Goal: Transaction & Acquisition: Obtain resource

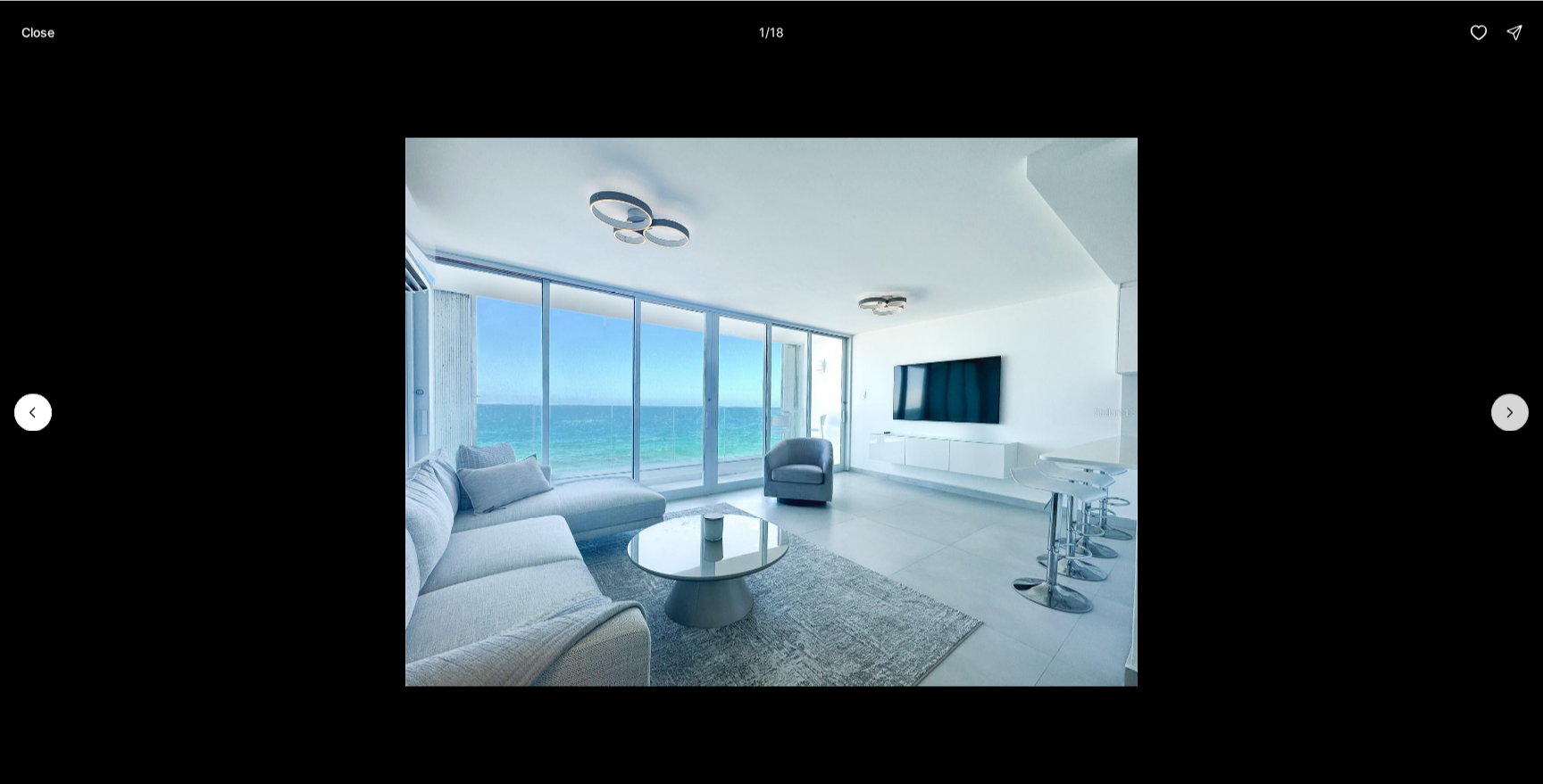
click at [1496, 409] on button "Next slide" at bounding box center [1510, 413] width 38 height 38
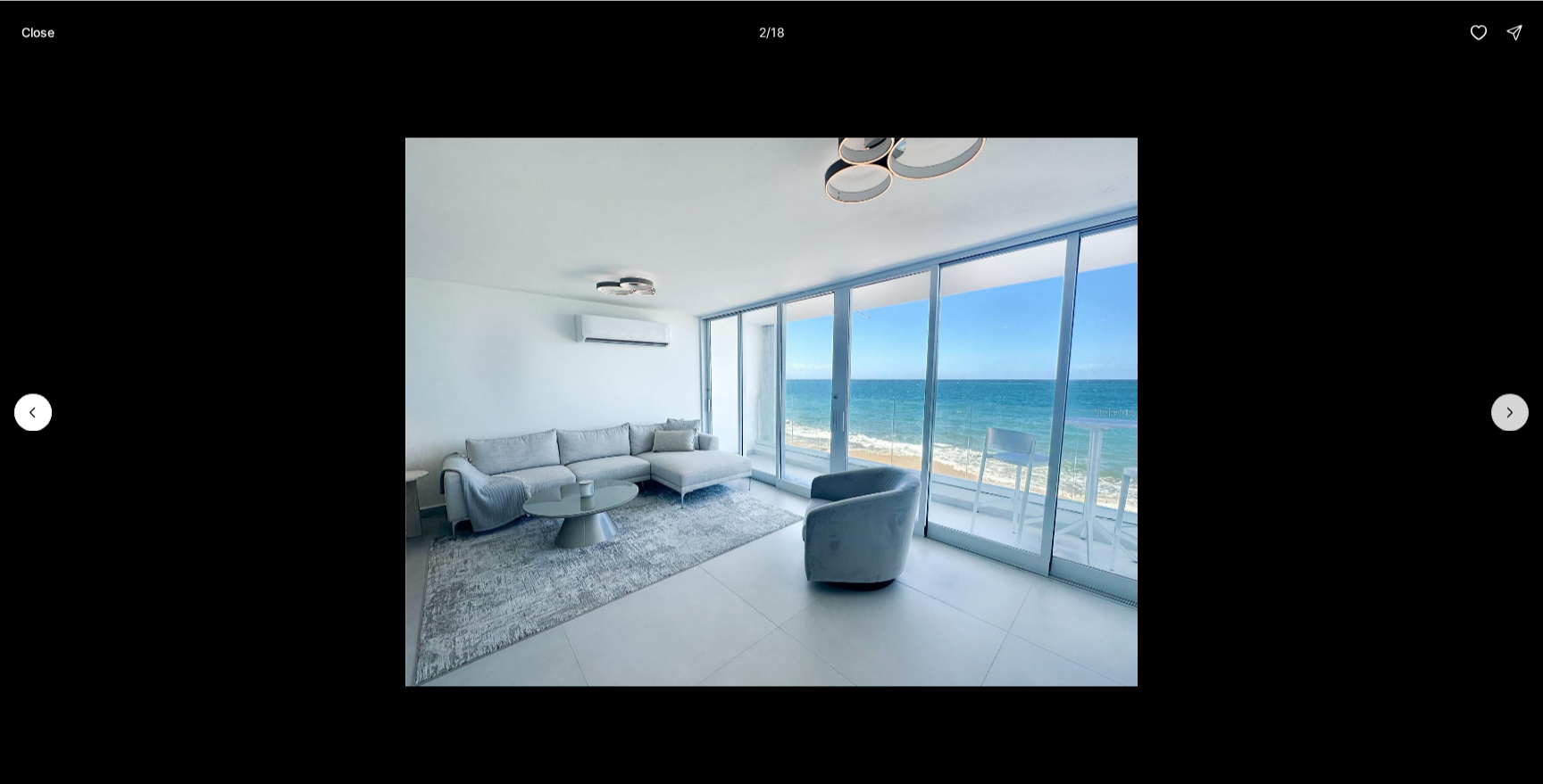
click at [1496, 409] on button "Next slide" at bounding box center [1510, 413] width 38 height 38
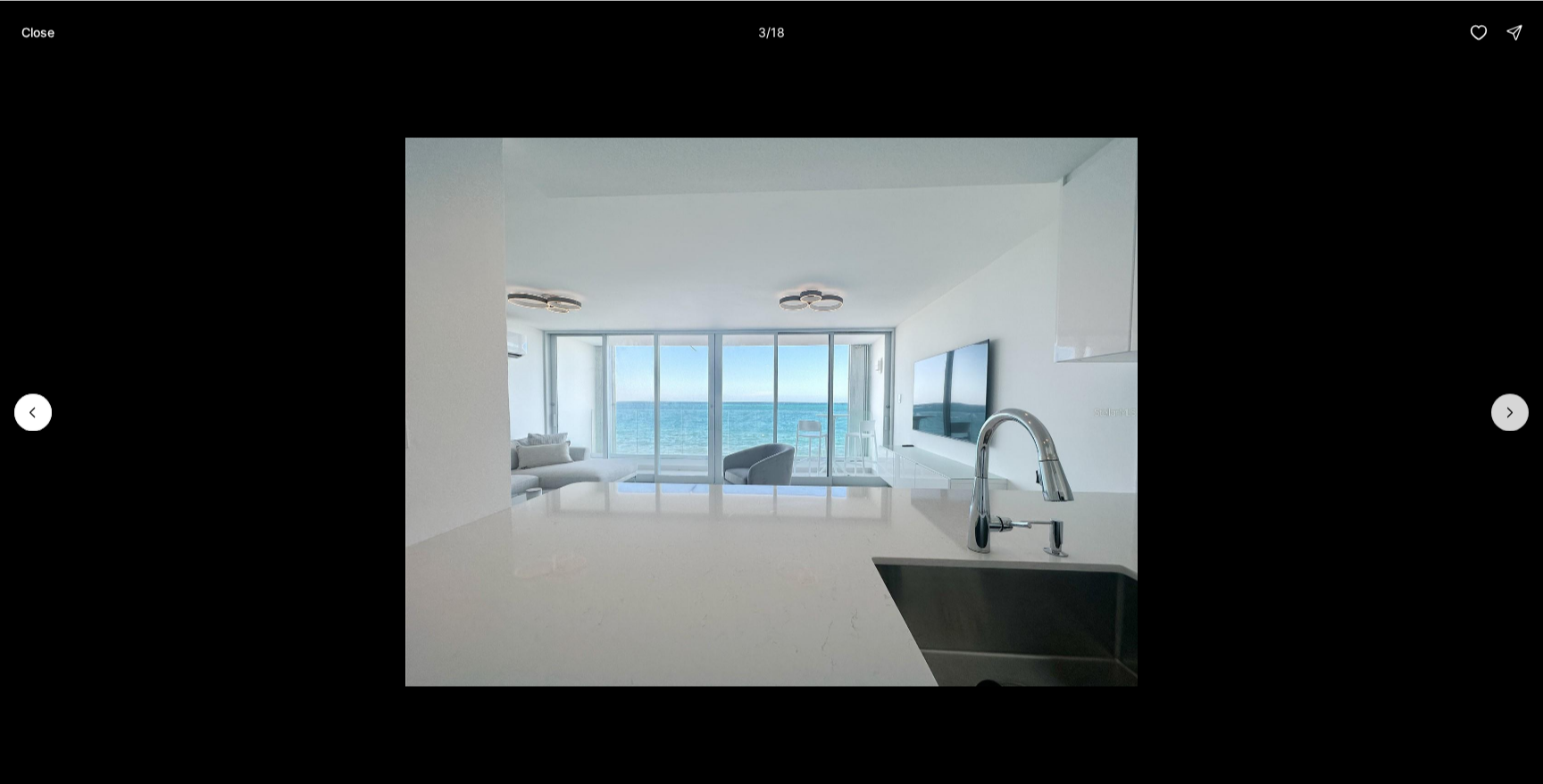
click at [1496, 409] on button "Next slide" at bounding box center [1510, 413] width 38 height 38
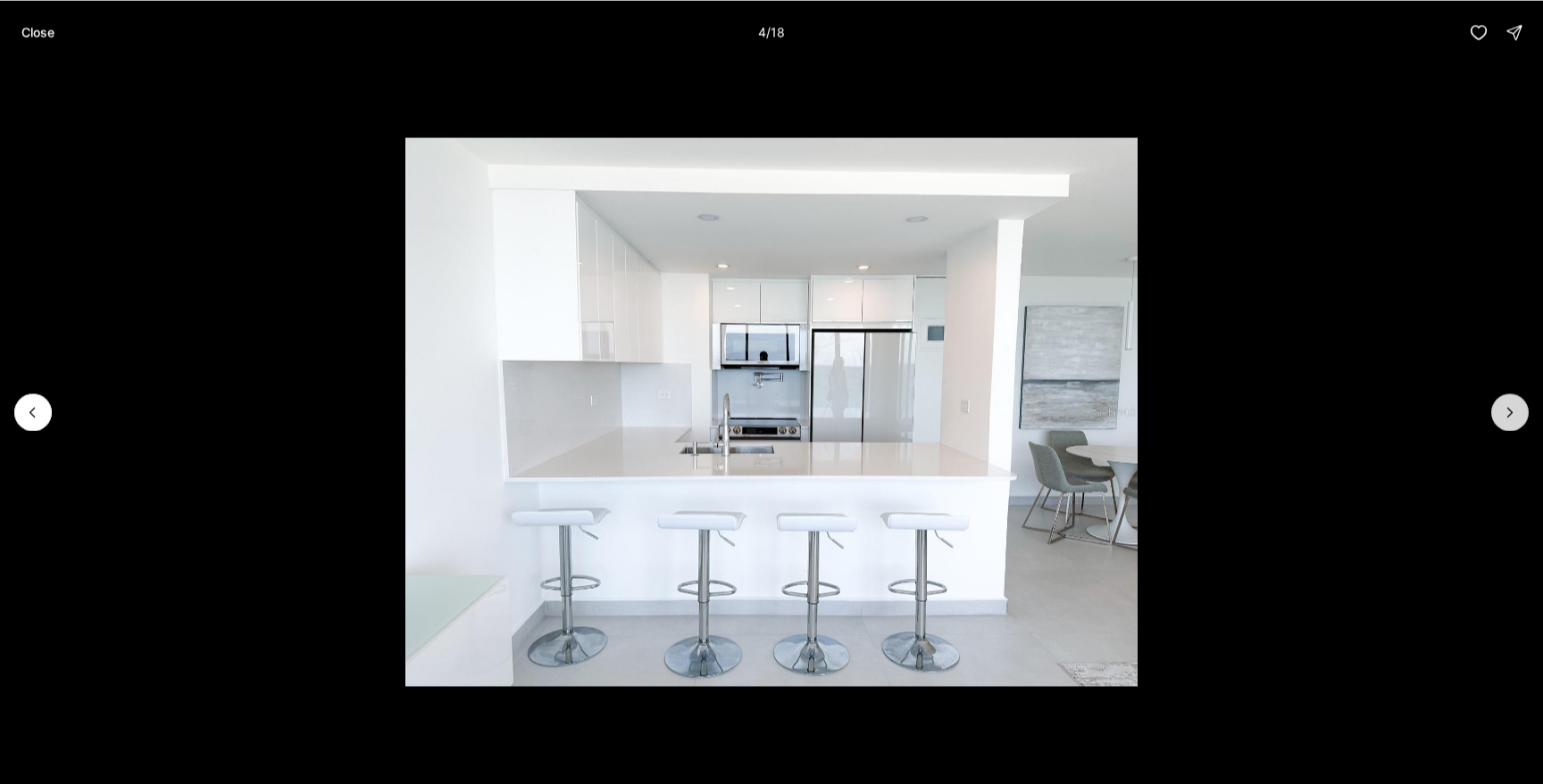
click at [1496, 409] on button "Next slide" at bounding box center [1510, 413] width 38 height 38
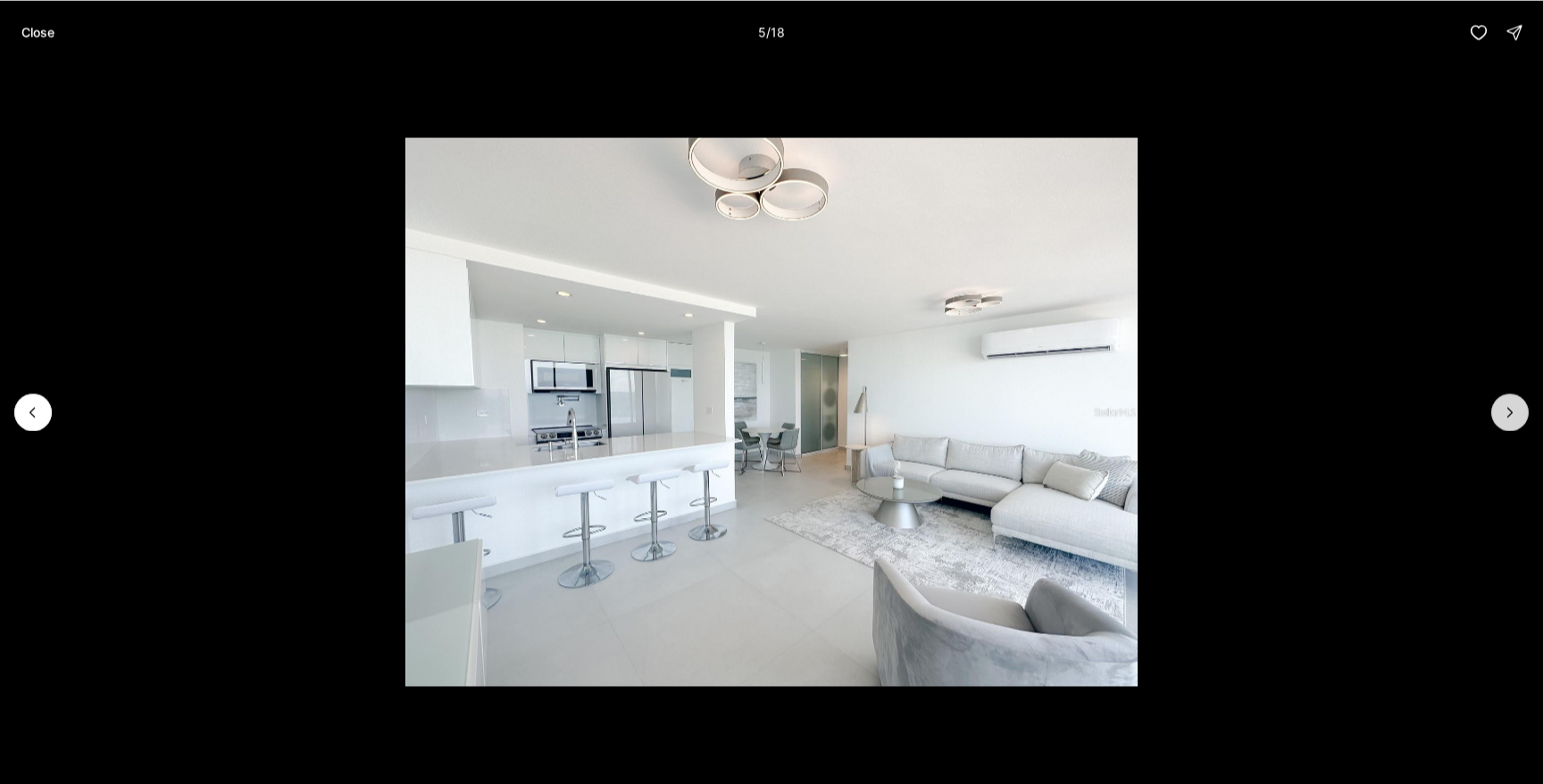
click at [1496, 409] on button "Next slide" at bounding box center [1510, 413] width 38 height 38
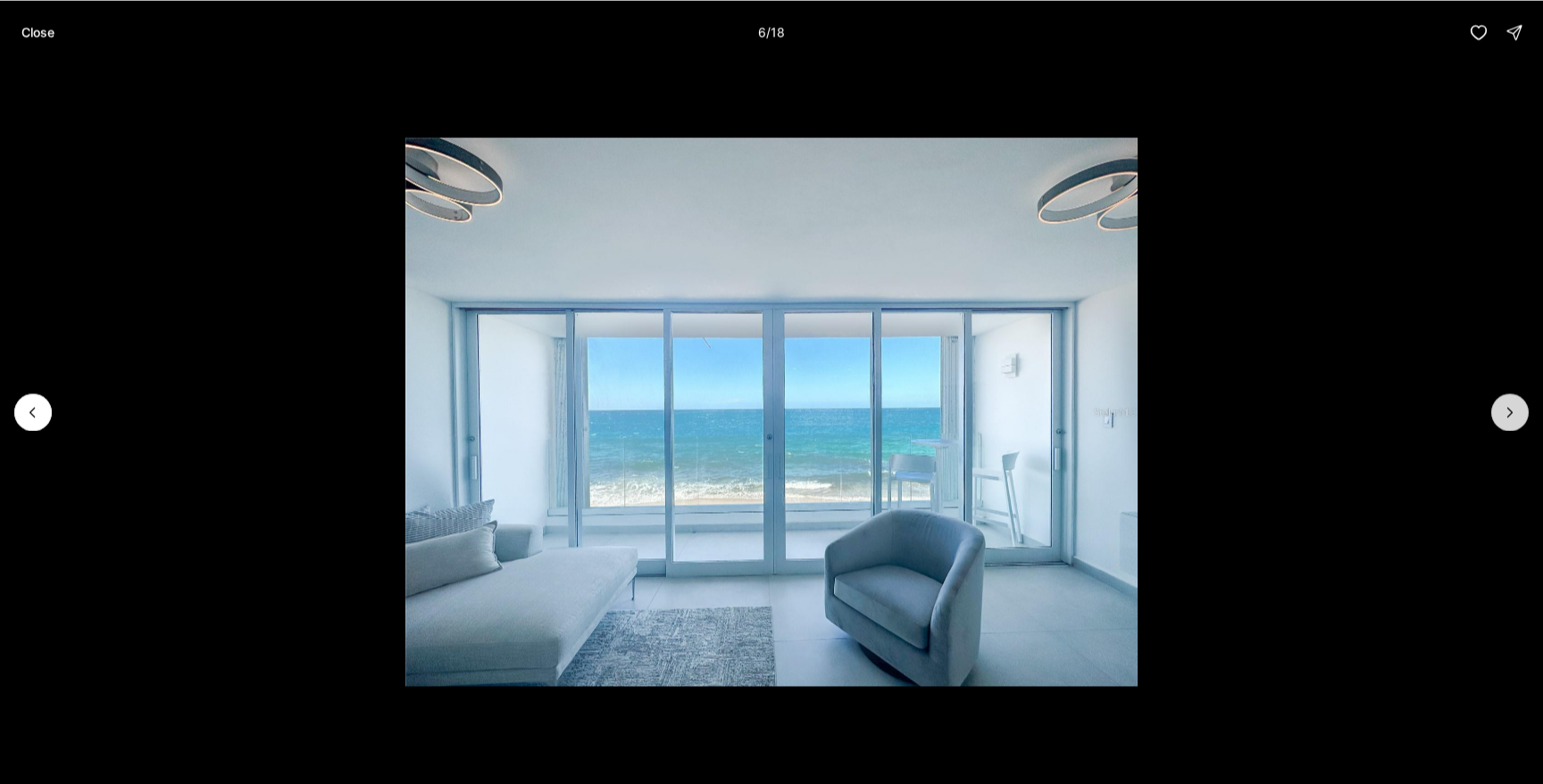
click at [1496, 409] on button "Next slide" at bounding box center [1510, 413] width 38 height 38
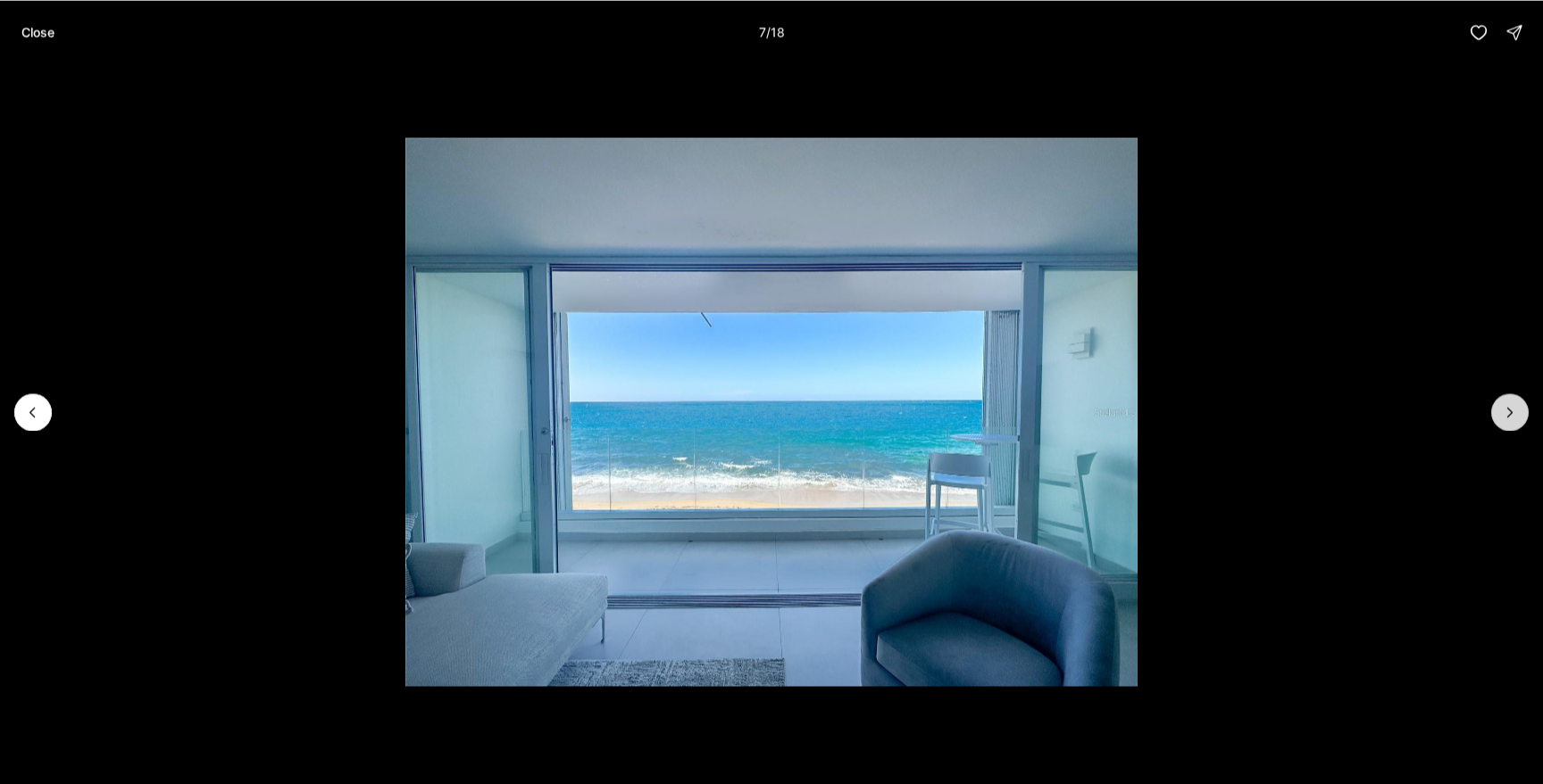
click at [1496, 409] on button "Next slide" at bounding box center [1510, 413] width 38 height 38
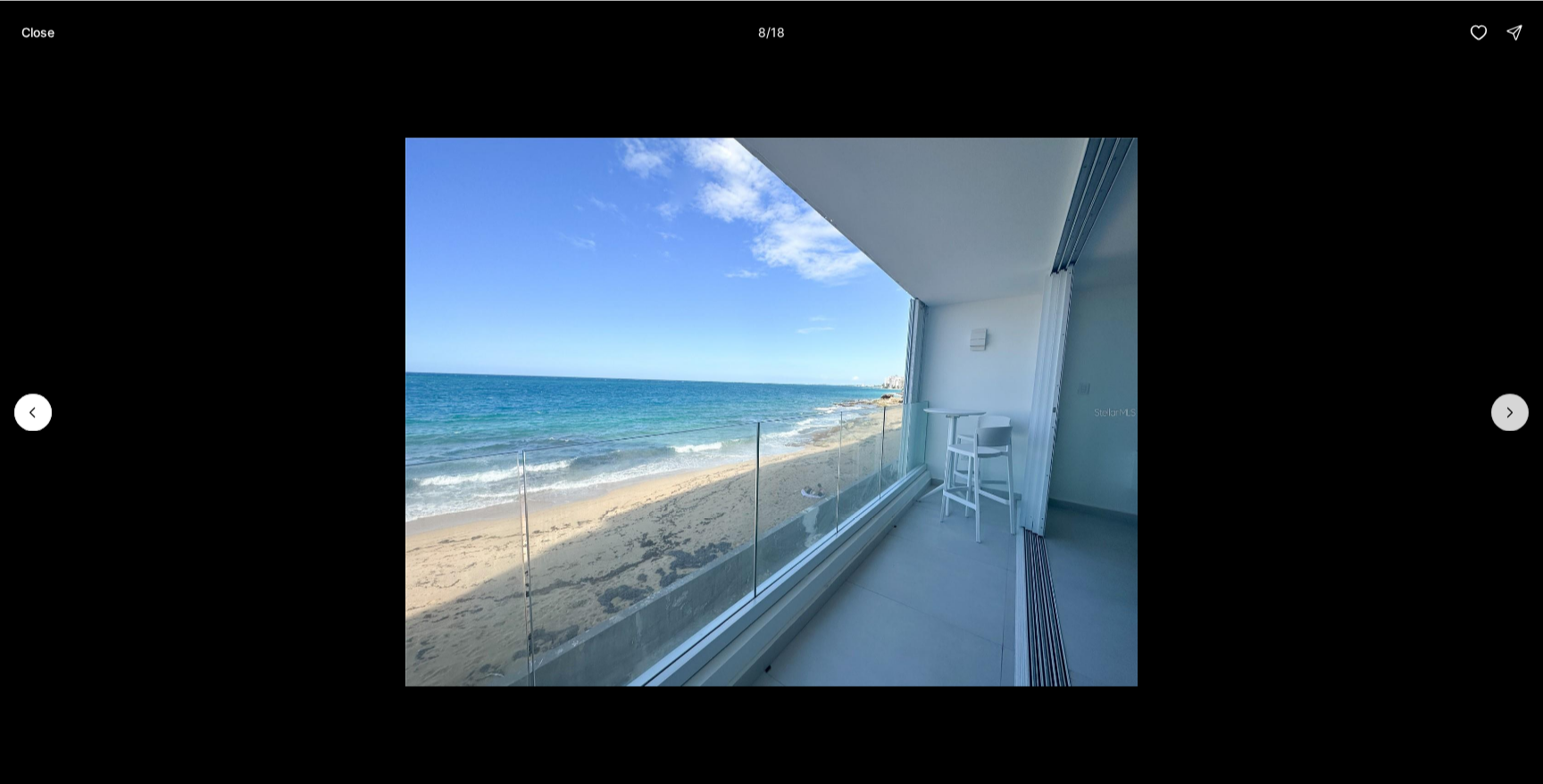
click at [1496, 409] on button "Next slide" at bounding box center [1510, 413] width 38 height 38
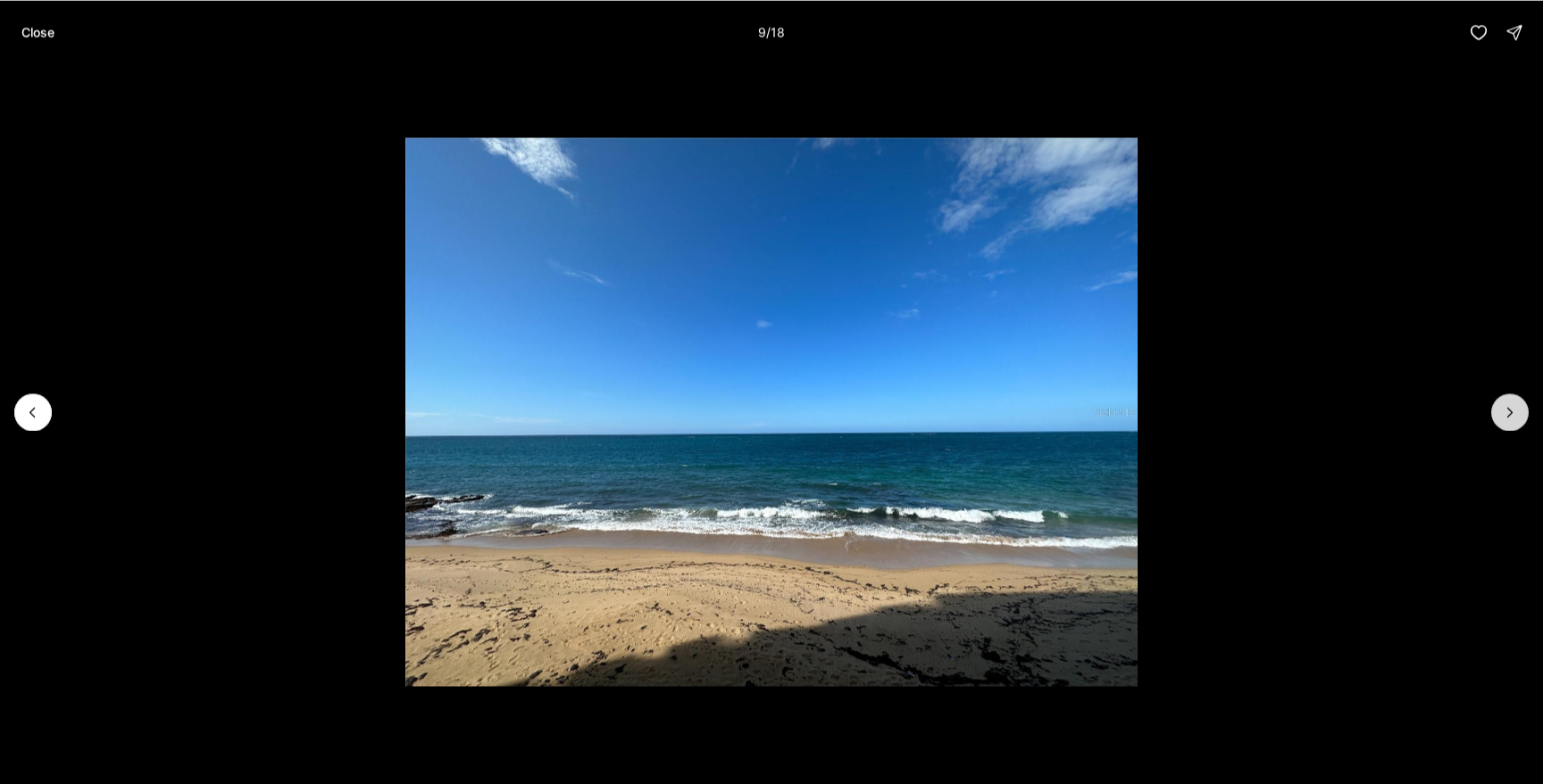
click at [1496, 409] on button "Next slide" at bounding box center [1510, 413] width 38 height 38
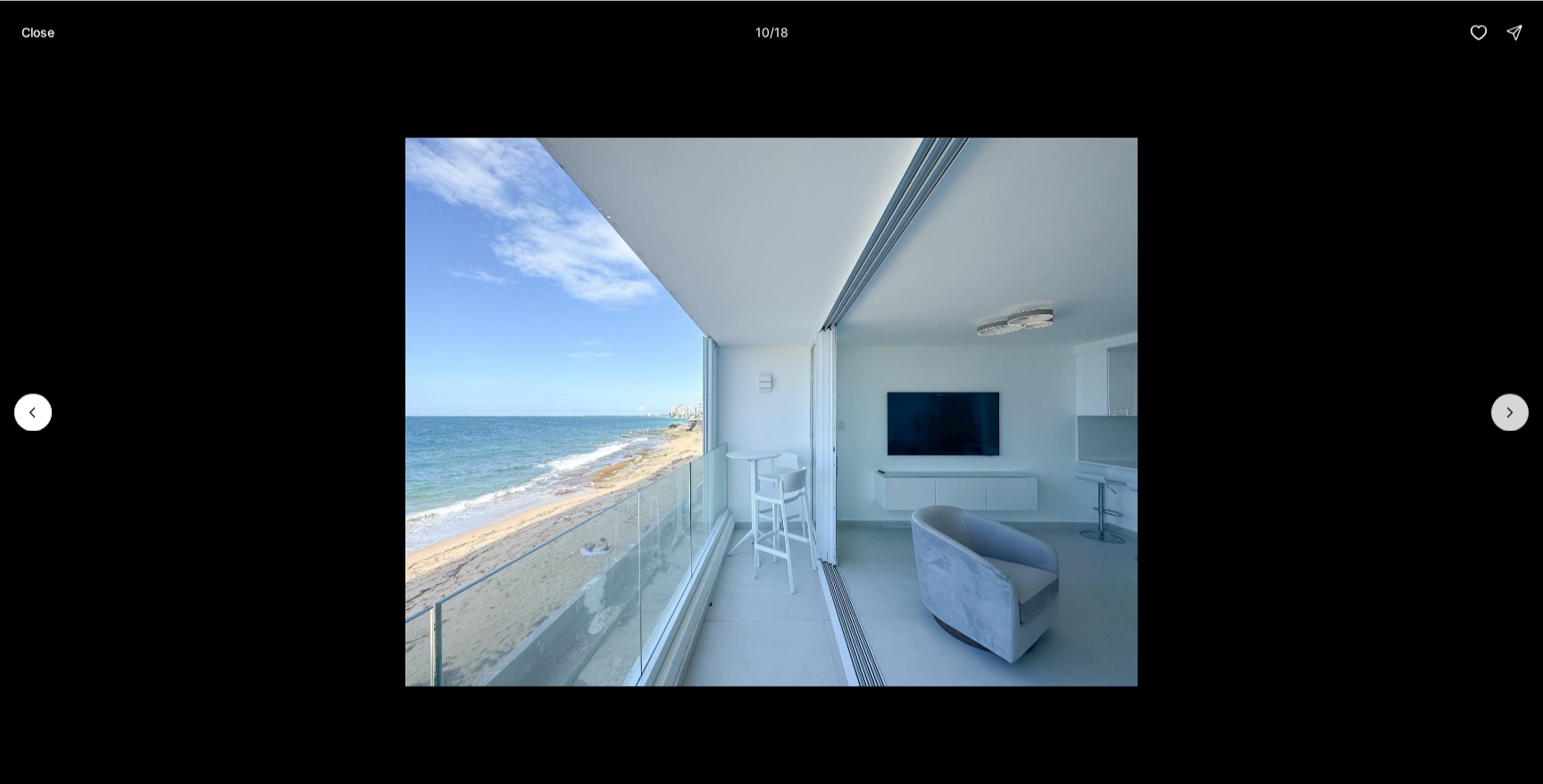
click at [1496, 409] on button "Next slide" at bounding box center [1510, 413] width 38 height 38
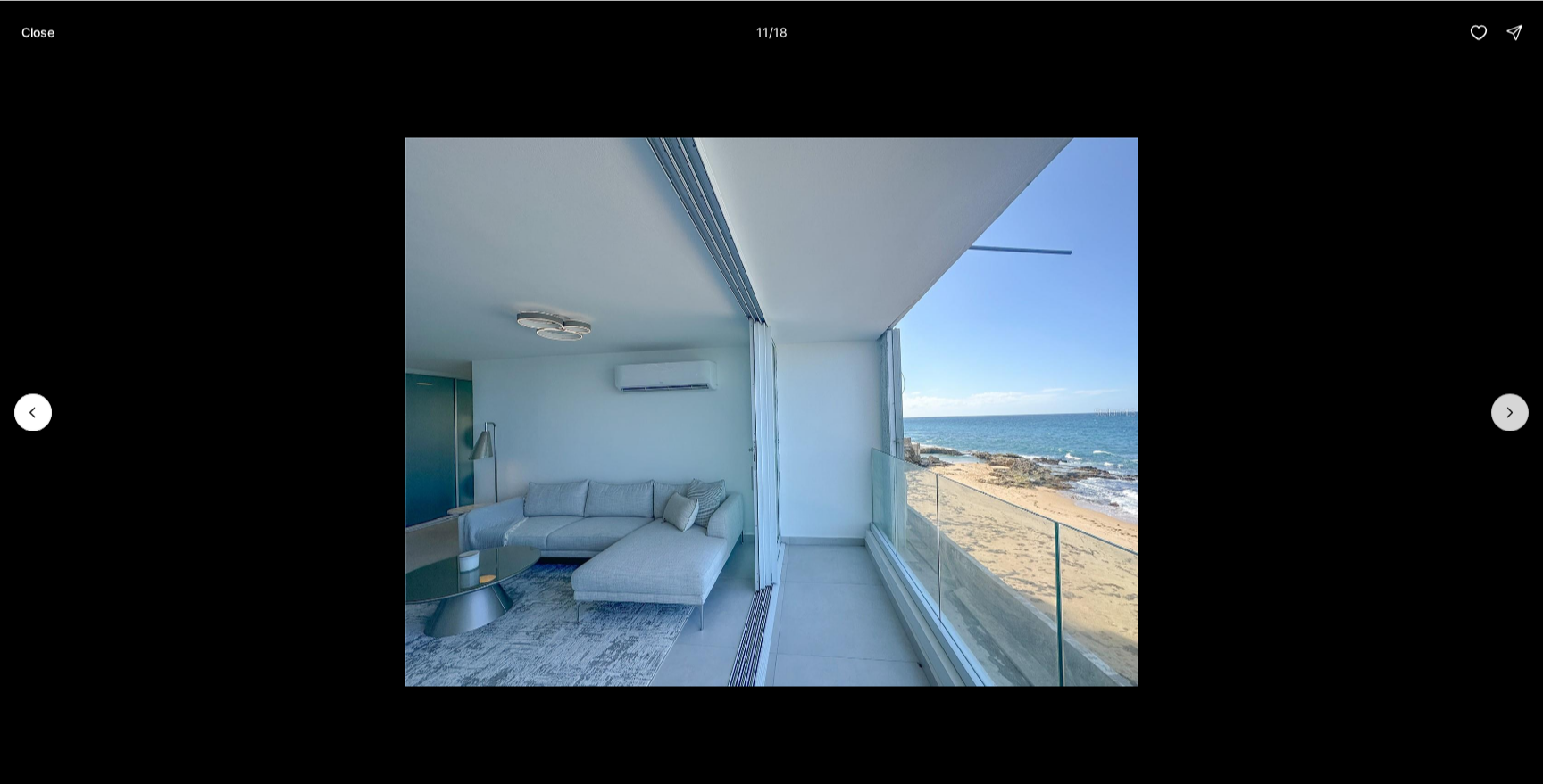
click at [1496, 409] on button "Next slide" at bounding box center [1510, 413] width 38 height 38
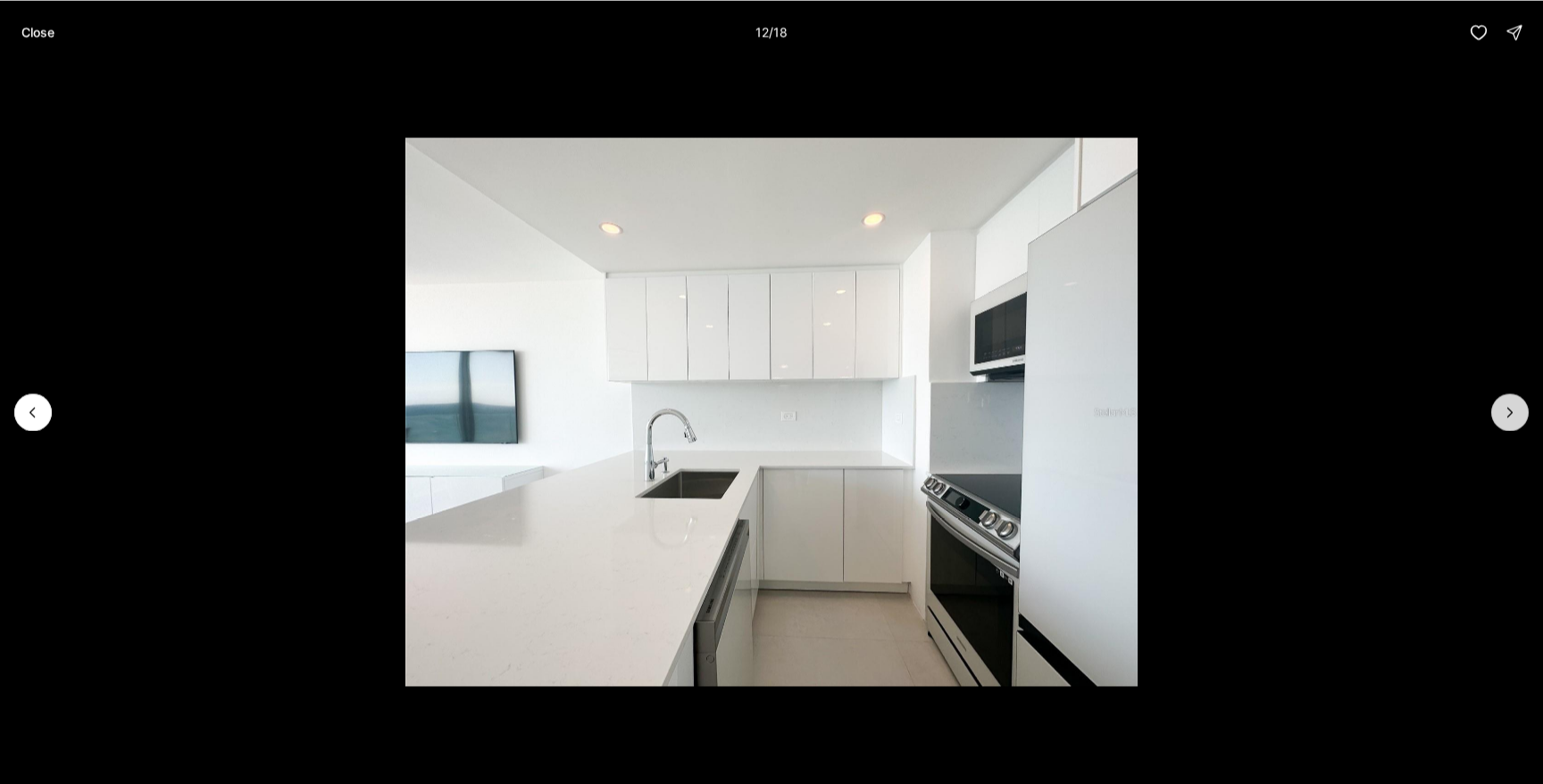
click at [1496, 409] on button "Next slide" at bounding box center [1510, 413] width 38 height 38
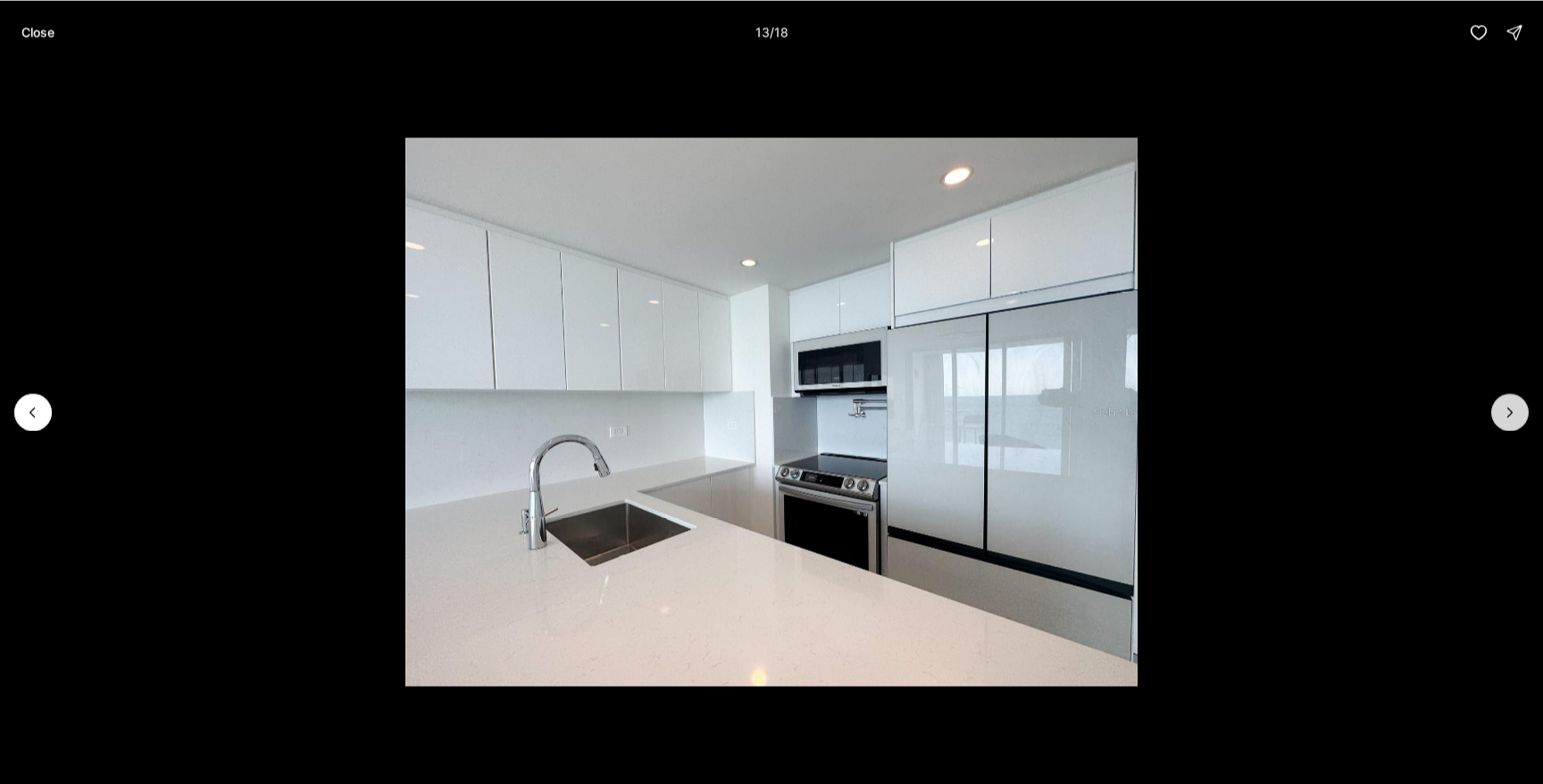
click at [1496, 409] on button "Next slide" at bounding box center [1510, 413] width 38 height 38
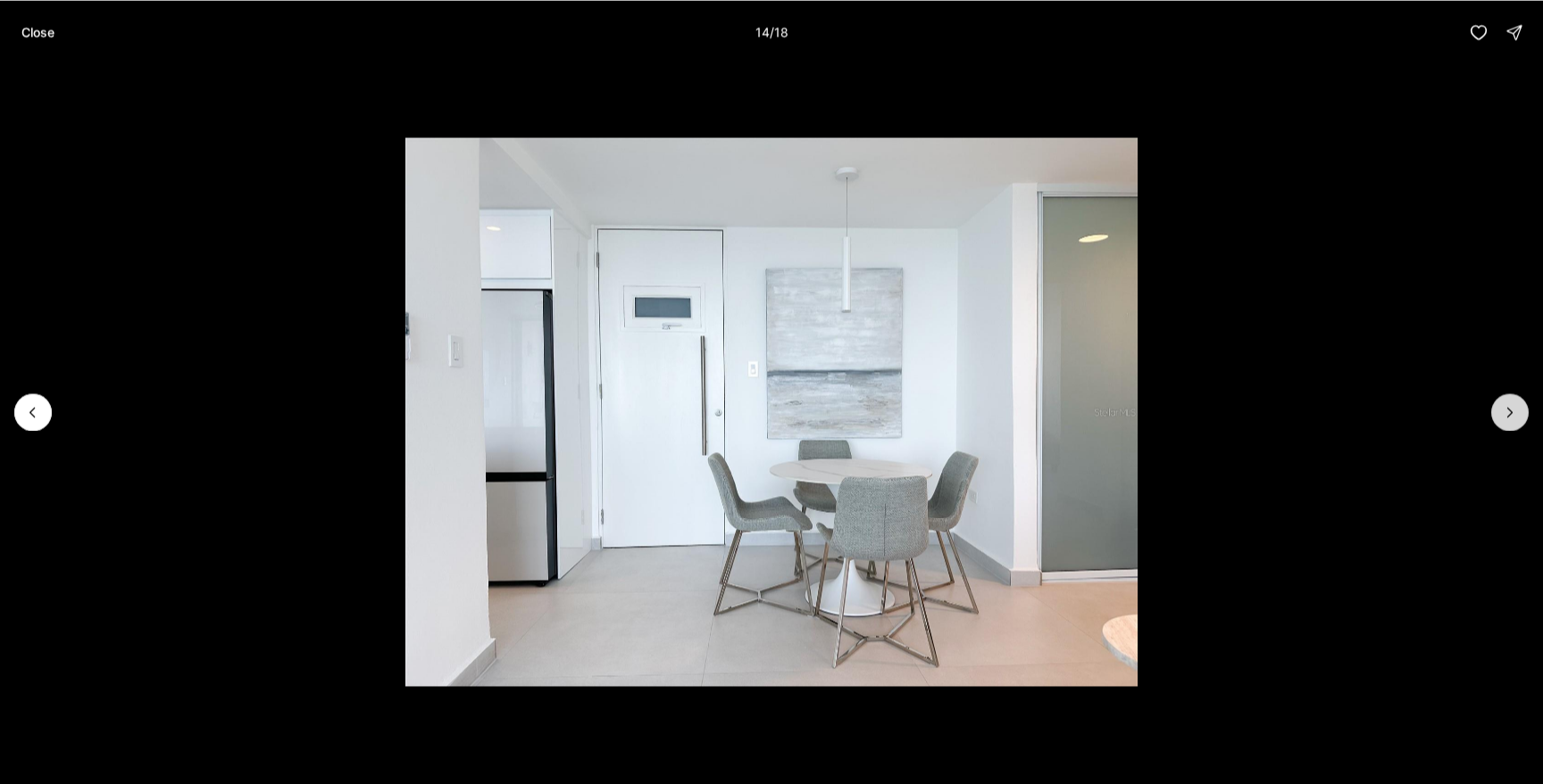
click at [1496, 409] on button "Next slide" at bounding box center [1510, 413] width 38 height 38
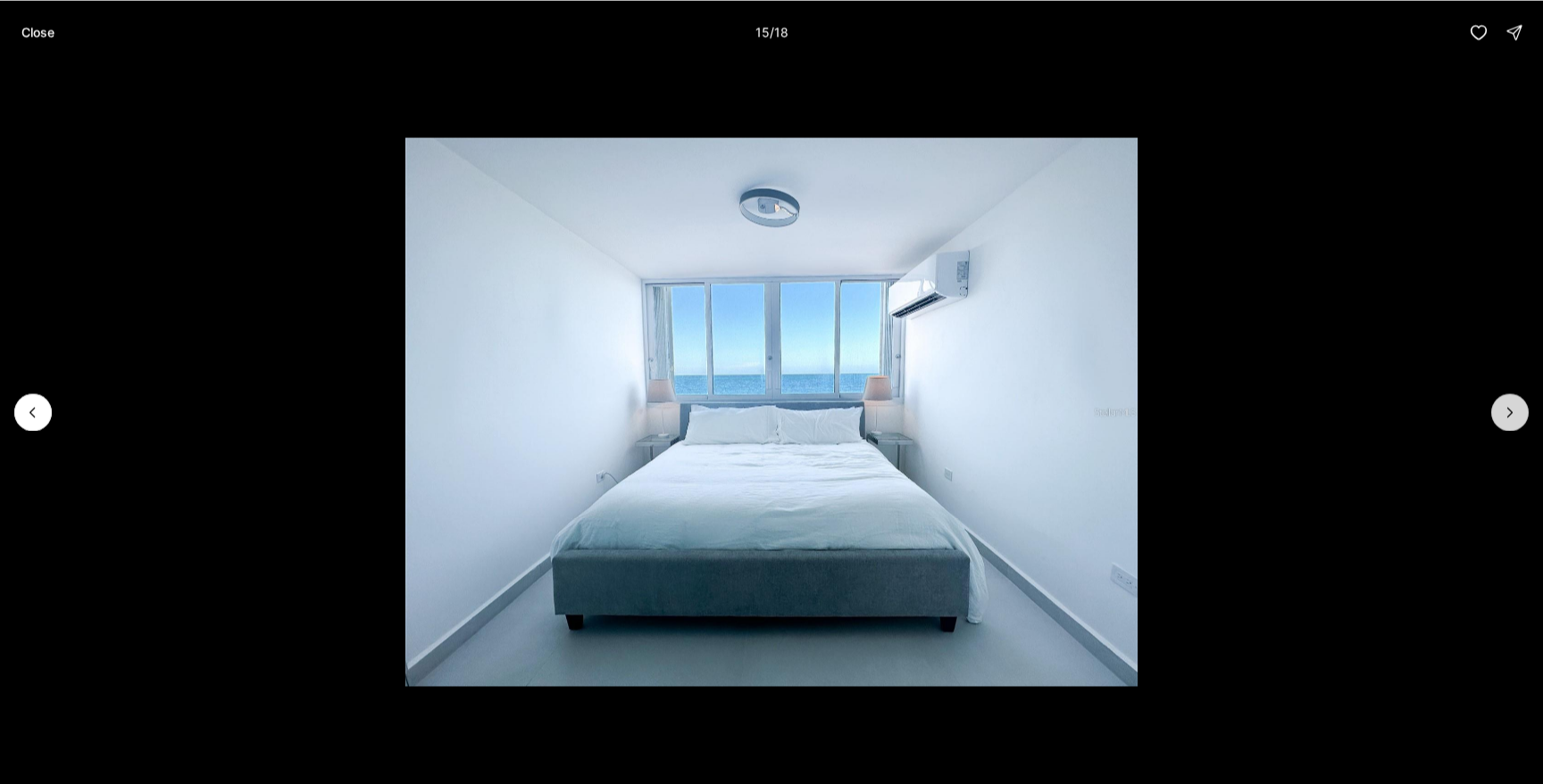
click at [1496, 409] on button "Next slide" at bounding box center [1510, 413] width 38 height 38
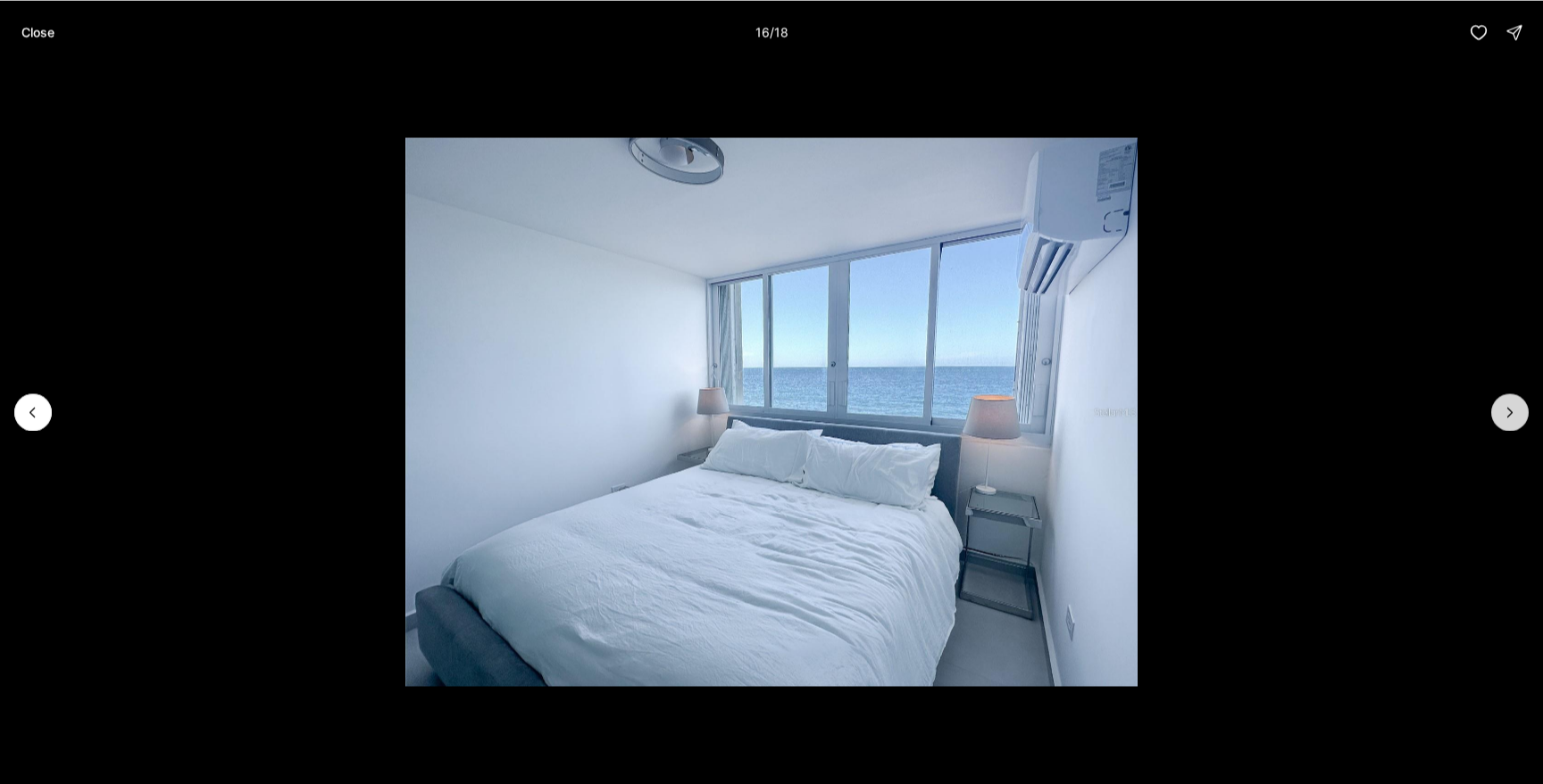
click at [1498, 417] on button "Next slide" at bounding box center [1510, 413] width 38 height 38
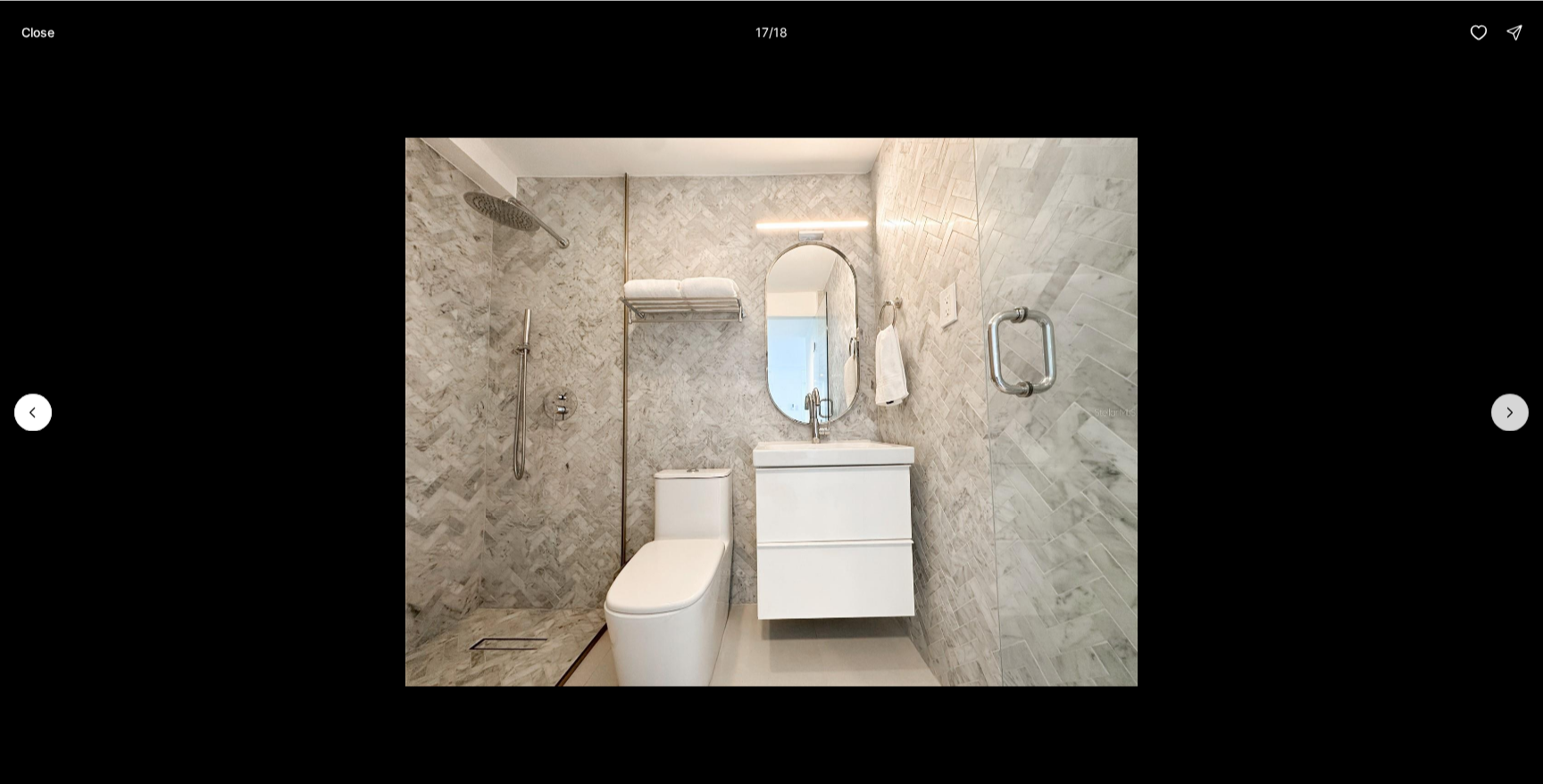
click at [1498, 417] on button "Next slide" at bounding box center [1510, 413] width 38 height 38
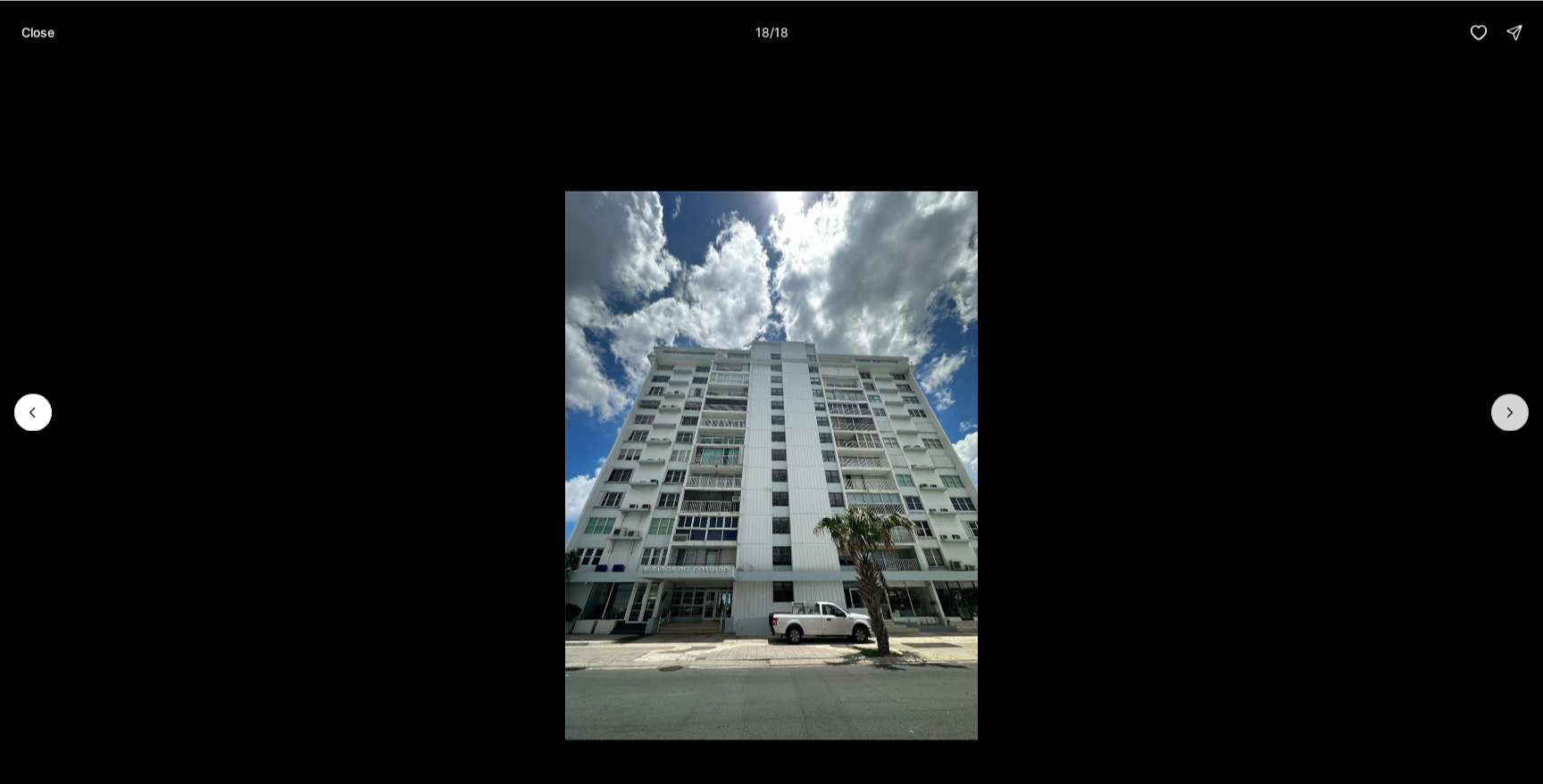
click at [1498, 417] on div at bounding box center [1510, 413] width 38 height 38
click at [33, 35] on p "Close" at bounding box center [38, 32] width 33 height 14
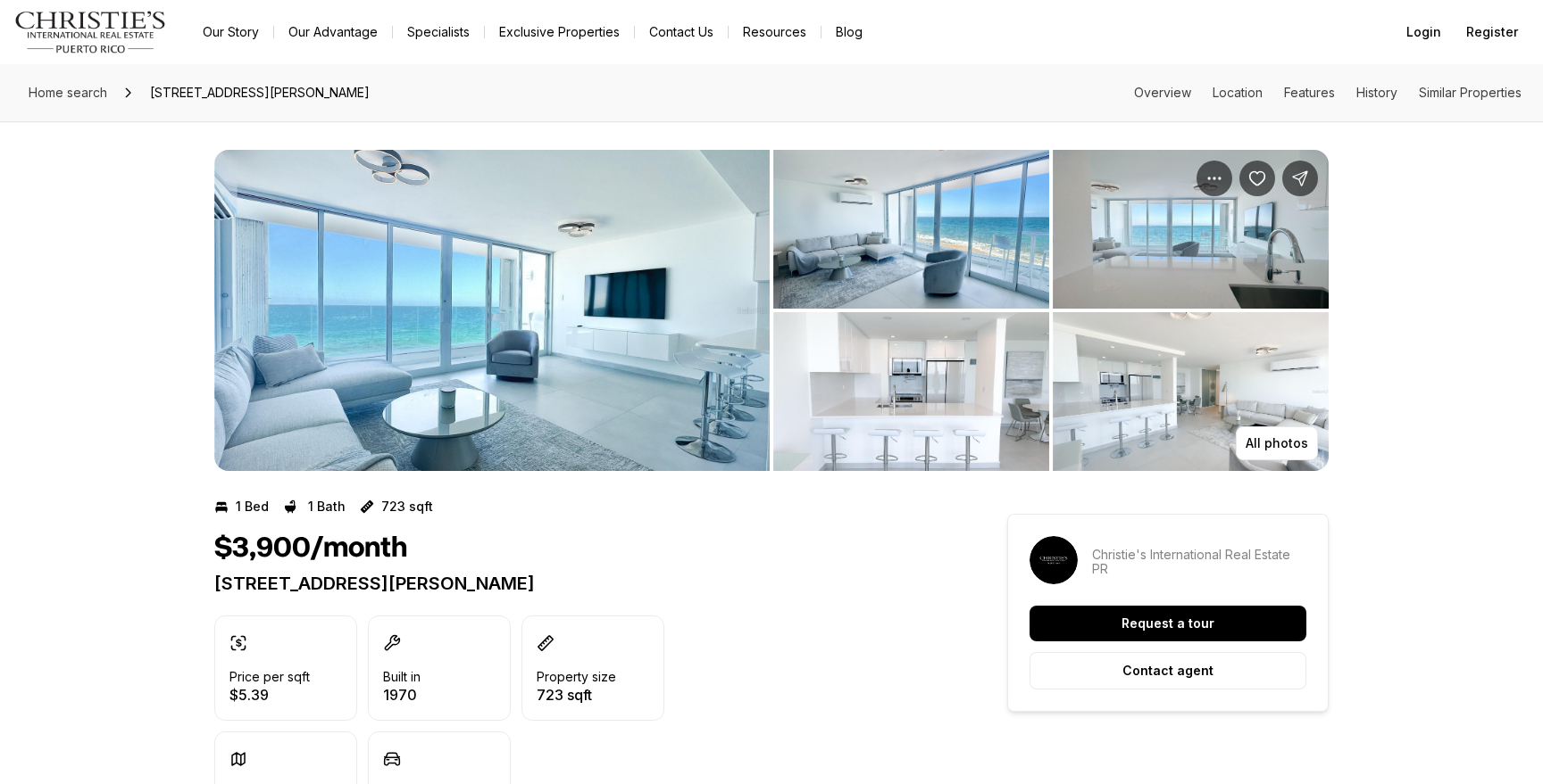
click at [173, 464] on div "All photos" at bounding box center [771, 296] width 1543 height 350
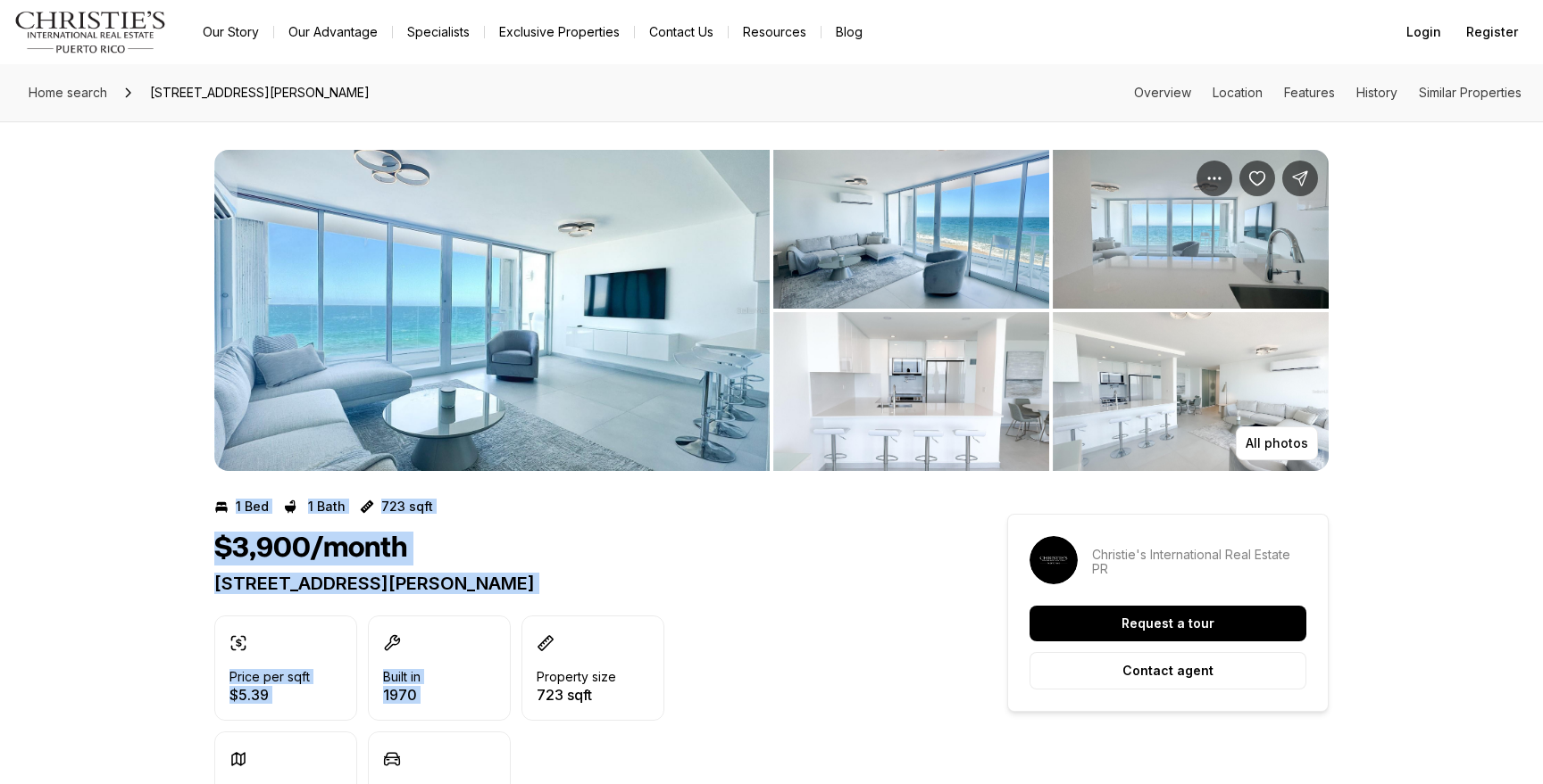
drag, startPoint x: 173, startPoint y: 472, endPoint x: 810, endPoint y: 596, distance: 649.0
drag, startPoint x: 810, startPoint y: 596, endPoint x: 827, endPoint y: 580, distance: 23.3
click at [811, 593] on div "$3,900/month 1035 Ashford MIRADOR DEL CONDADO #204 SAN JUAN PR, 00907 Price per…" at bounding box center [579, 684] width 729 height 305
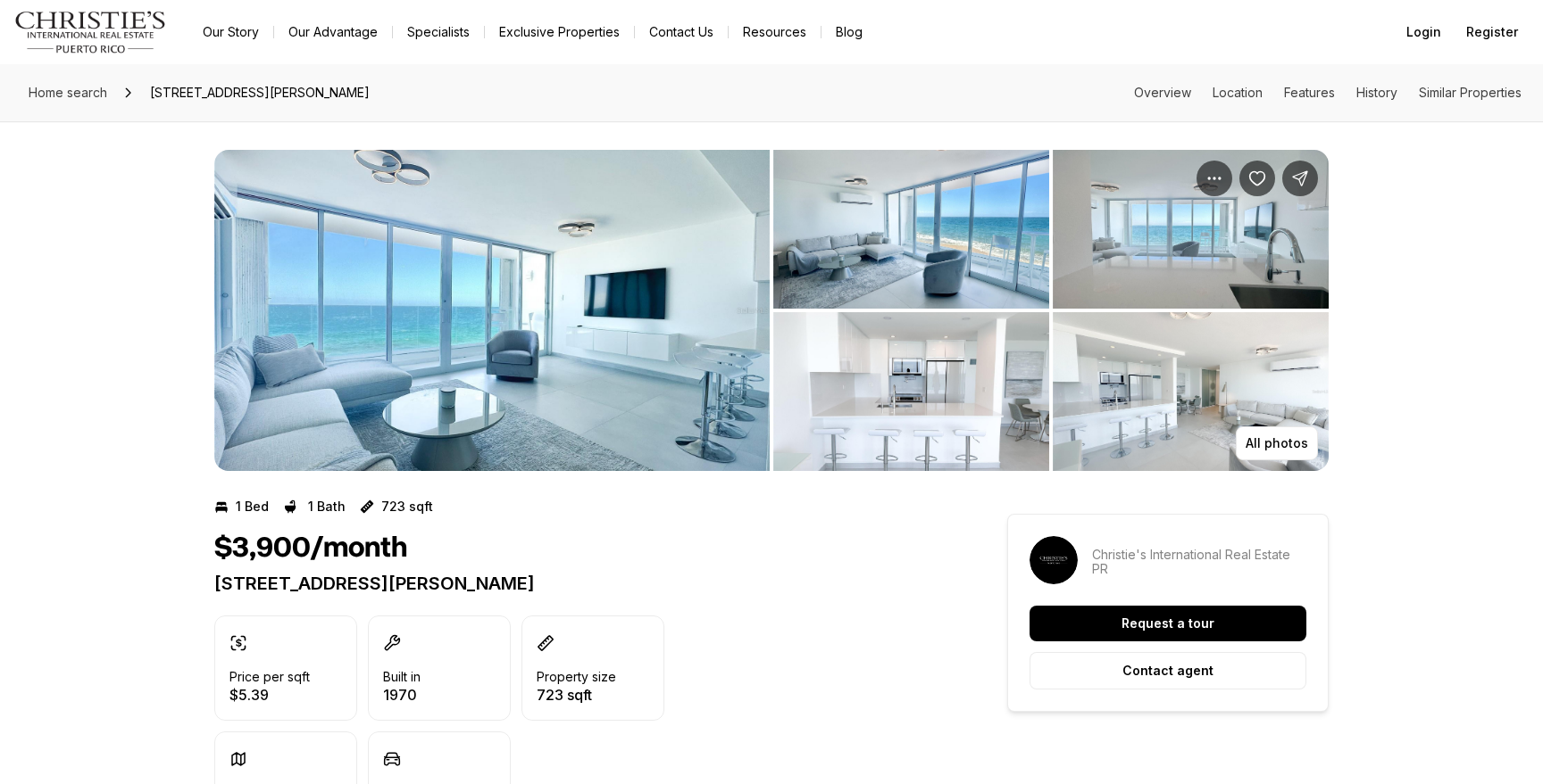
drag, startPoint x: 827, startPoint y: 580, endPoint x: 163, endPoint y: 512, distance: 667.5
drag, startPoint x: 448, startPoint y: 560, endPoint x: 830, endPoint y: 576, distance: 382.3
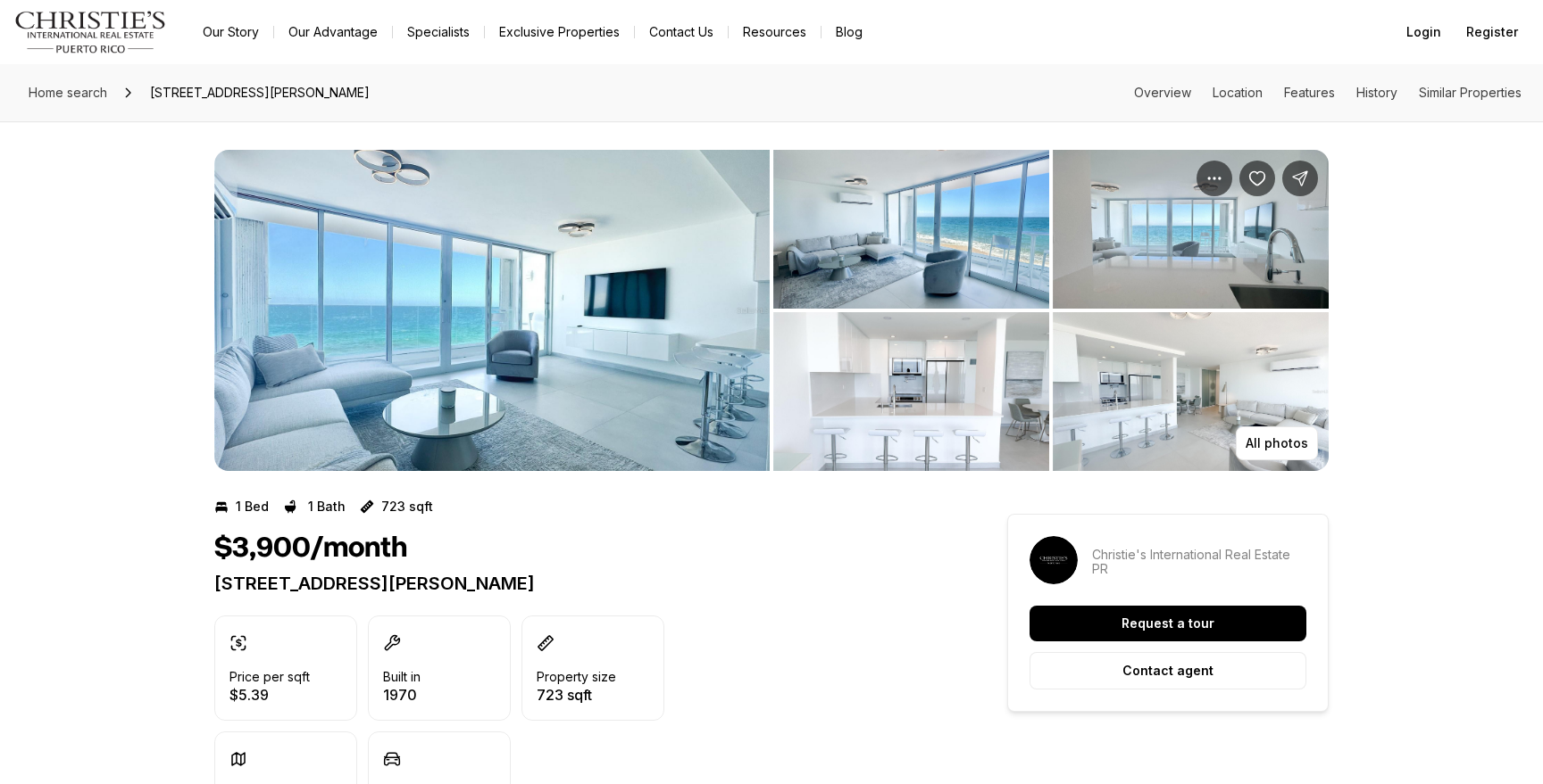
click at [833, 576] on p "1035 Ashford MIRADOR DEL CONDADO #204 SAN JUAN PR, 00907" at bounding box center [579, 584] width 729 height 21
drag, startPoint x: 573, startPoint y: 572, endPoint x: 181, endPoint y: 552, distance: 392.5
drag, startPoint x: 219, startPoint y: 550, endPoint x: 820, endPoint y: 575, distance: 601.5
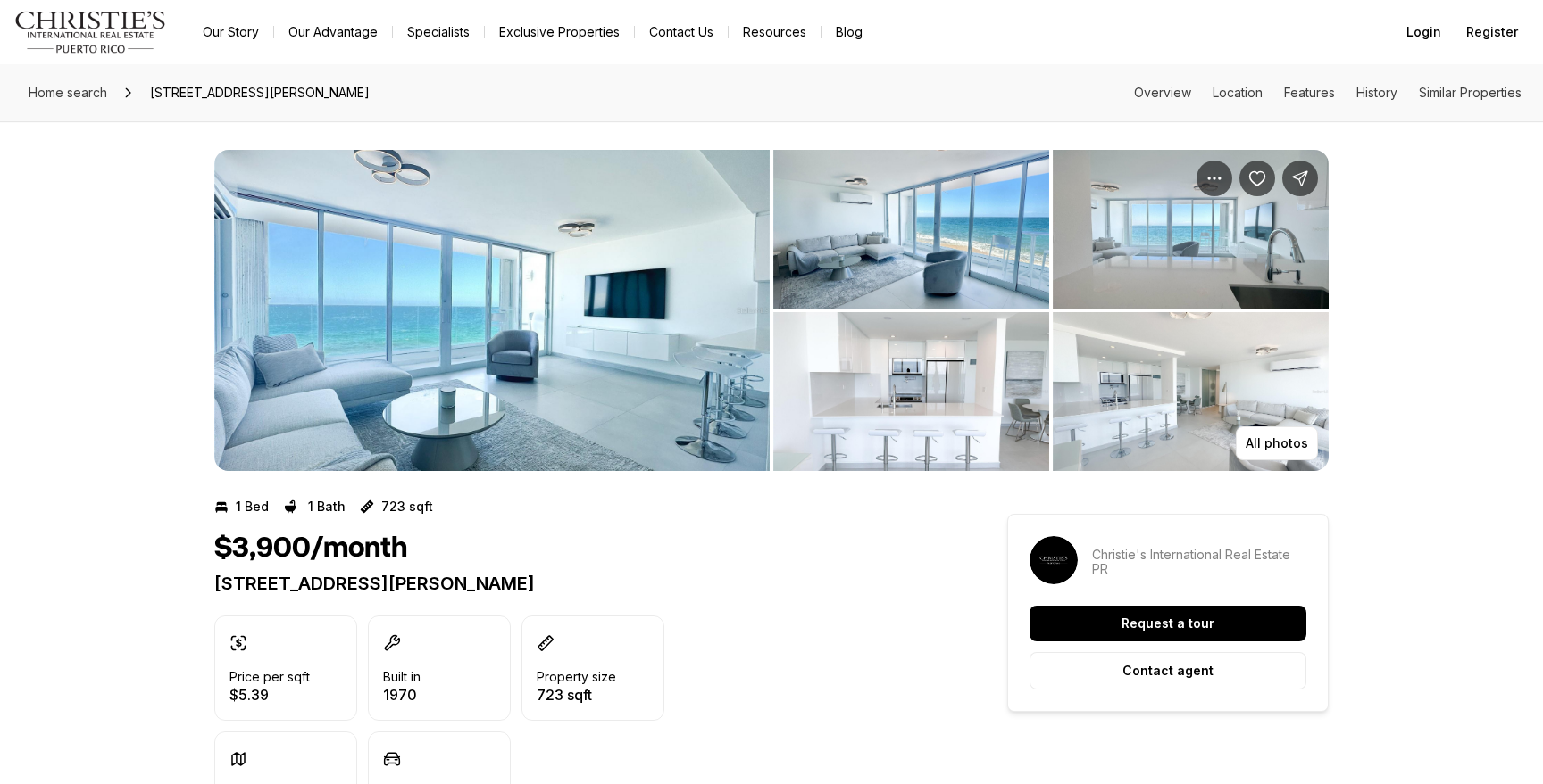
click at [820, 576] on p "1035 Ashford MIRADOR DEL CONDADO #204 SAN JUAN PR, 00907" at bounding box center [579, 584] width 729 height 21
drag, startPoint x: 819, startPoint y: 584, endPoint x: 506, endPoint y: 562, distance: 313.8
click at [506, 562] on div "$3,900/month 1035 Ashford MIRADOR DEL CONDADO #204 SAN JUAN PR, 00907" at bounding box center [579, 563] width 729 height 63
drag, startPoint x: 506, startPoint y: 562, endPoint x: 493, endPoint y: 572, distance: 16.4
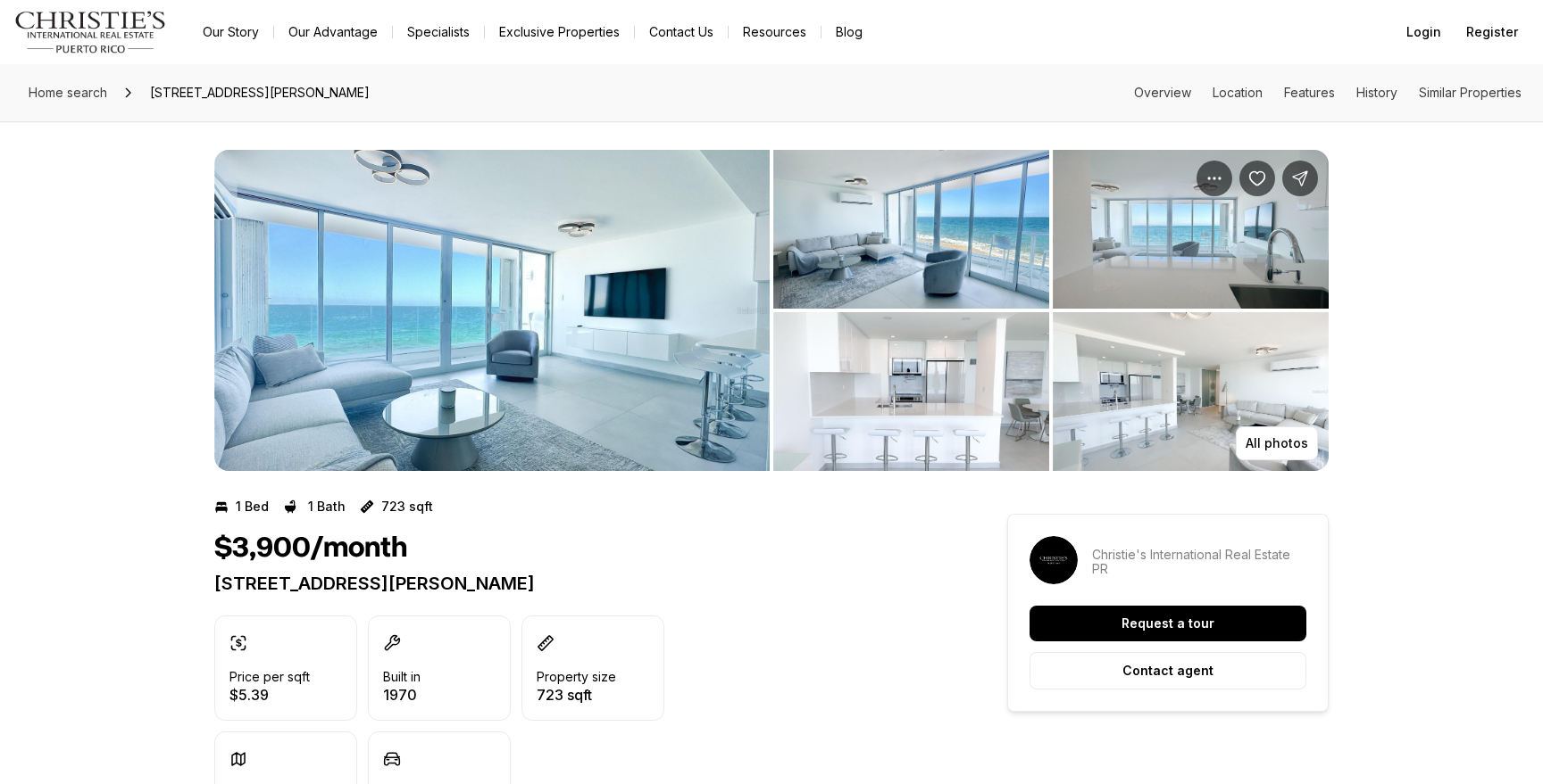
click at [506, 562] on div "$3,900/month" at bounding box center [579, 549] width 729 height 34
click at [571, 384] on img "View image gallery" at bounding box center [492, 310] width 555 height 321
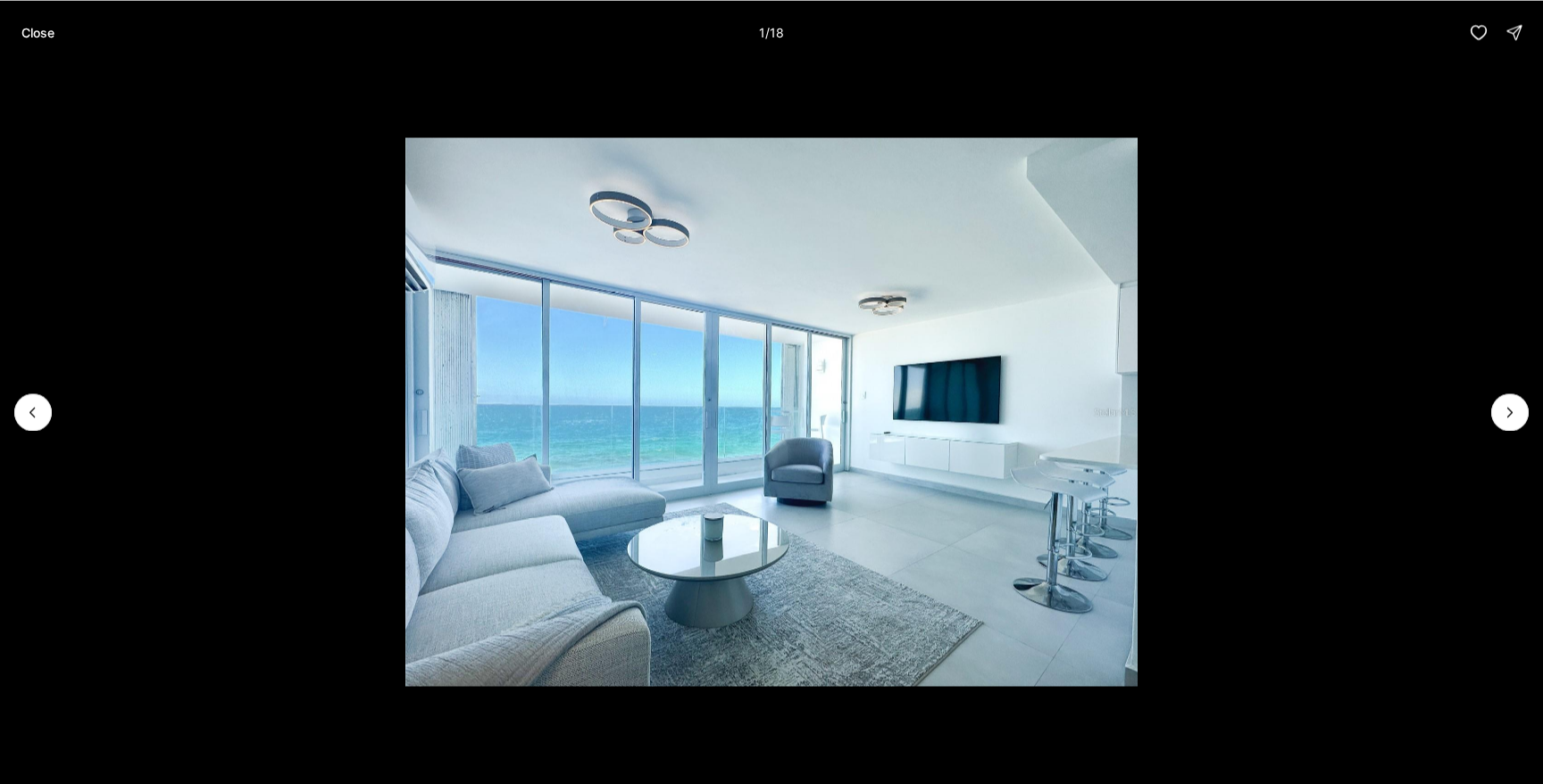
click at [1499, 383] on li "1 of 18" at bounding box center [771, 412] width 1543 height 695
click at [1514, 420] on icon "Next slide" at bounding box center [1510, 413] width 18 height 18
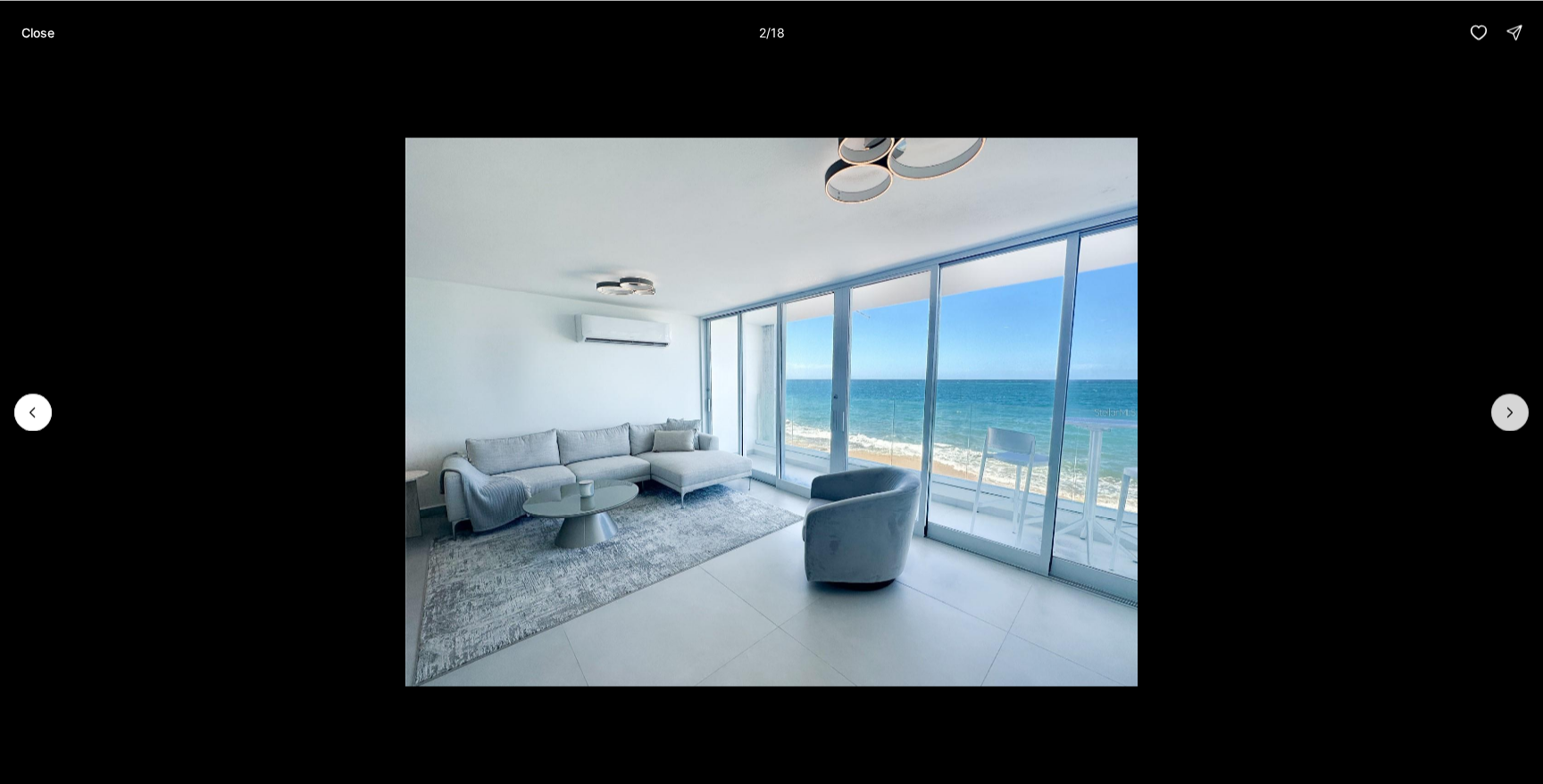
click at [1514, 420] on icon "Next slide" at bounding box center [1510, 413] width 18 height 18
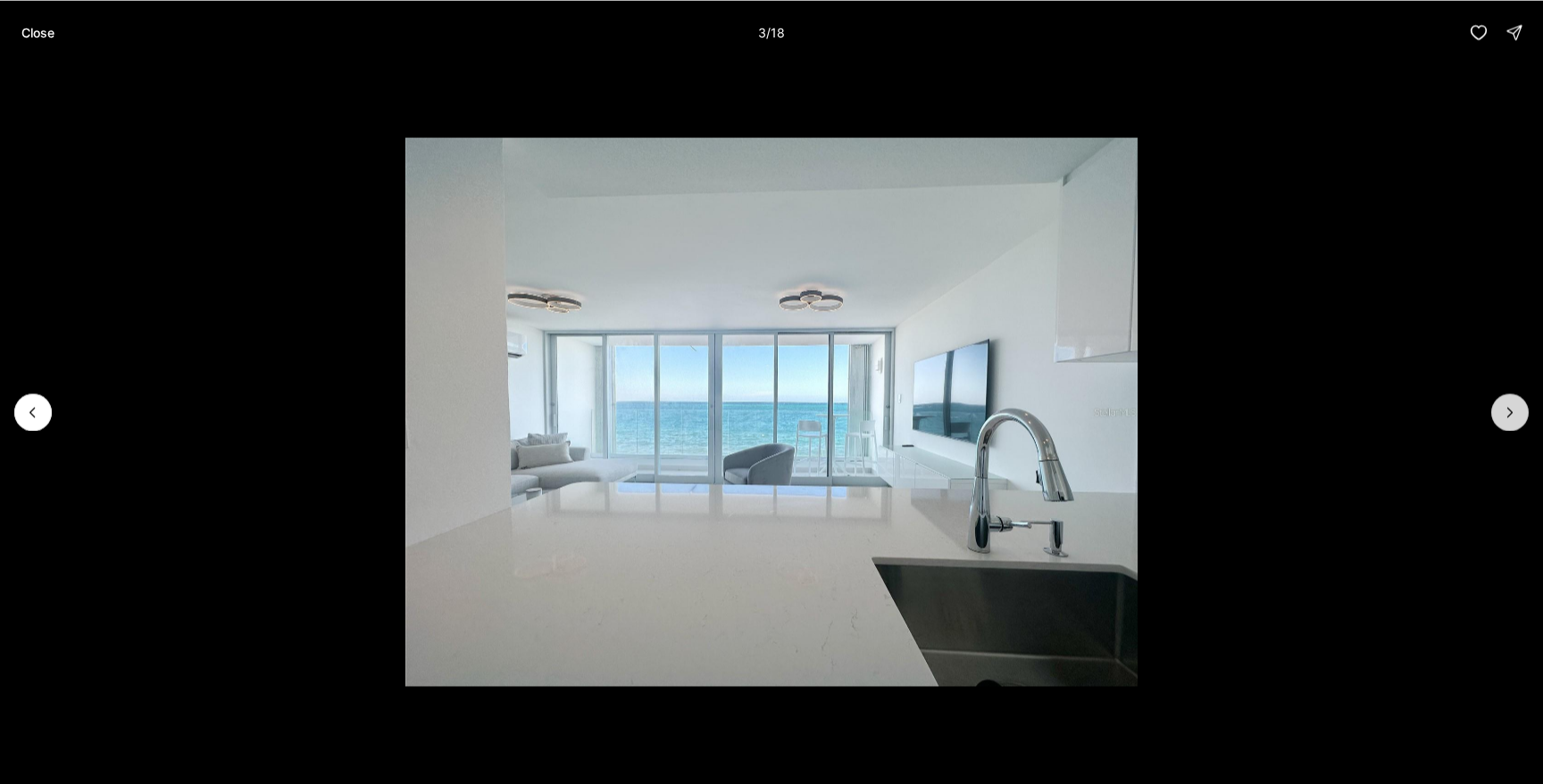
click at [1514, 420] on icon "Next slide" at bounding box center [1510, 413] width 18 height 18
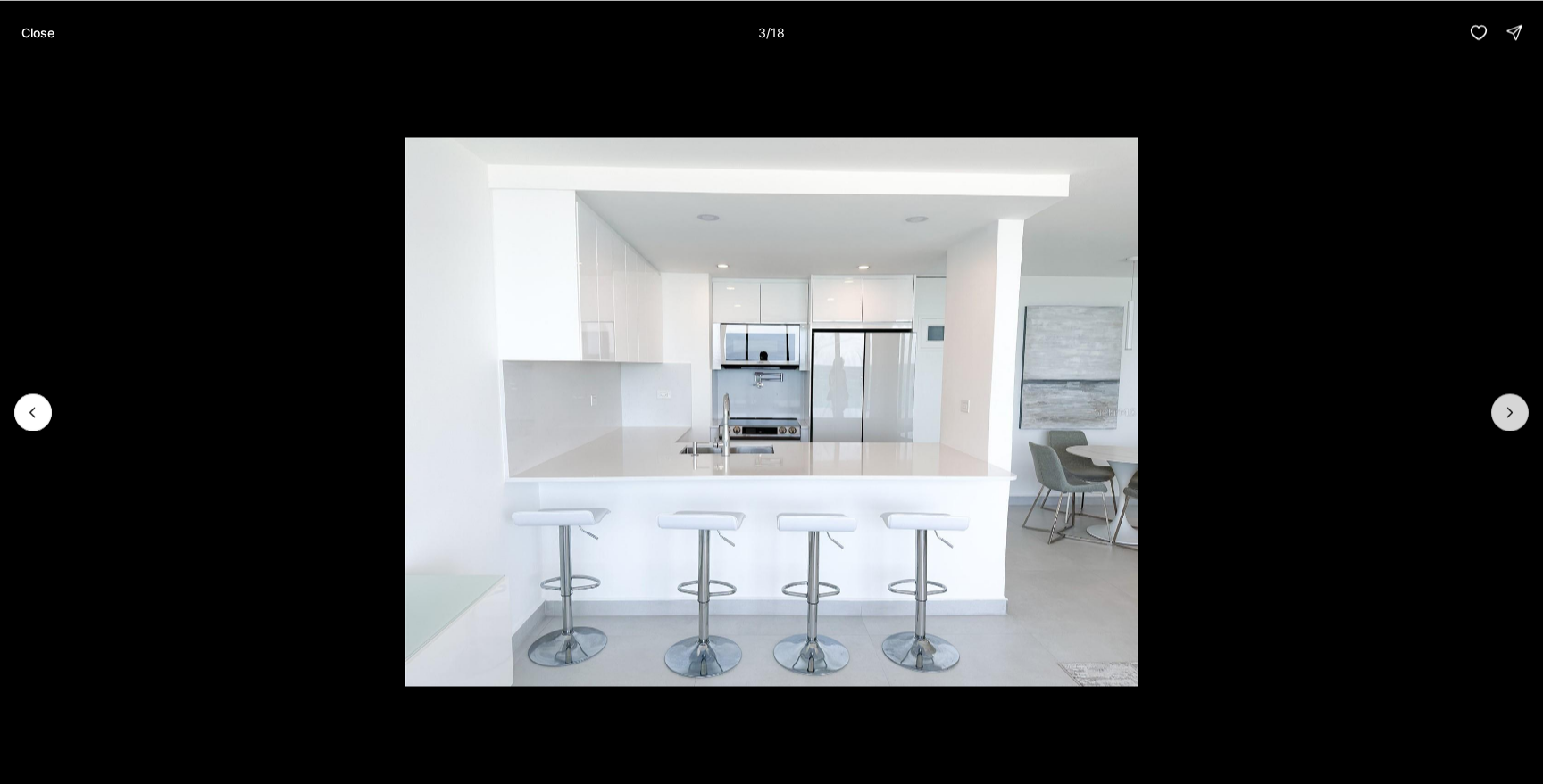
click at [1514, 420] on icon "Next slide" at bounding box center [1510, 413] width 18 height 18
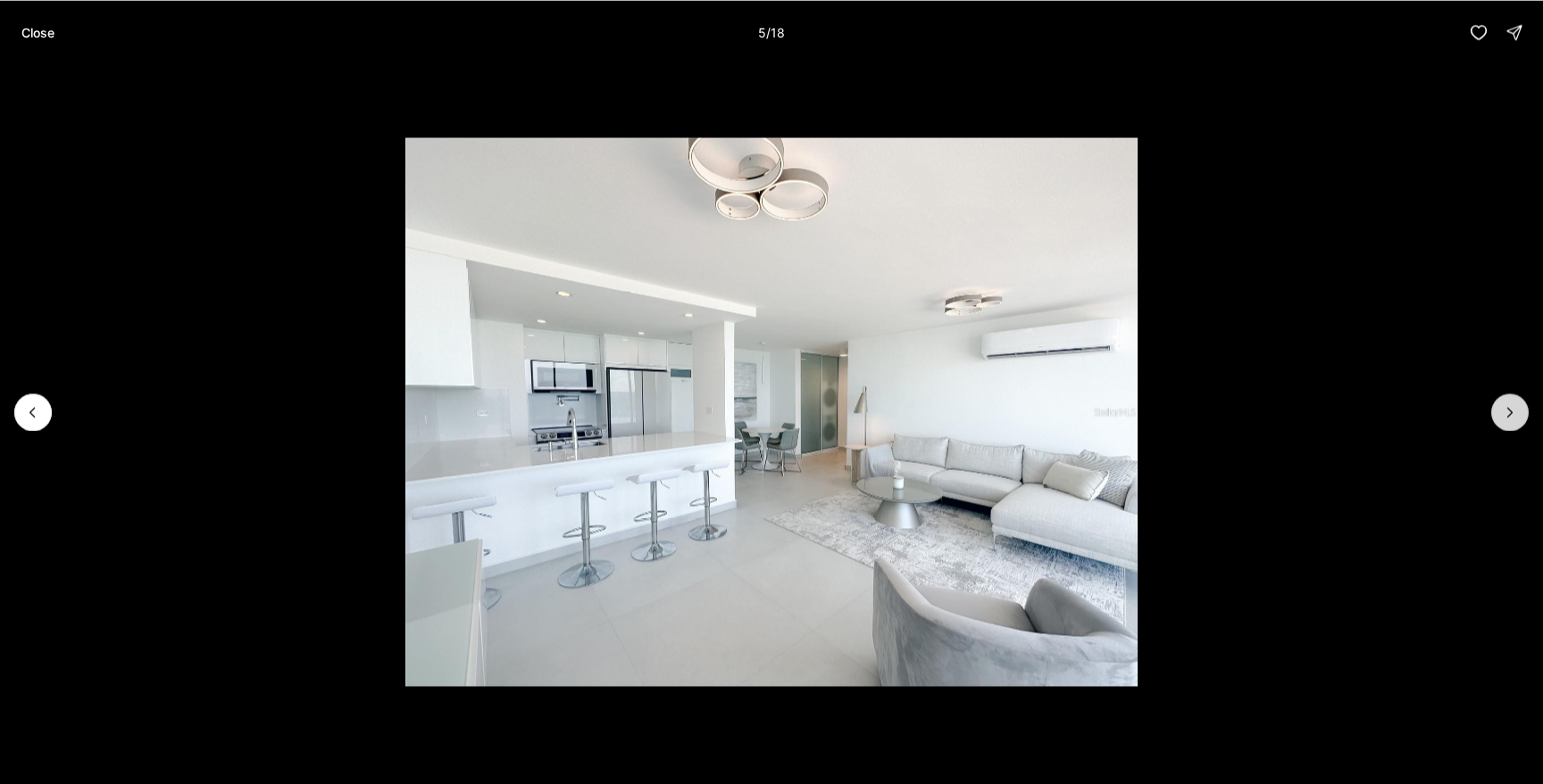
click at [1514, 420] on icon "Next slide" at bounding box center [1510, 413] width 18 height 18
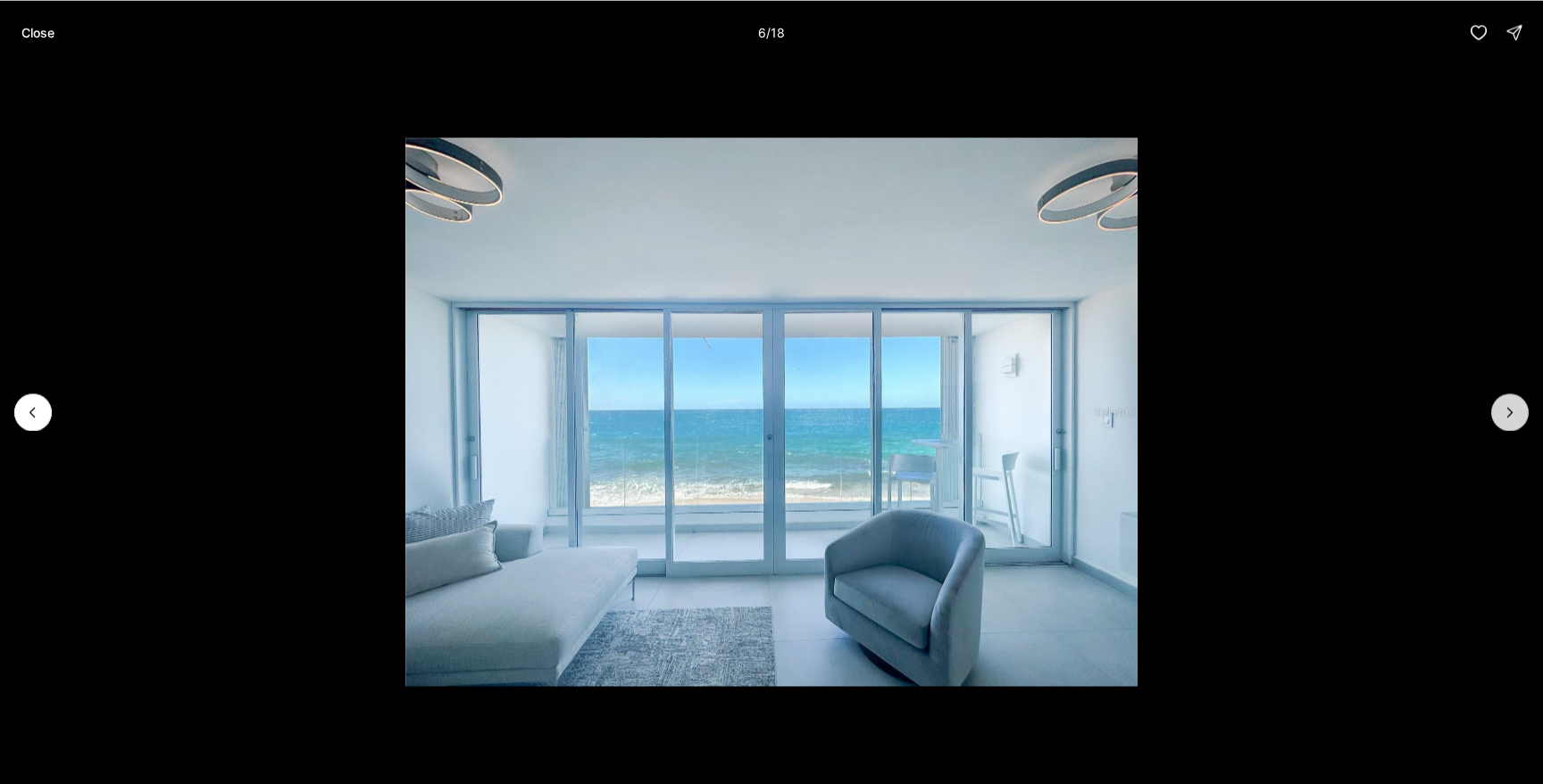
click at [1514, 420] on icon "Next slide" at bounding box center [1510, 413] width 18 height 18
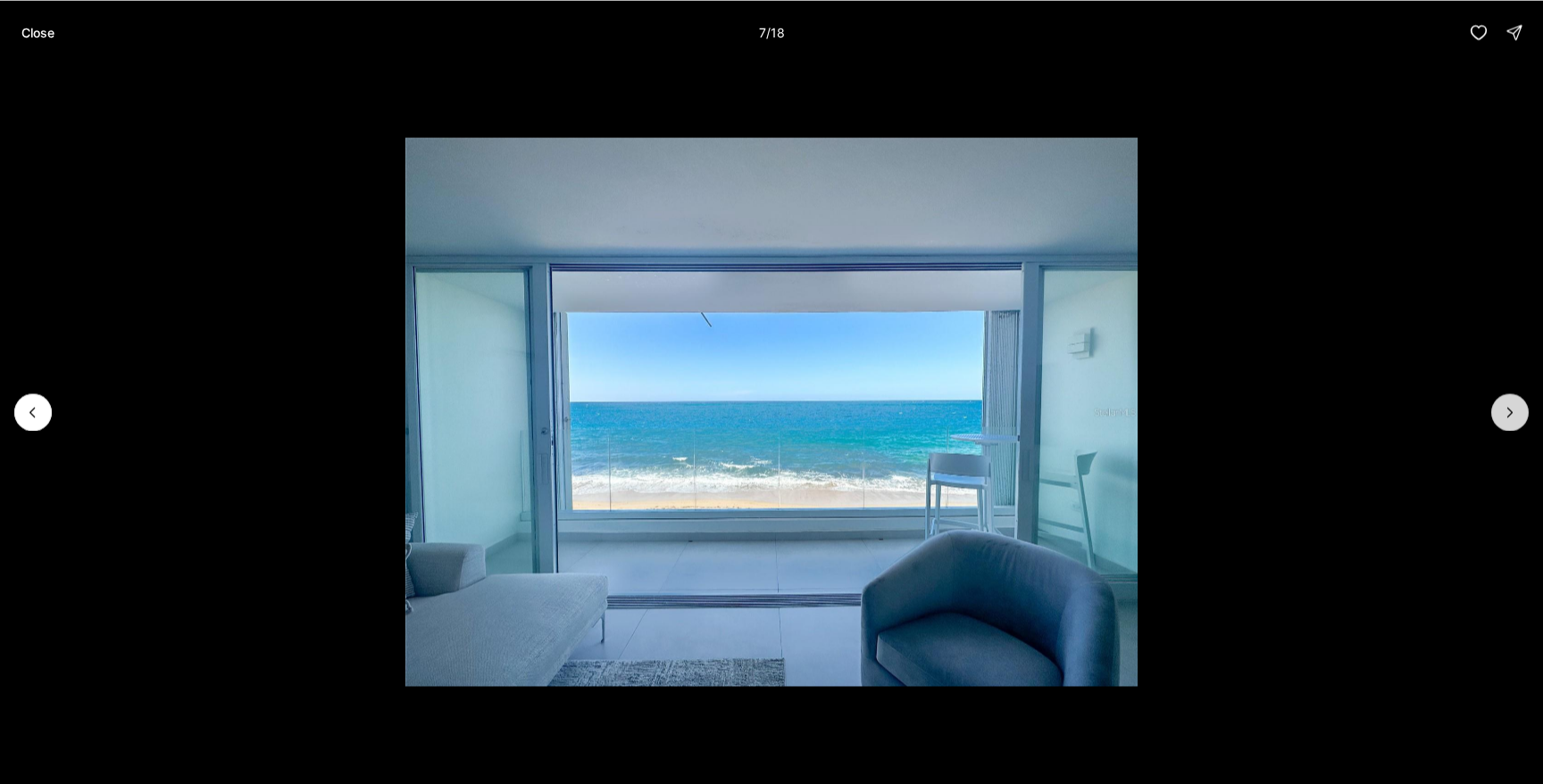
click at [1514, 420] on icon "Next slide" at bounding box center [1510, 413] width 18 height 18
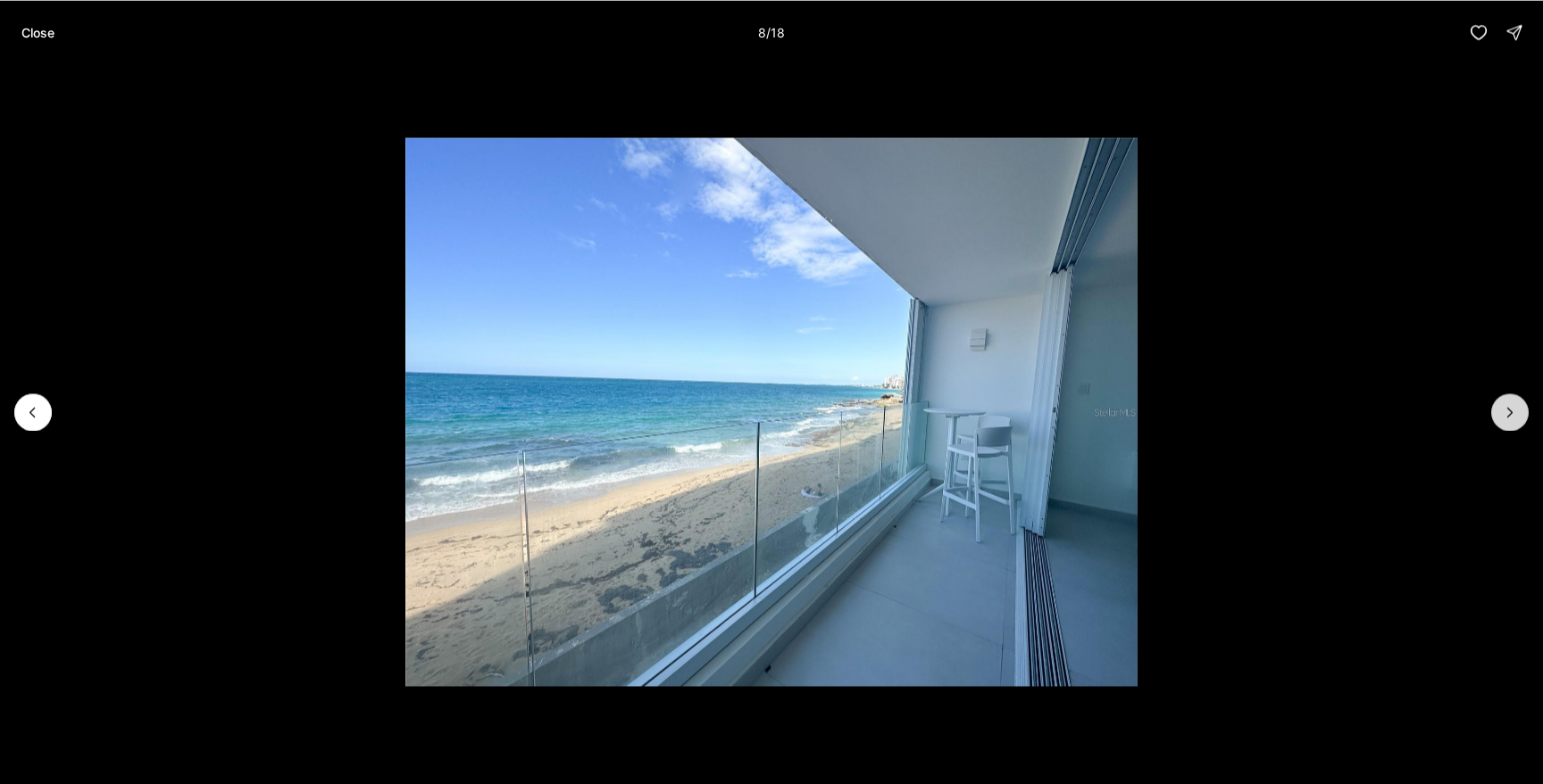
click at [1514, 420] on icon "Next slide" at bounding box center [1510, 413] width 18 height 18
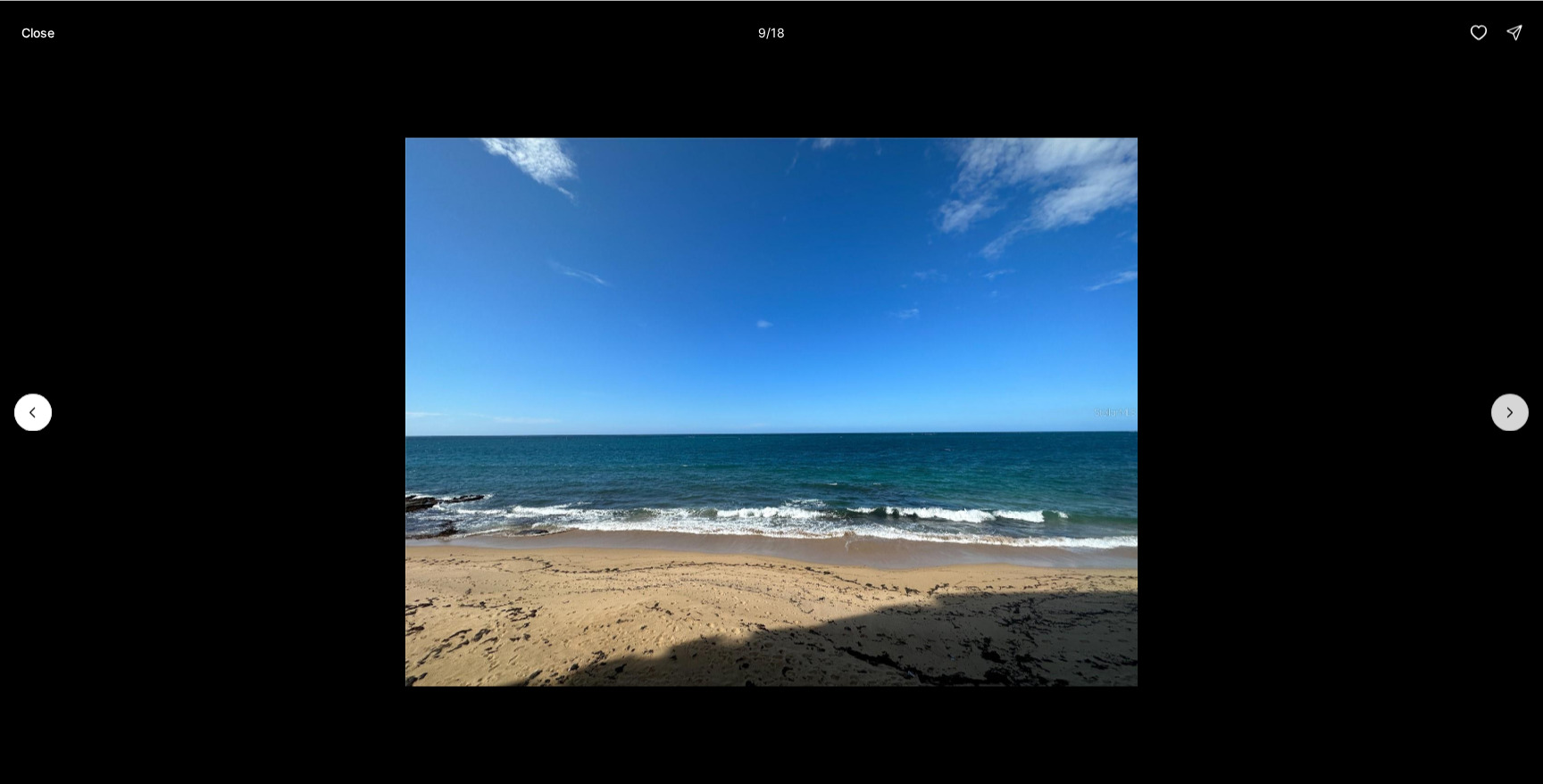
click at [1514, 420] on icon "Next slide" at bounding box center [1510, 413] width 18 height 18
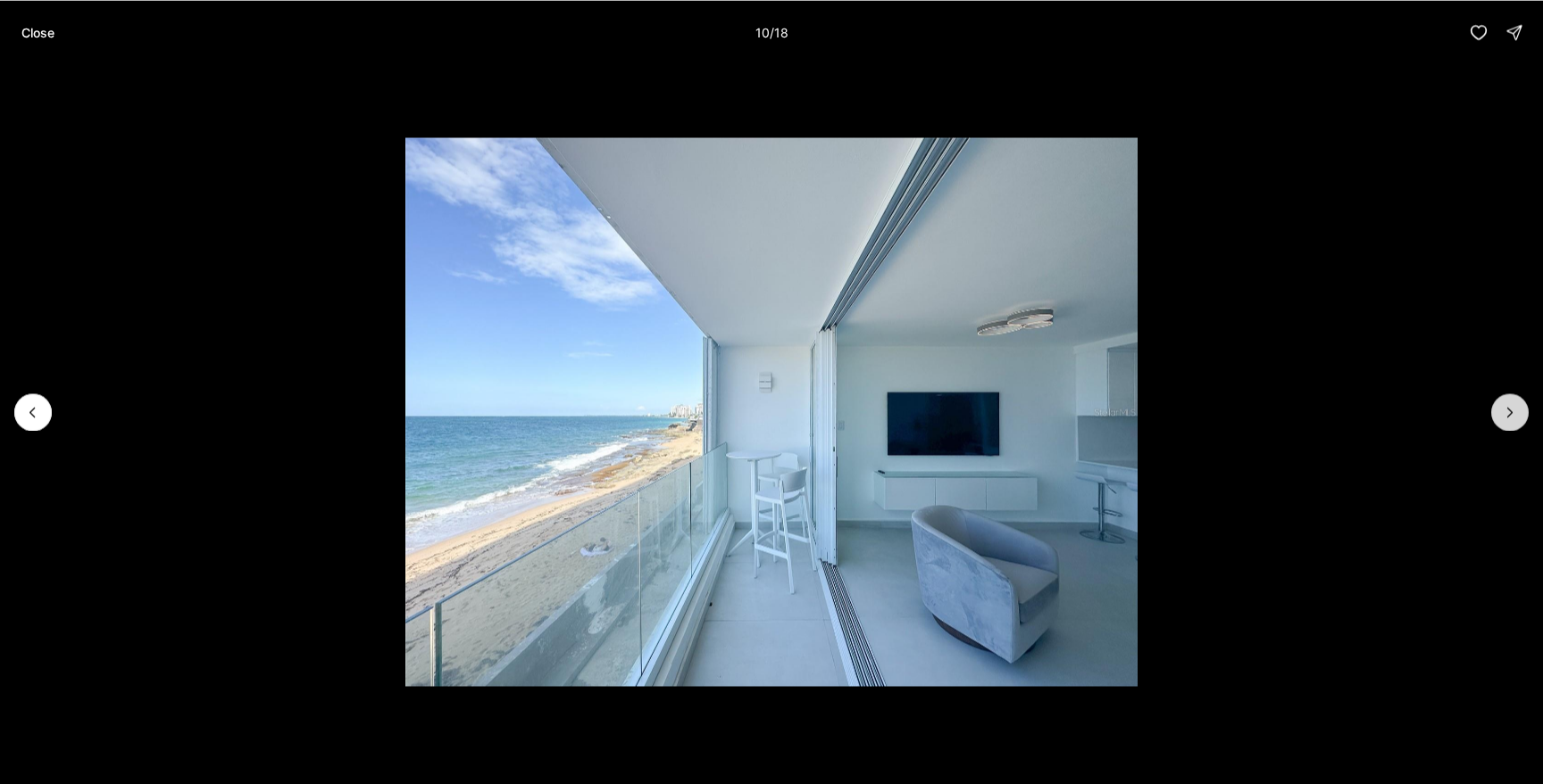
click at [1514, 420] on icon "Next slide" at bounding box center [1510, 413] width 18 height 18
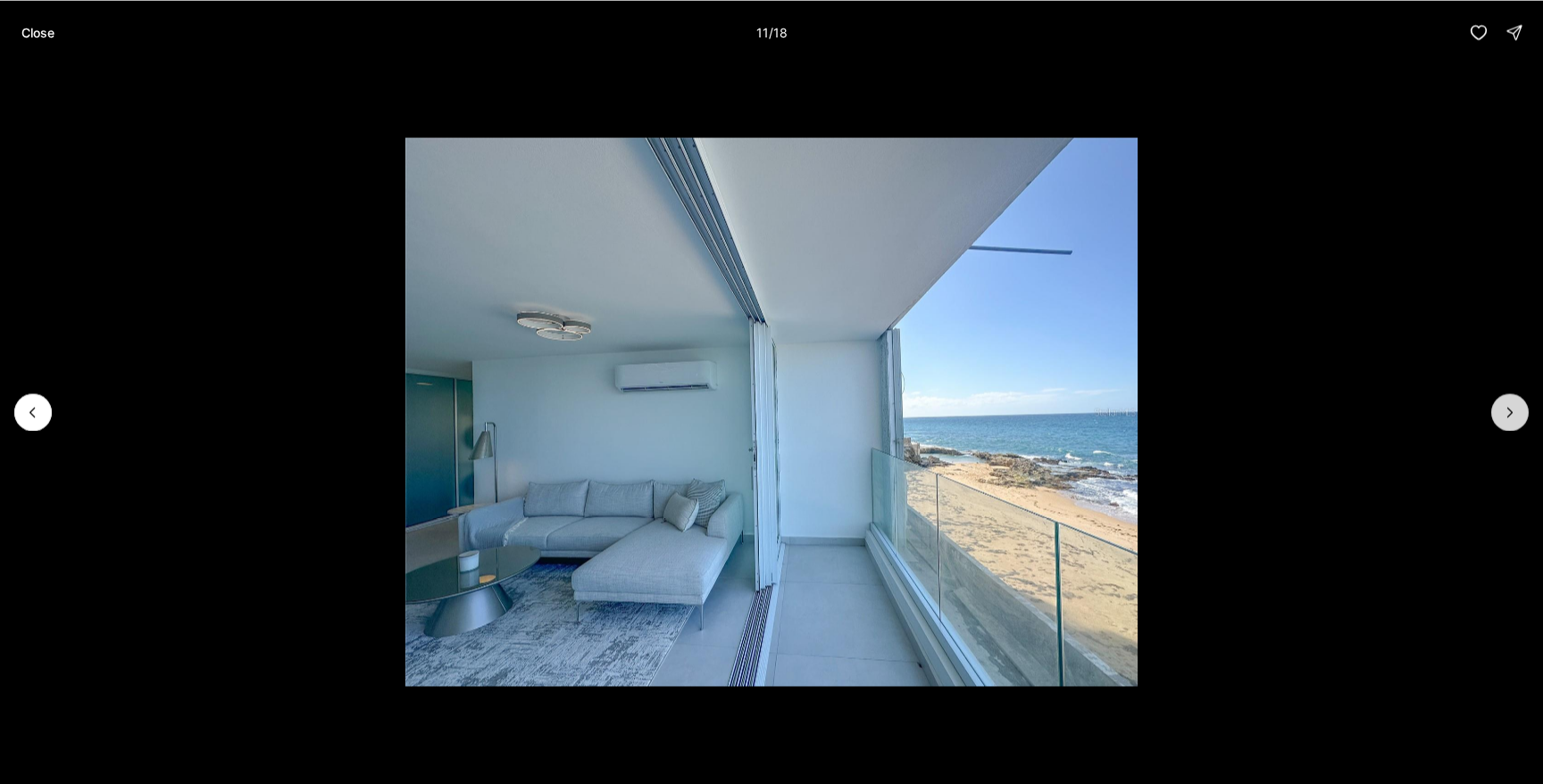
click at [1514, 420] on icon "Next slide" at bounding box center [1510, 413] width 18 height 18
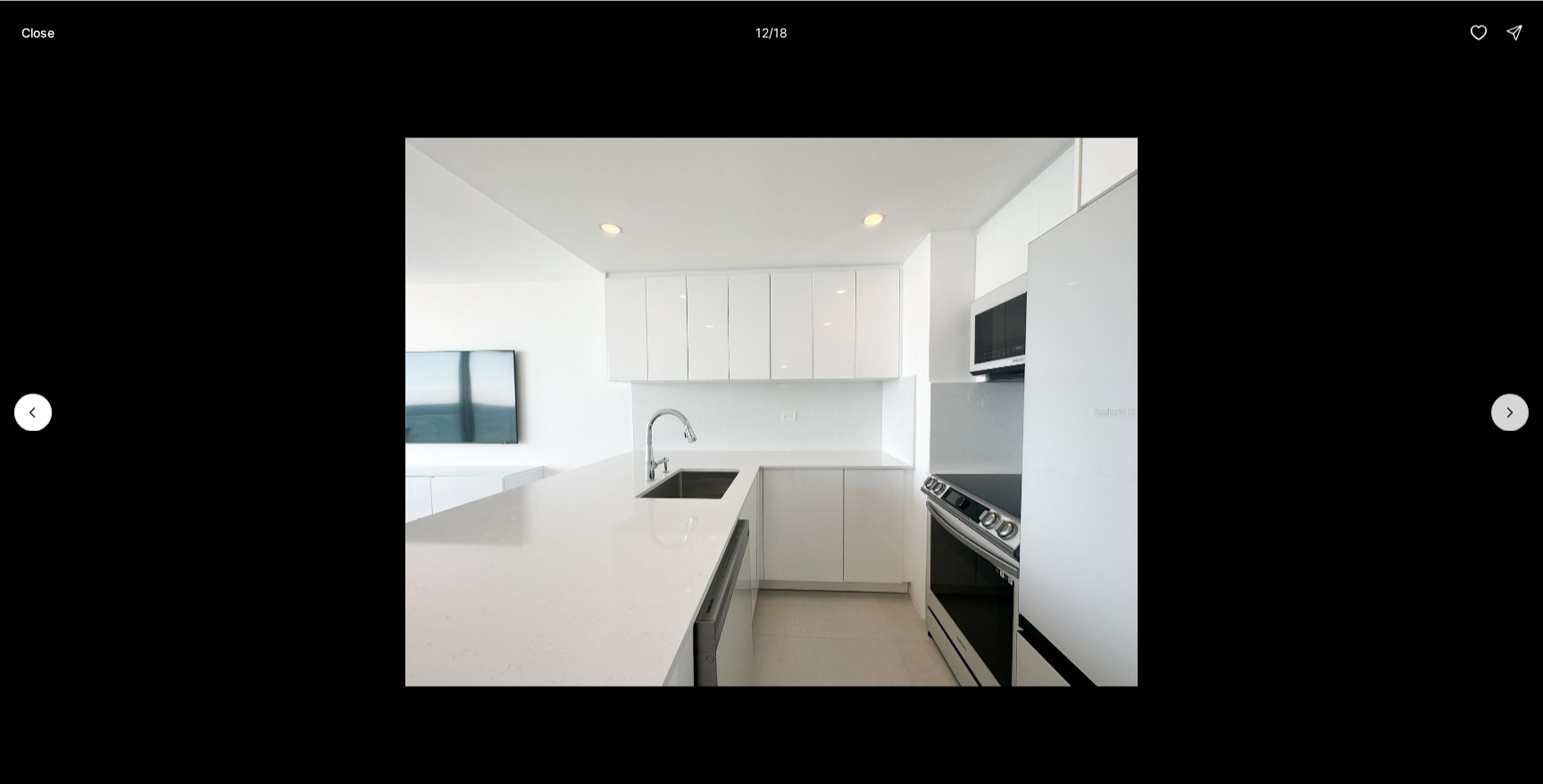
click at [1514, 420] on icon "Next slide" at bounding box center [1510, 413] width 18 height 18
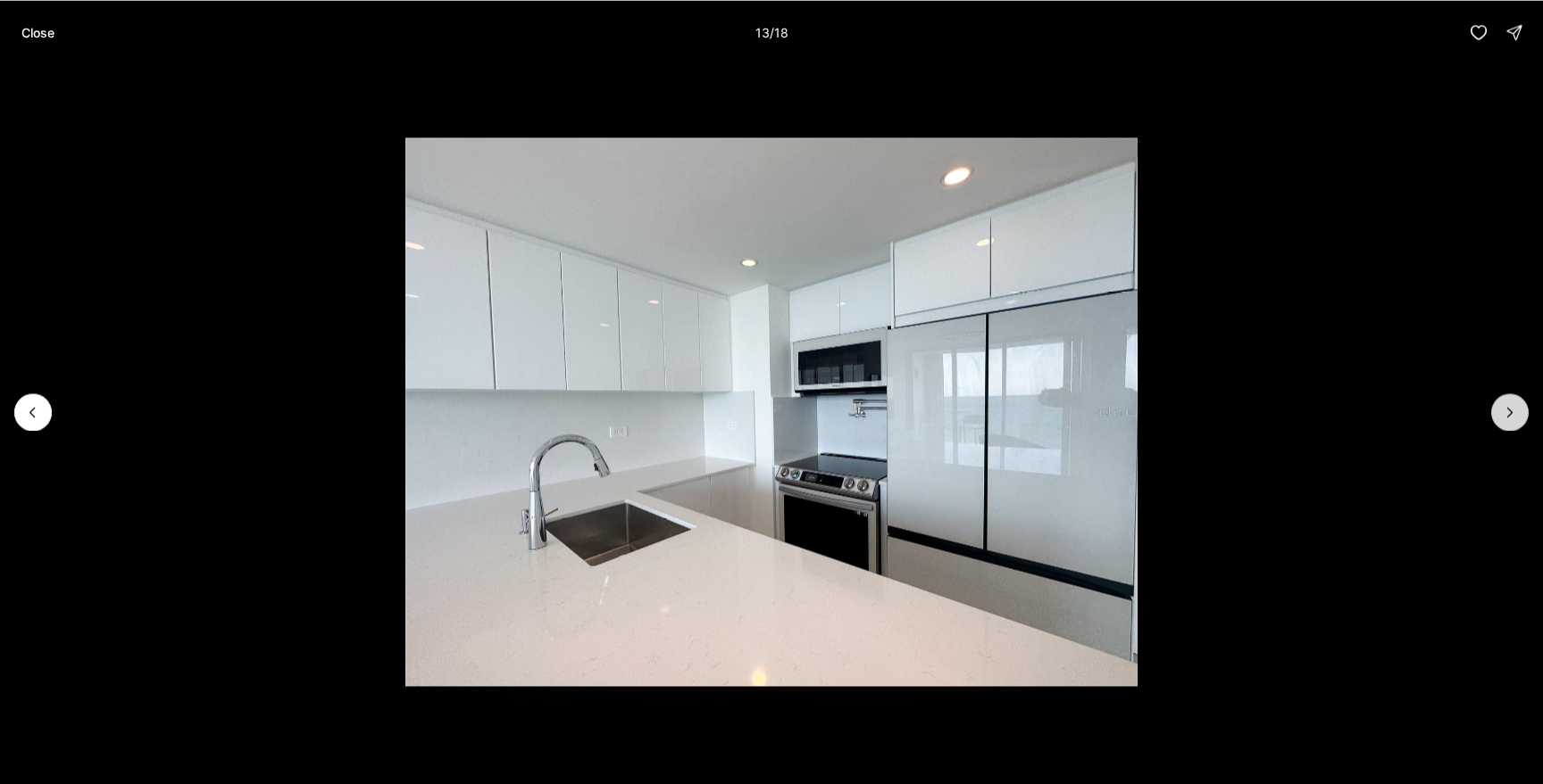
click at [1514, 420] on icon "Next slide" at bounding box center [1510, 413] width 18 height 18
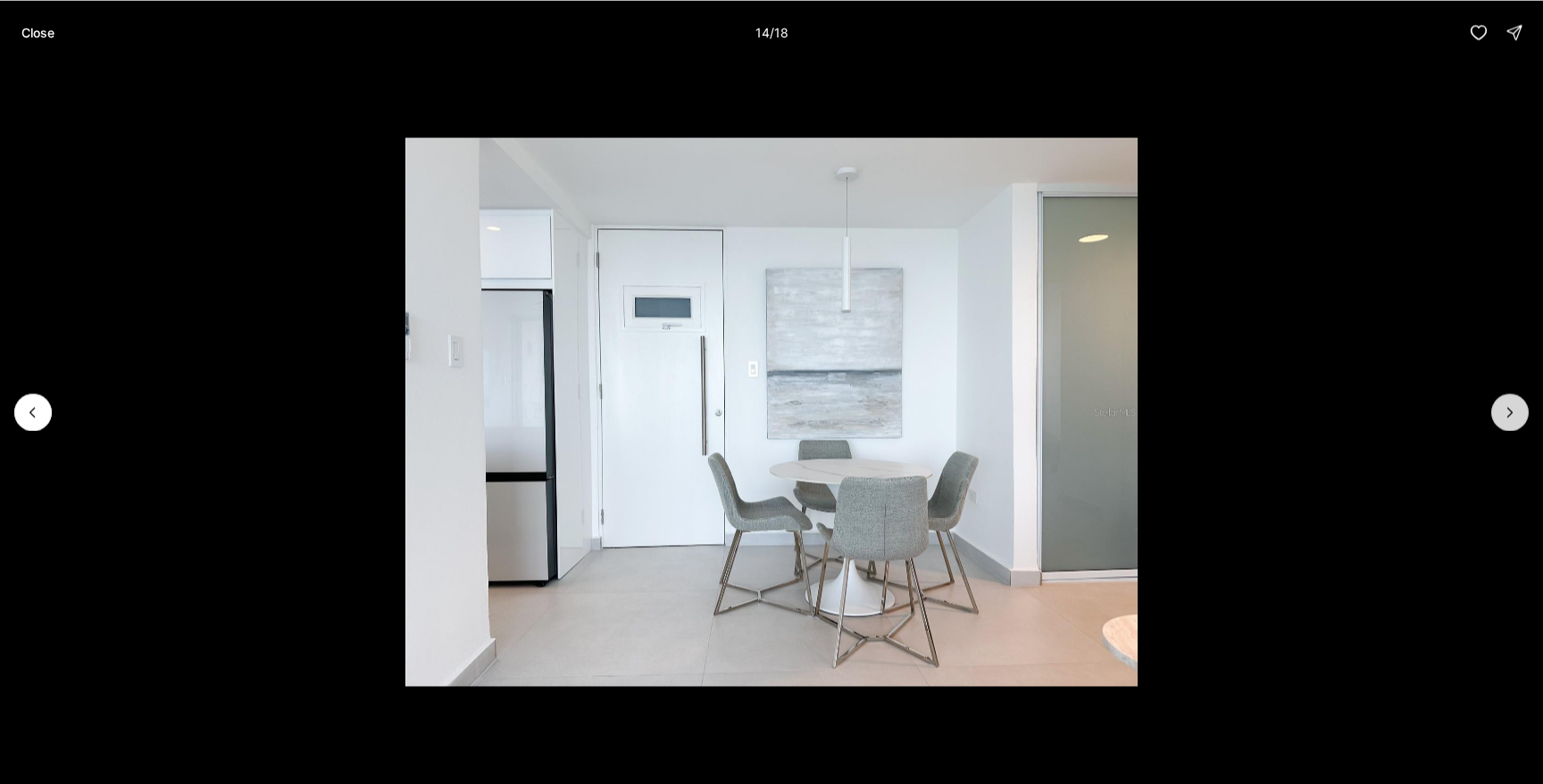
click at [1514, 420] on icon "Next slide" at bounding box center [1510, 413] width 18 height 18
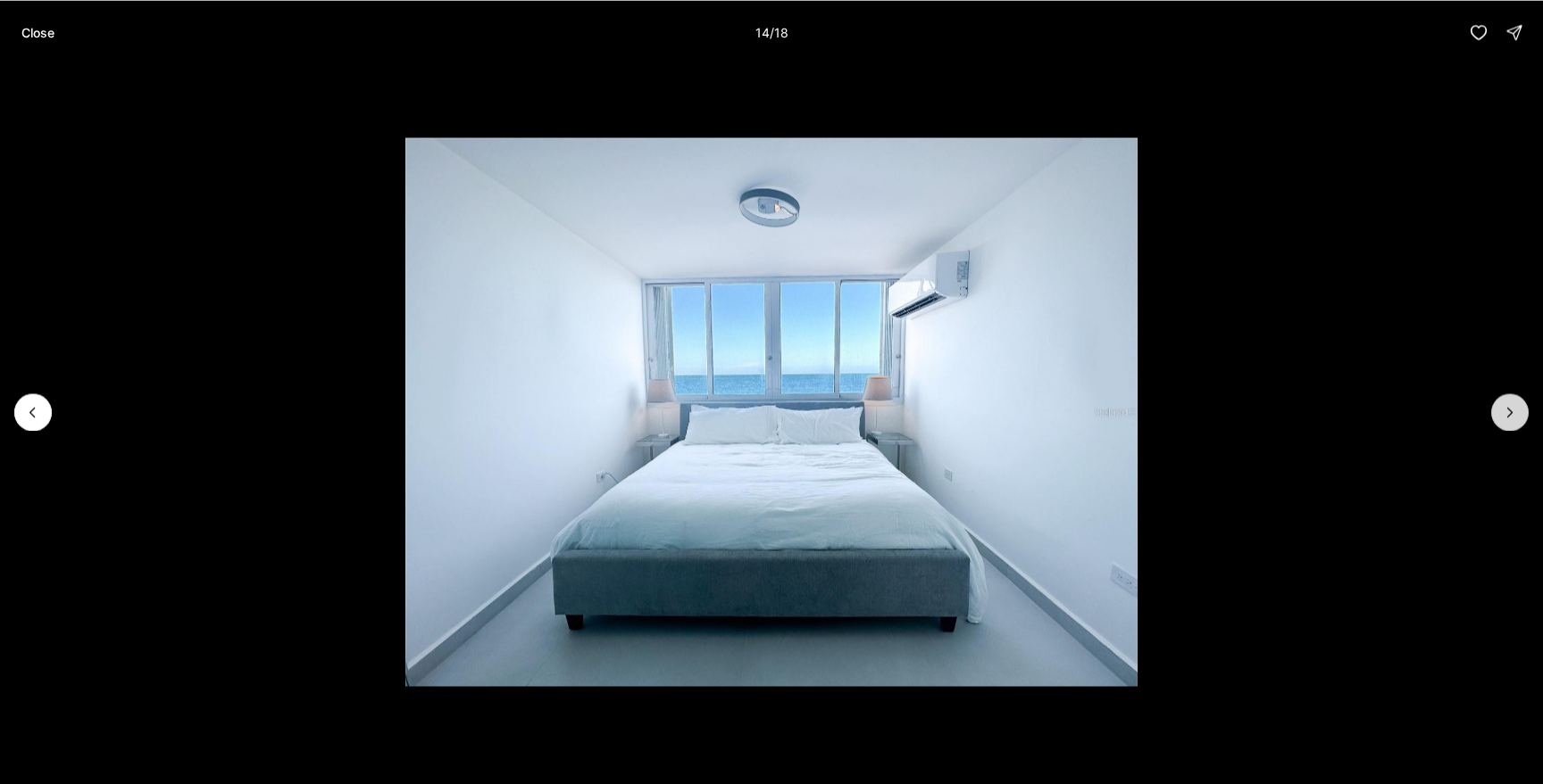
click at [1514, 420] on icon "Next slide" at bounding box center [1510, 413] width 18 height 18
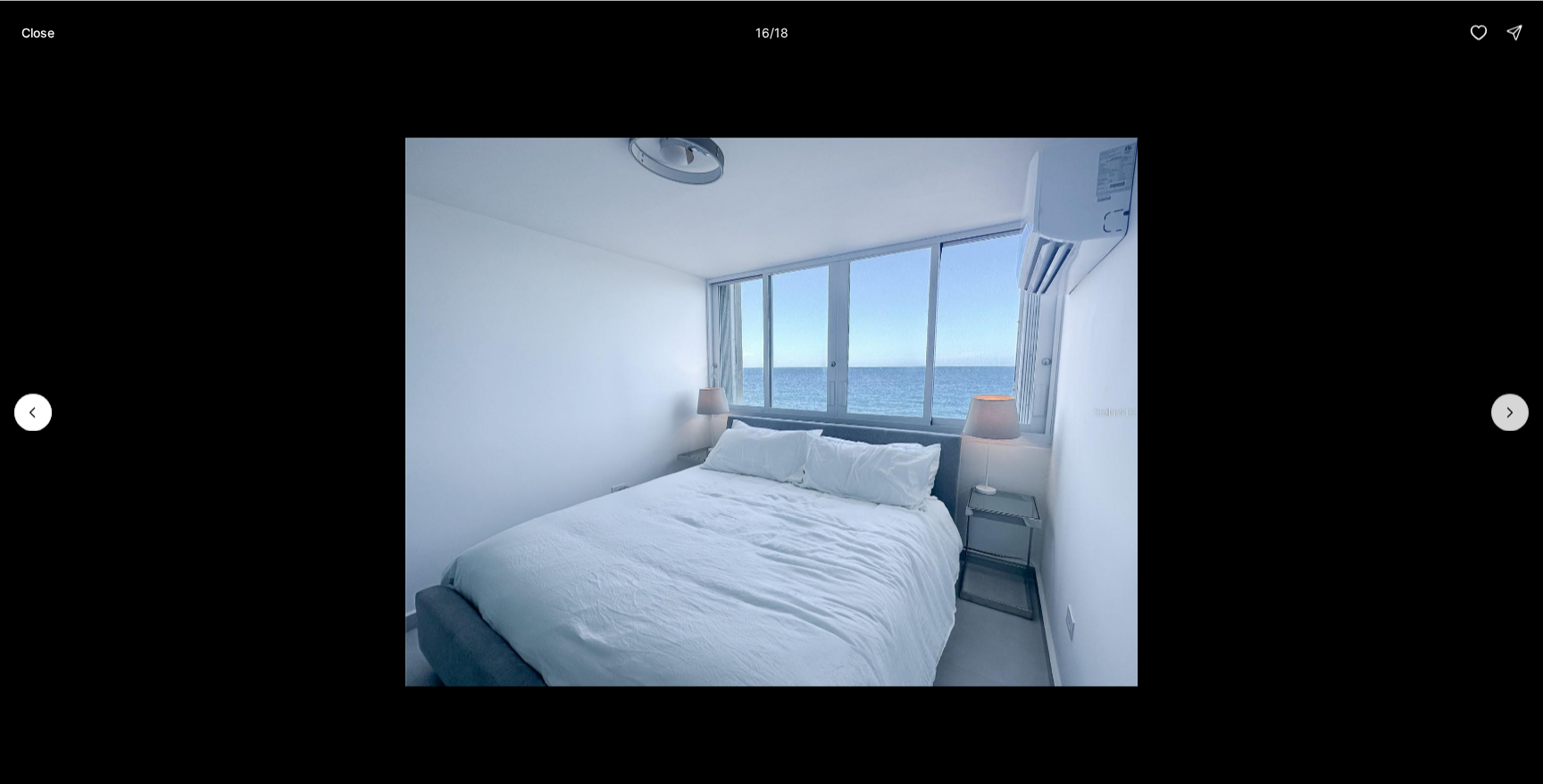
click at [1514, 420] on icon "Next slide" at bounding box center [1510, 413] width 18 height 18
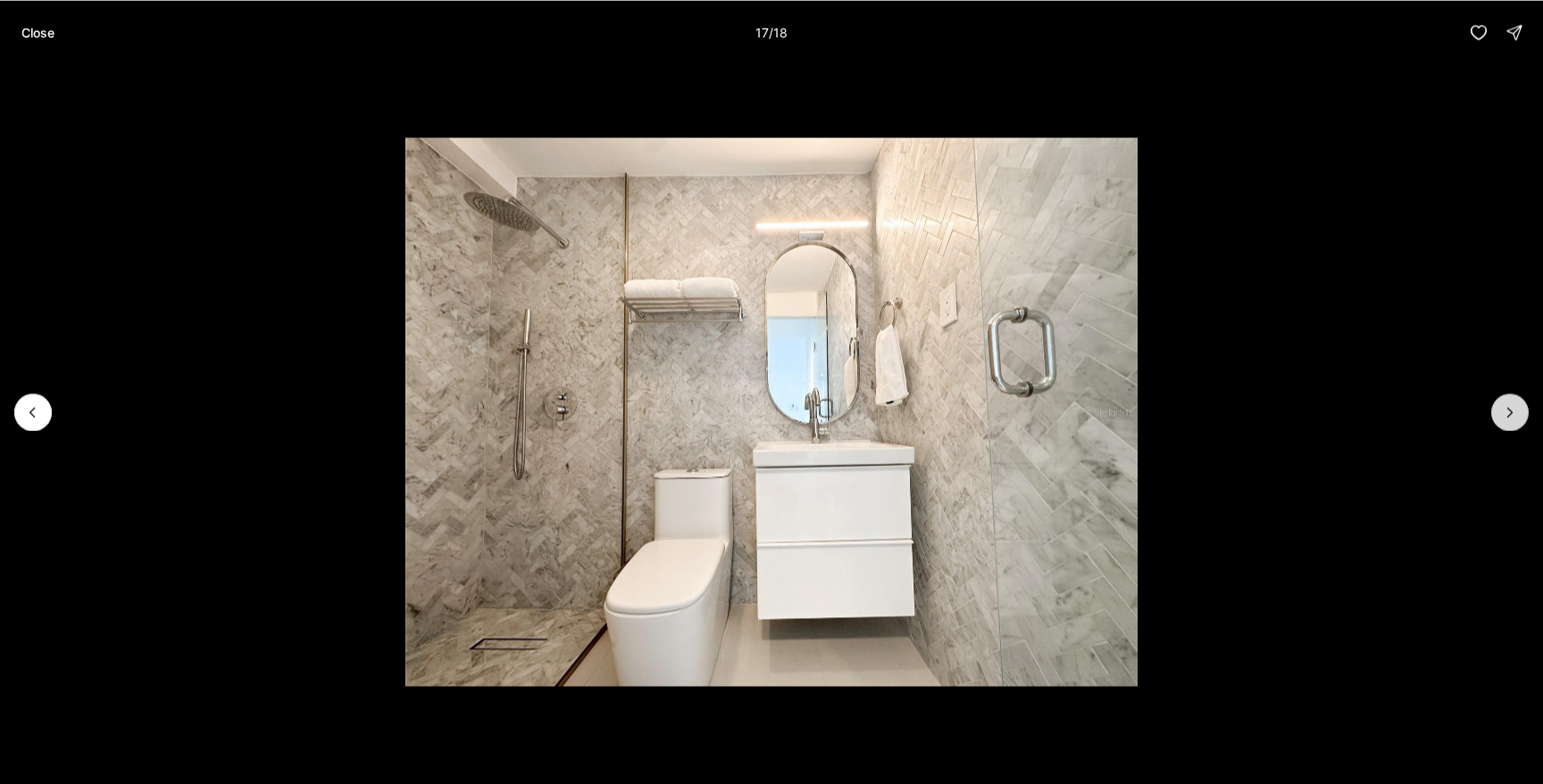
click at [1514, 420] on icon "Next slide" at bounding box center [1510, 413] width 18 height 18
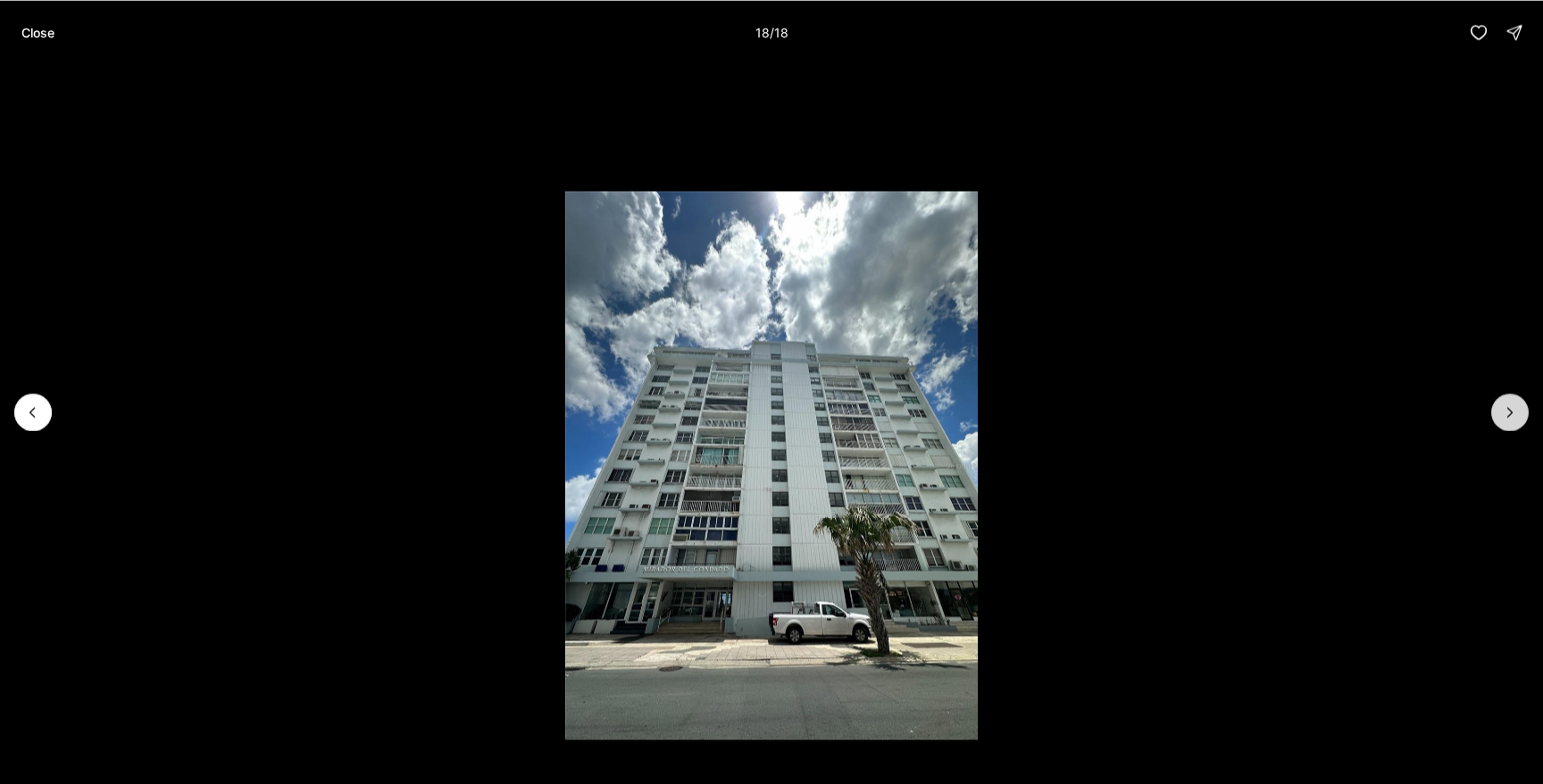
click at [1514, 420] on div at bounding box center [1510, 413] width 38 height 38
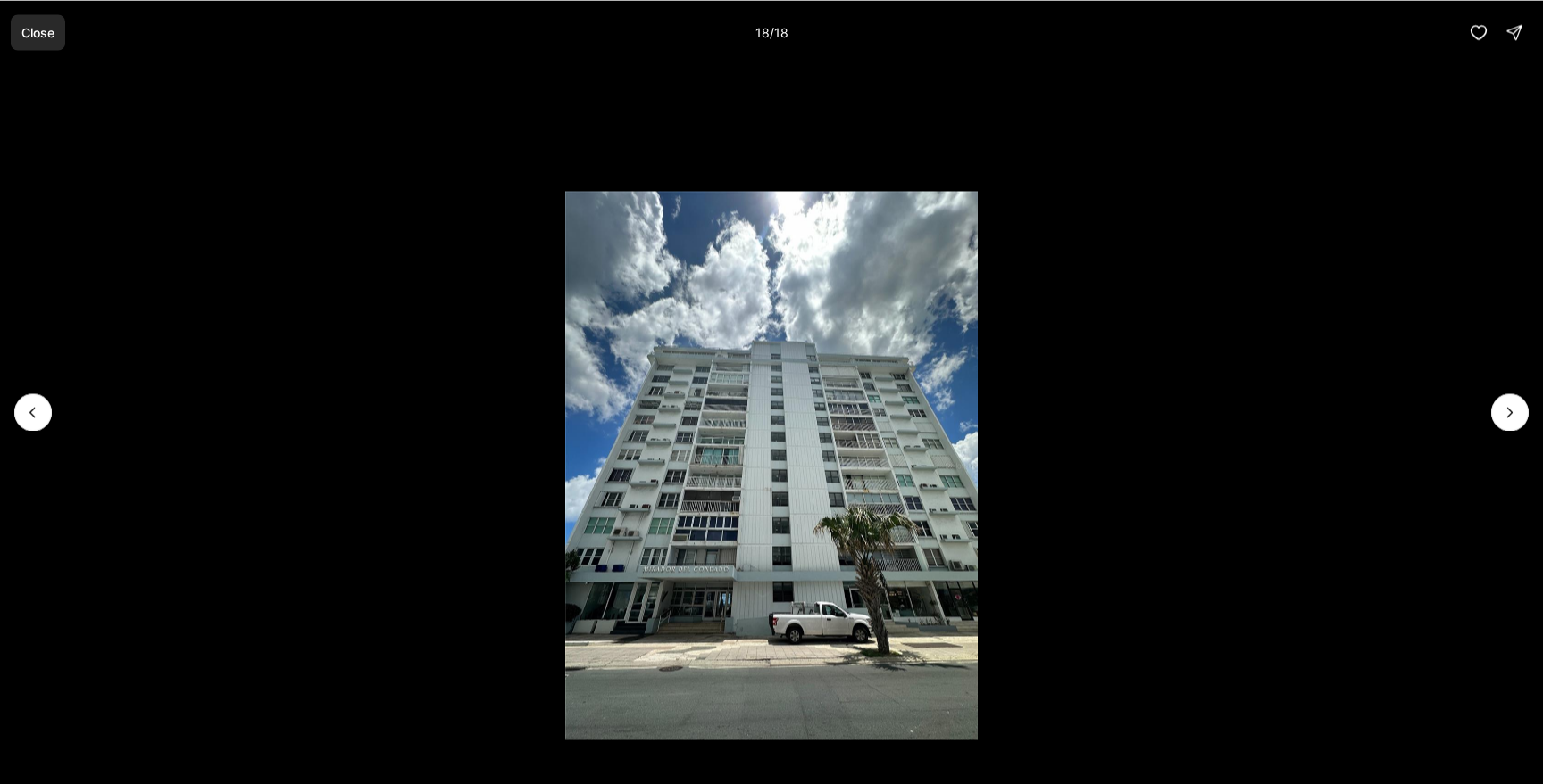
click at [43, 43] on button "Close" at bounding box center [38, 32] width 55 height 36
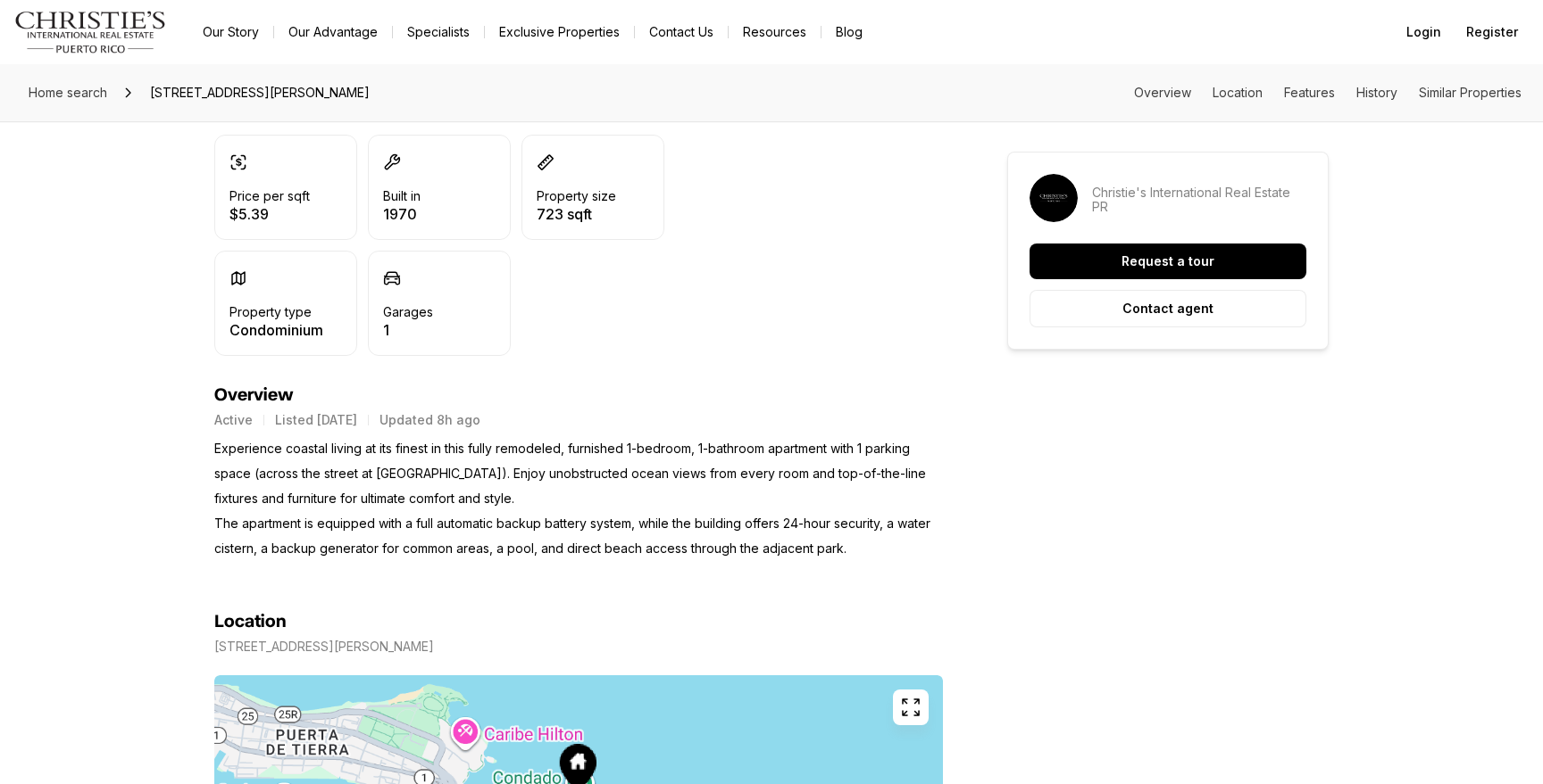
scroll to position [479, 0]
click at [1076, 301] on button "Contact agent" at bounding box center [1167, 309] width 277 height 38
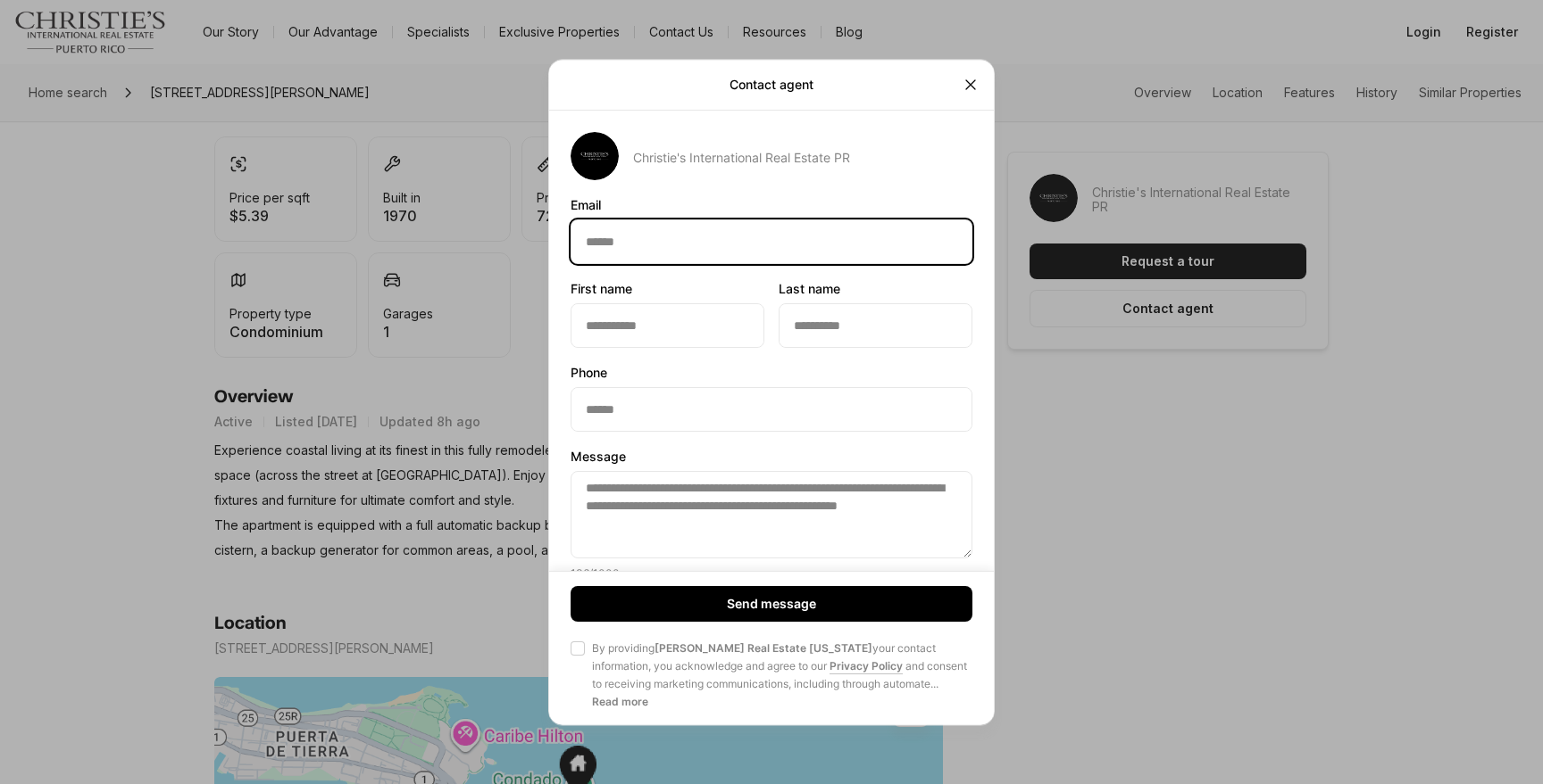
click at [753, 247] on input "Email Email" at bounding box center [771, 242] width 400 height 43
type input "**********"
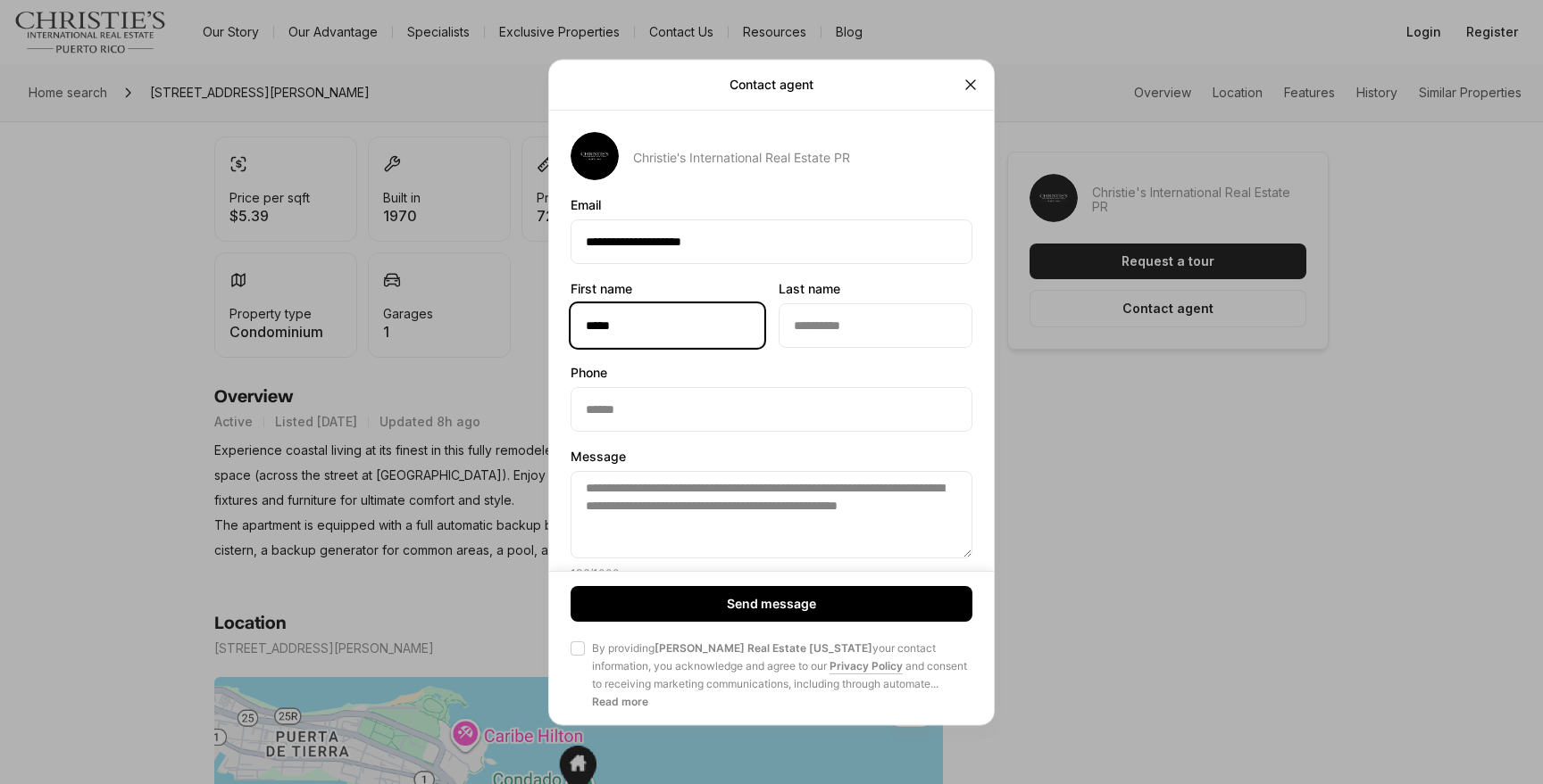
type input "****"
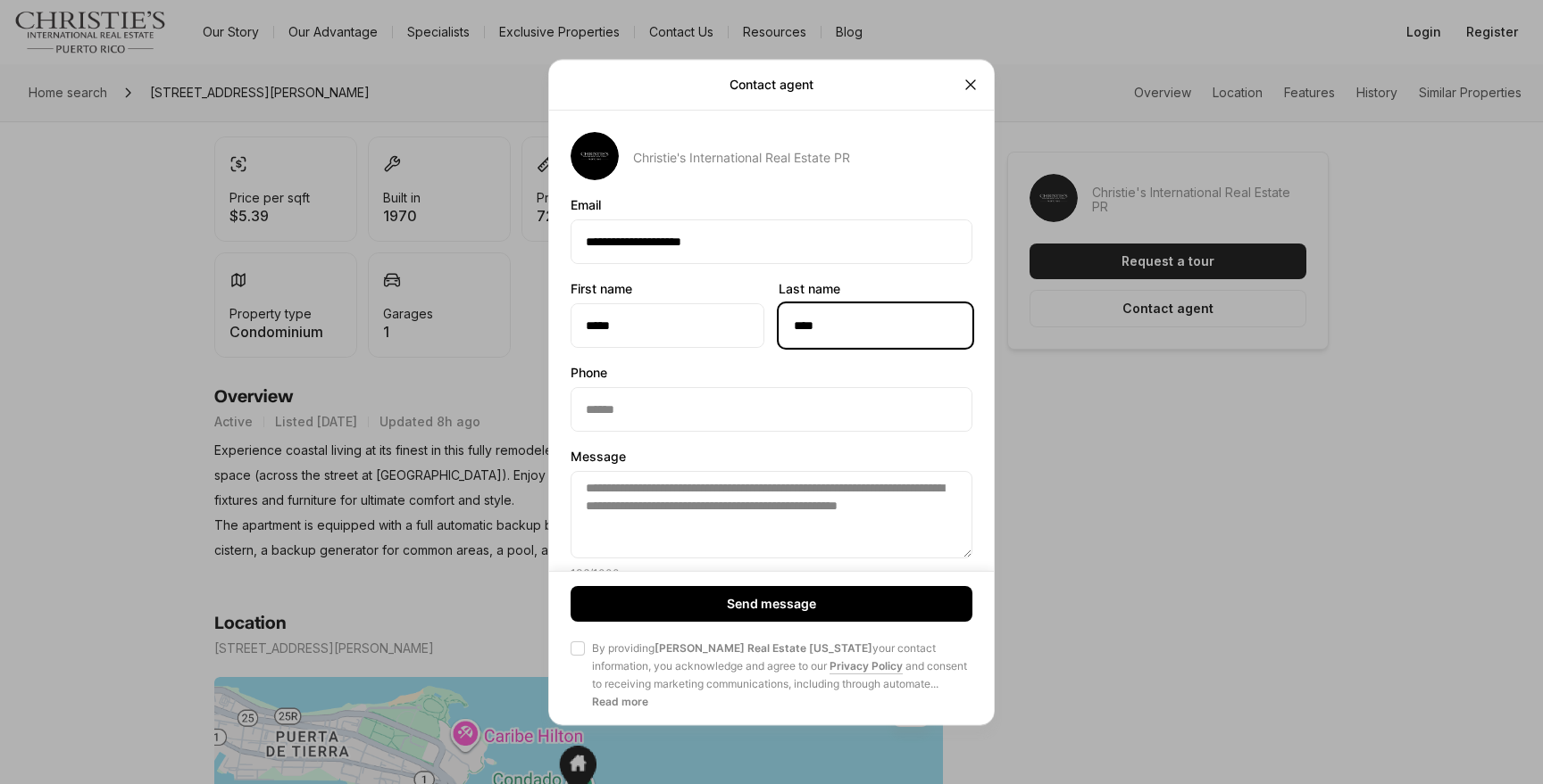
type input "****"
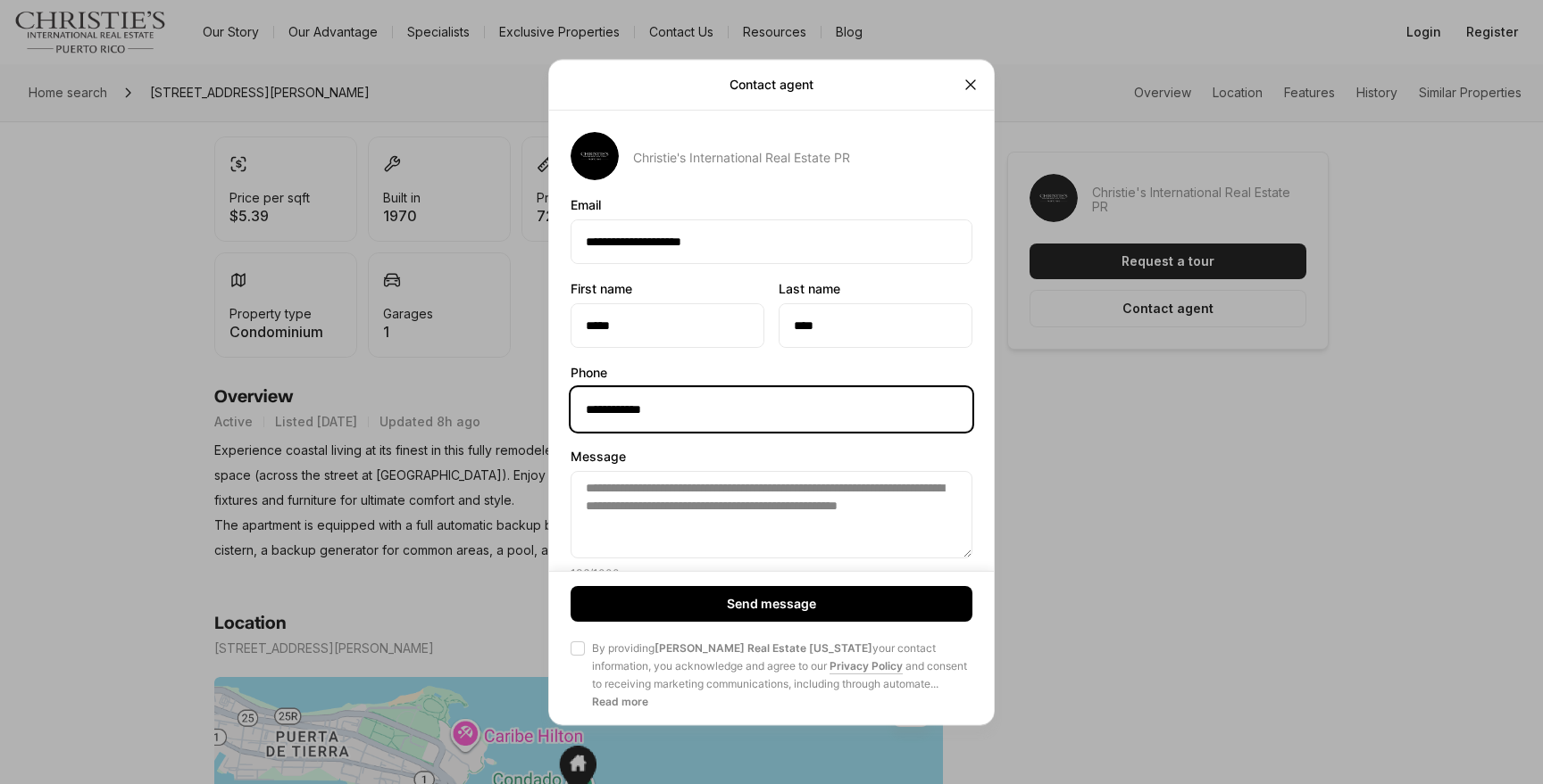
type input "**********"
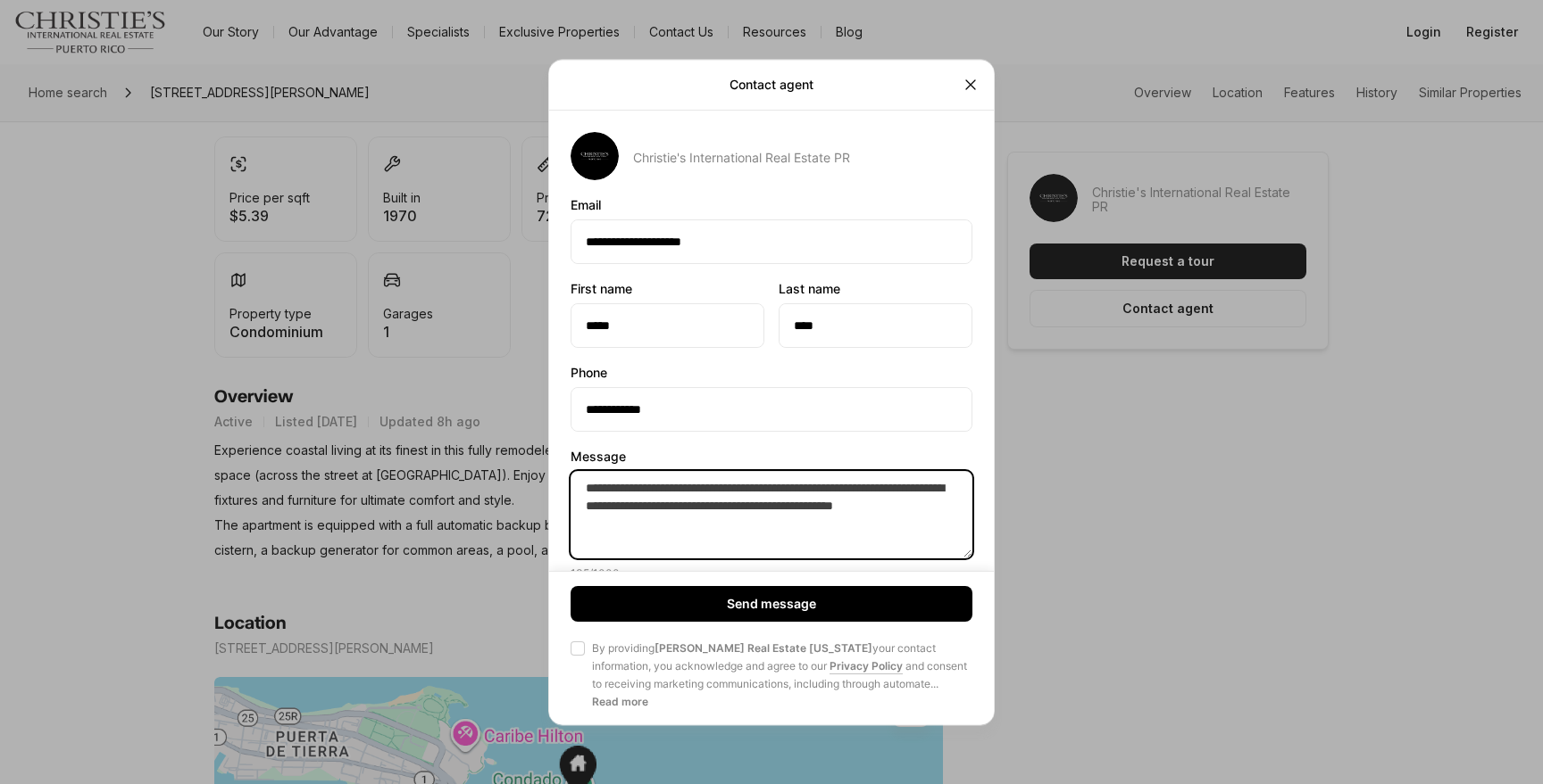
scroll to position [1, 0]
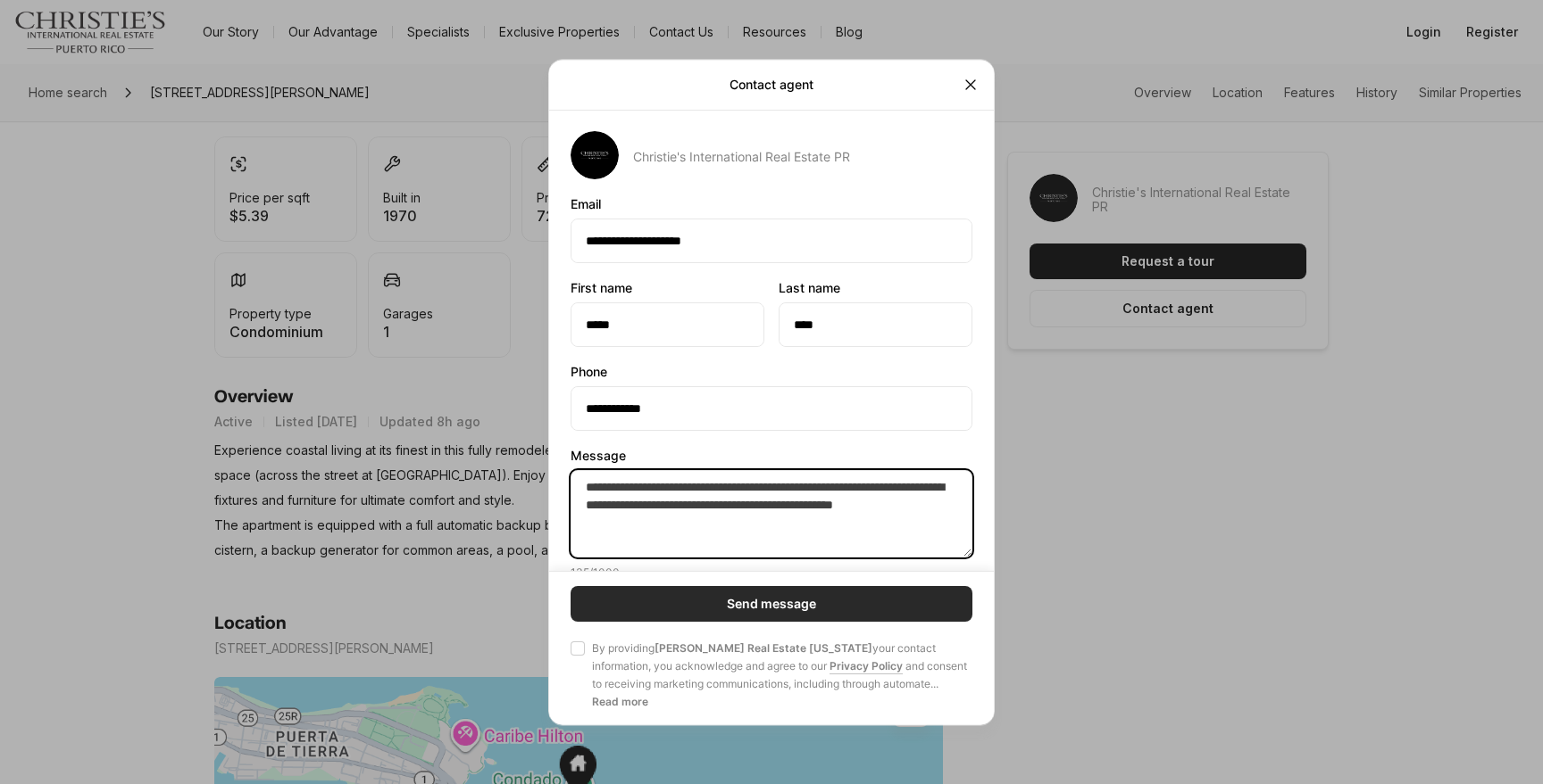
type textarea "**********"
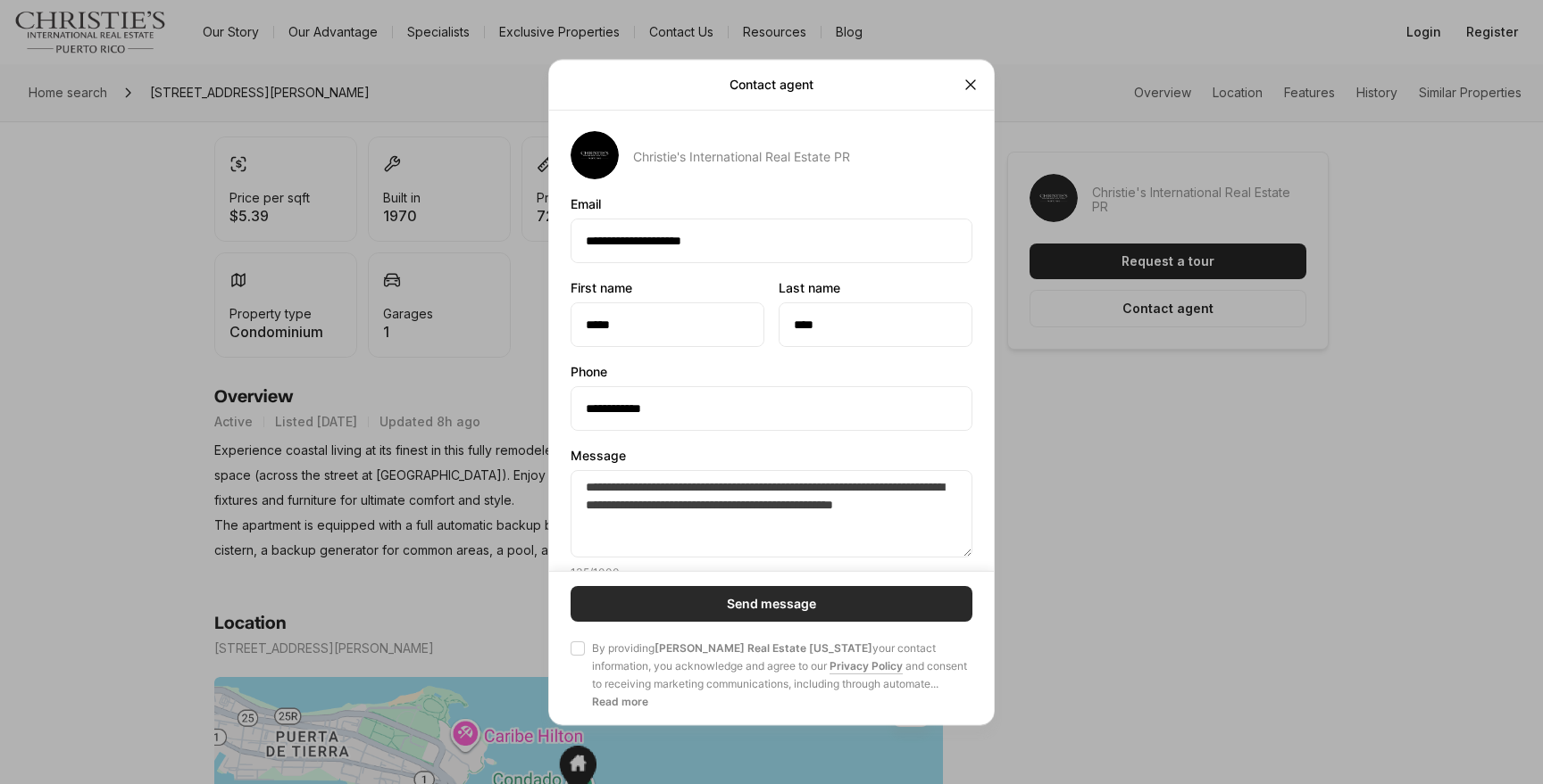
click at [686, 615] on button "Send message" at bounding box center [771, 603] width 402 height 36
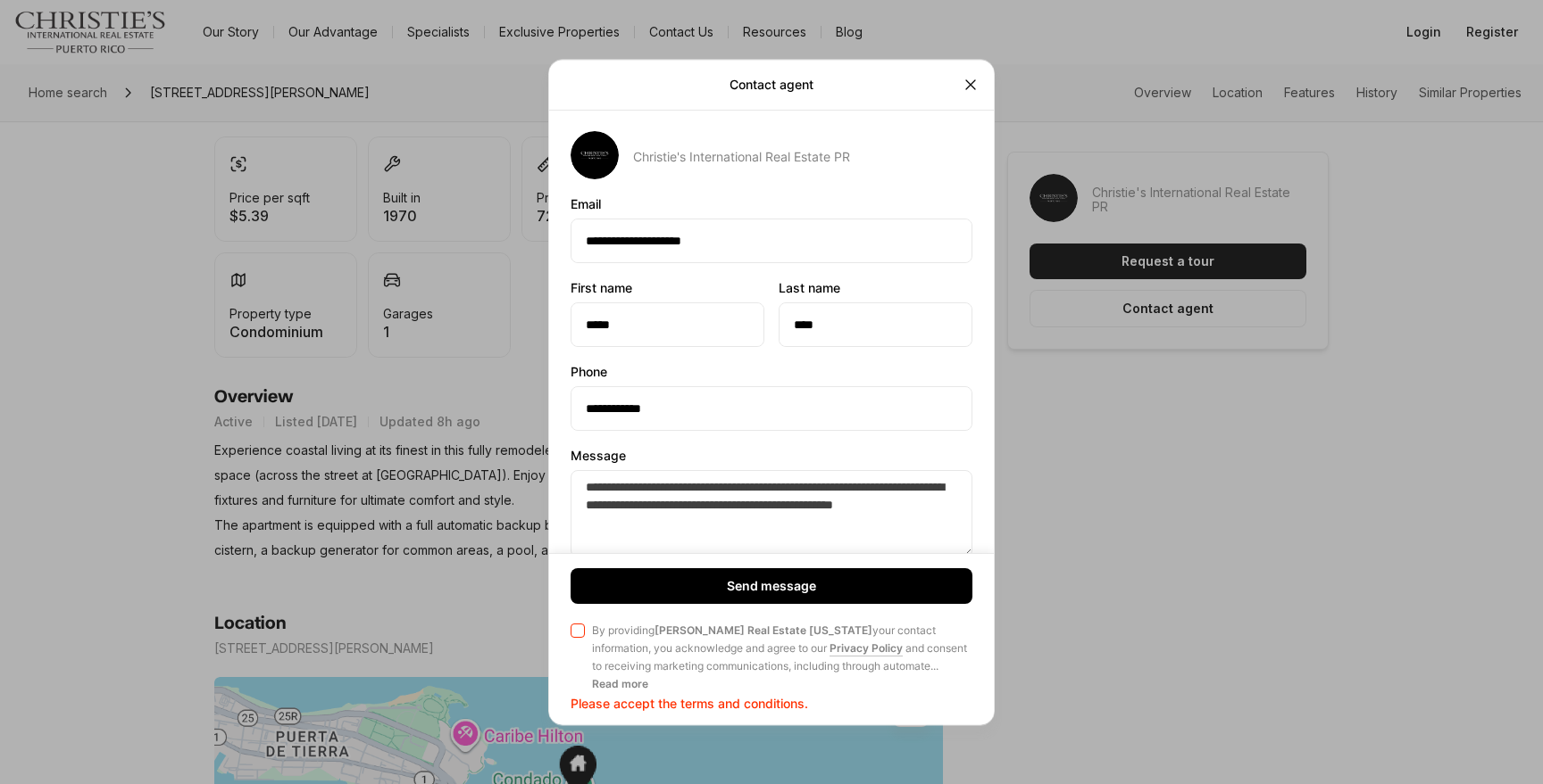
click at [590, 642] on span "Agree to Privacy Policy By providing Christie's Real Estate Puerto Rico your co…" at bounding box center [771, 657] width 402 height 72
click at [585, 637] on button "Agree to Privacy Policy By providing Christie's Real Estate Puerto Rico your co…" at bounding box center [578, 630] width 14 height 14
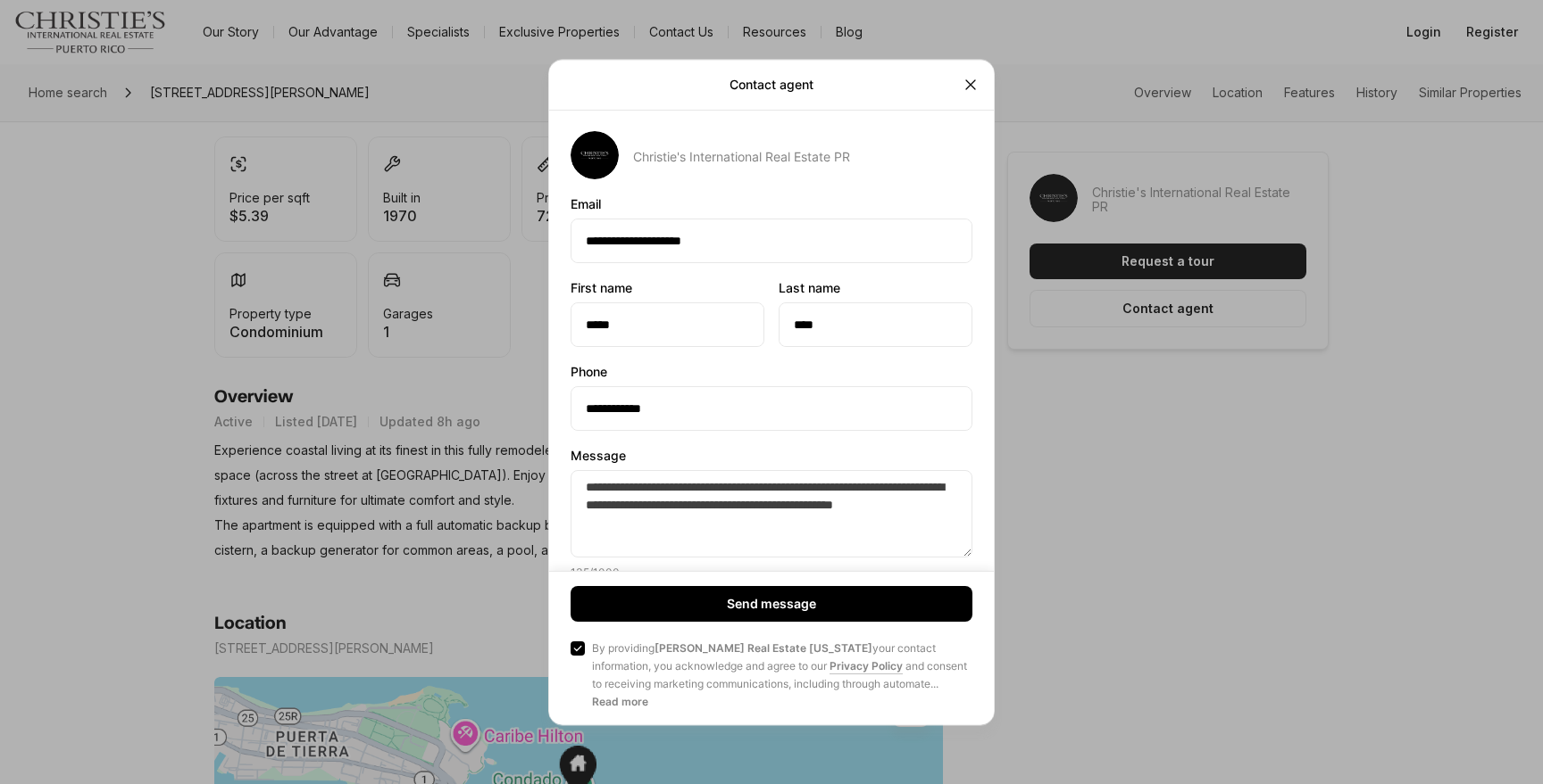
click at [580, 634] on div "Send message Agree to Privacy Policy By providing Christie's Real Estate Puerto…" at bounding box center [771, 648] width 402 height 125
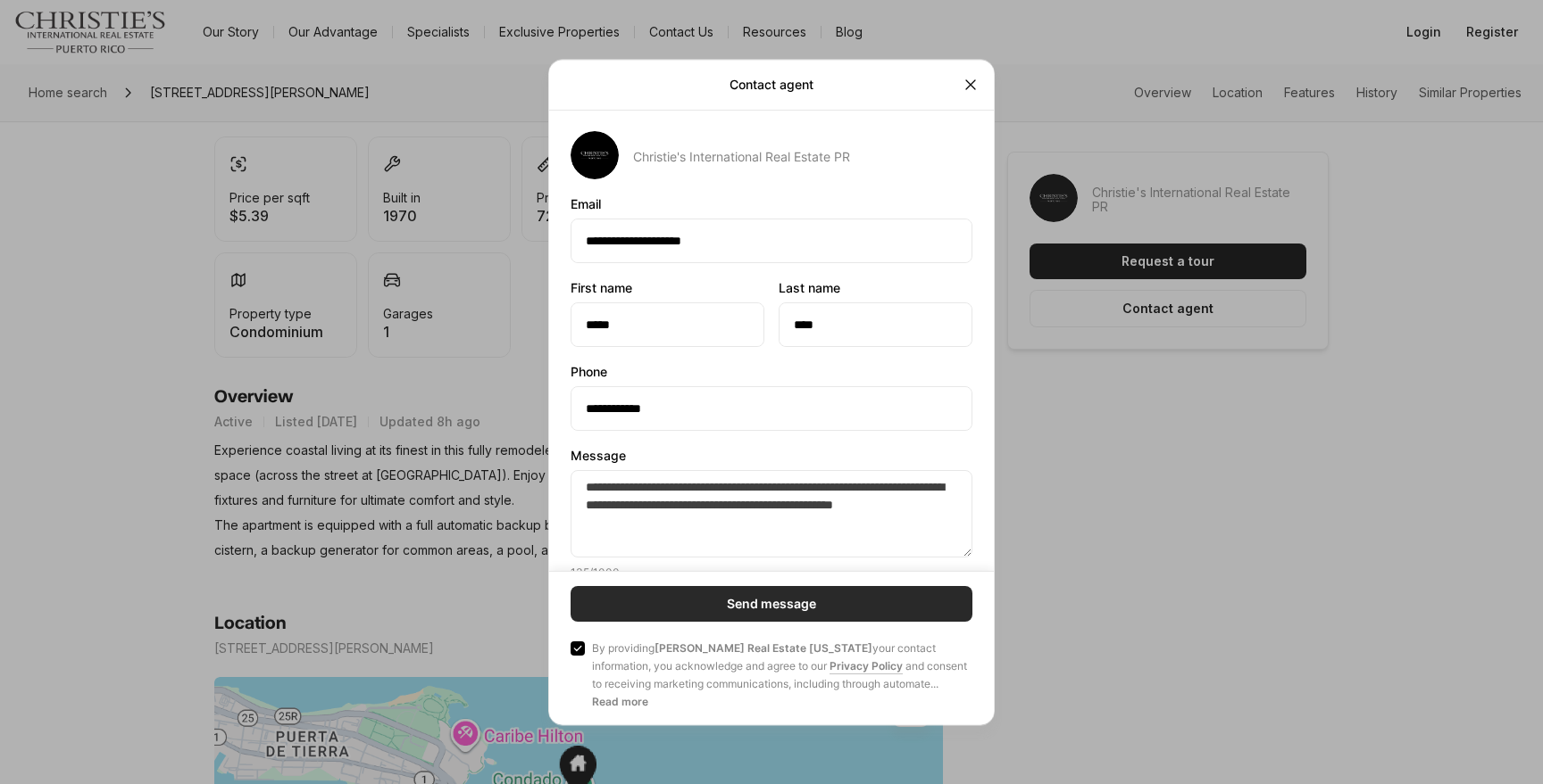
drag, startPoint x: 650, startPoint y: 567, endPoint x: 652, endPoint y: 590, distance: 23.1
click at [650, 567] on div "135 / 1000" at bounding box center [771, 572] width 402 height 15
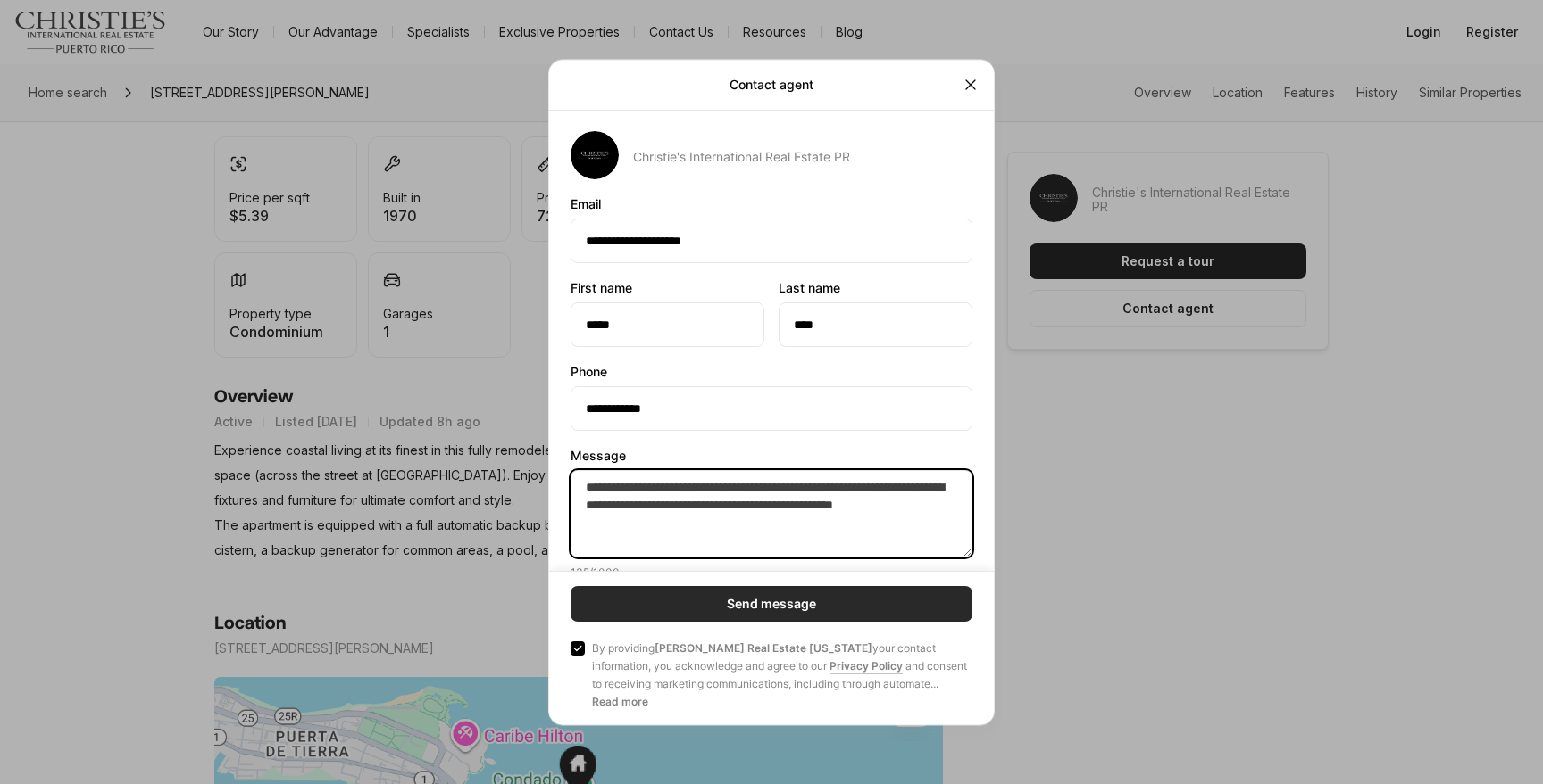
click at [650, 558] on textarea "**********" at bounding box center [771, 514] width 402 height 88
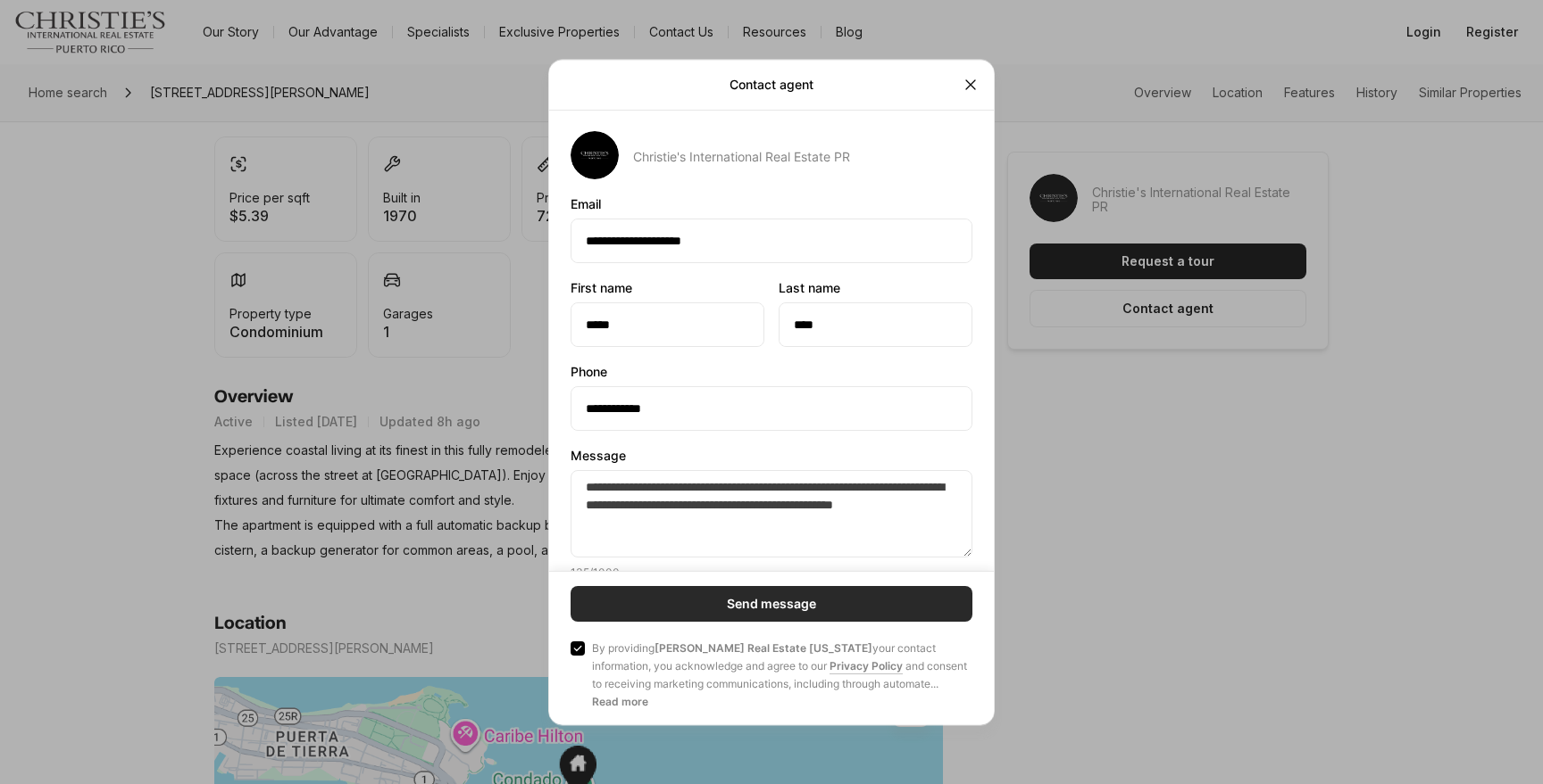
click at [652, 590] on button "Send message" at bounding box center [771, 603] width 402 height 36
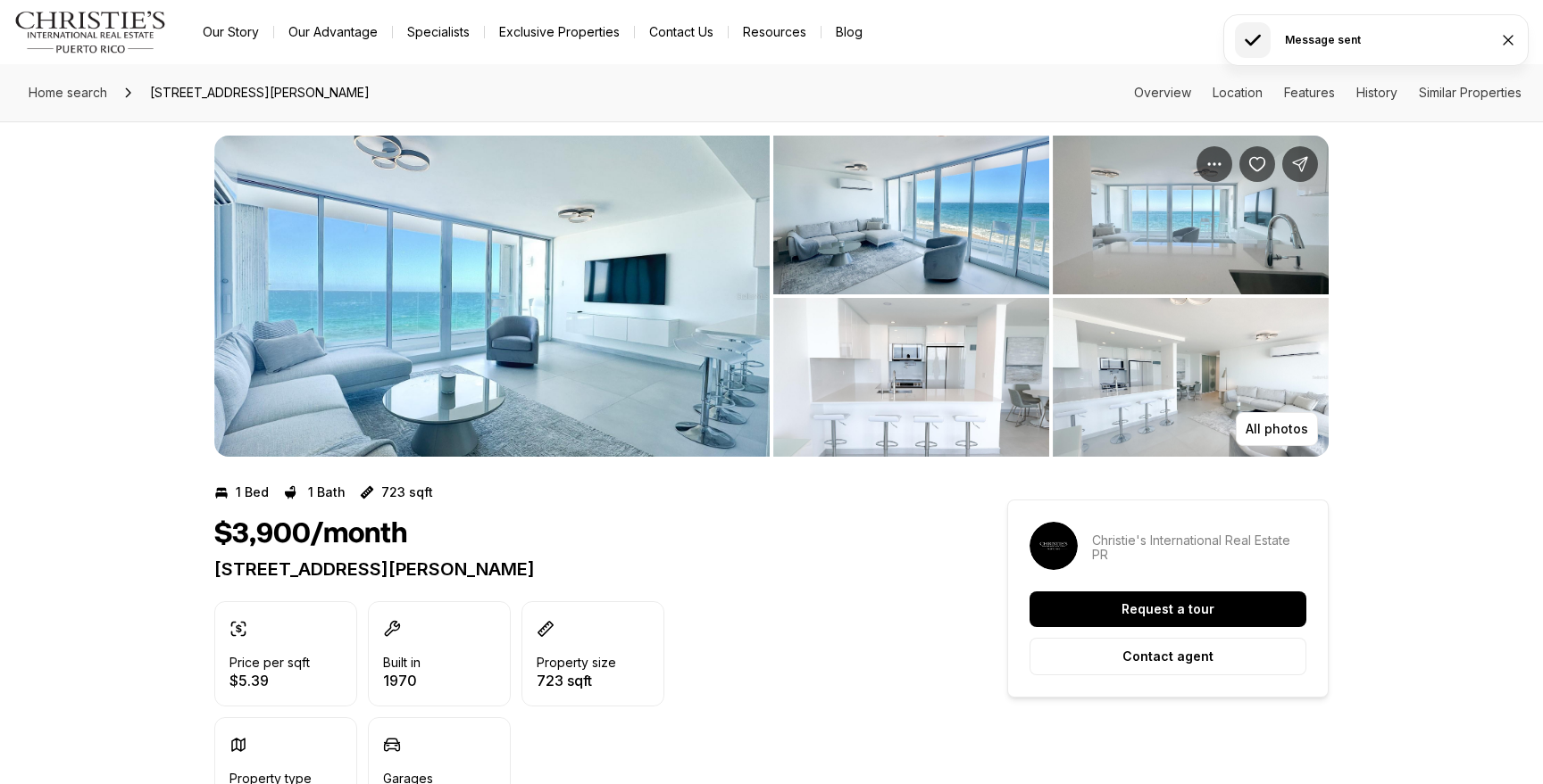
scroll to position [0, 0]
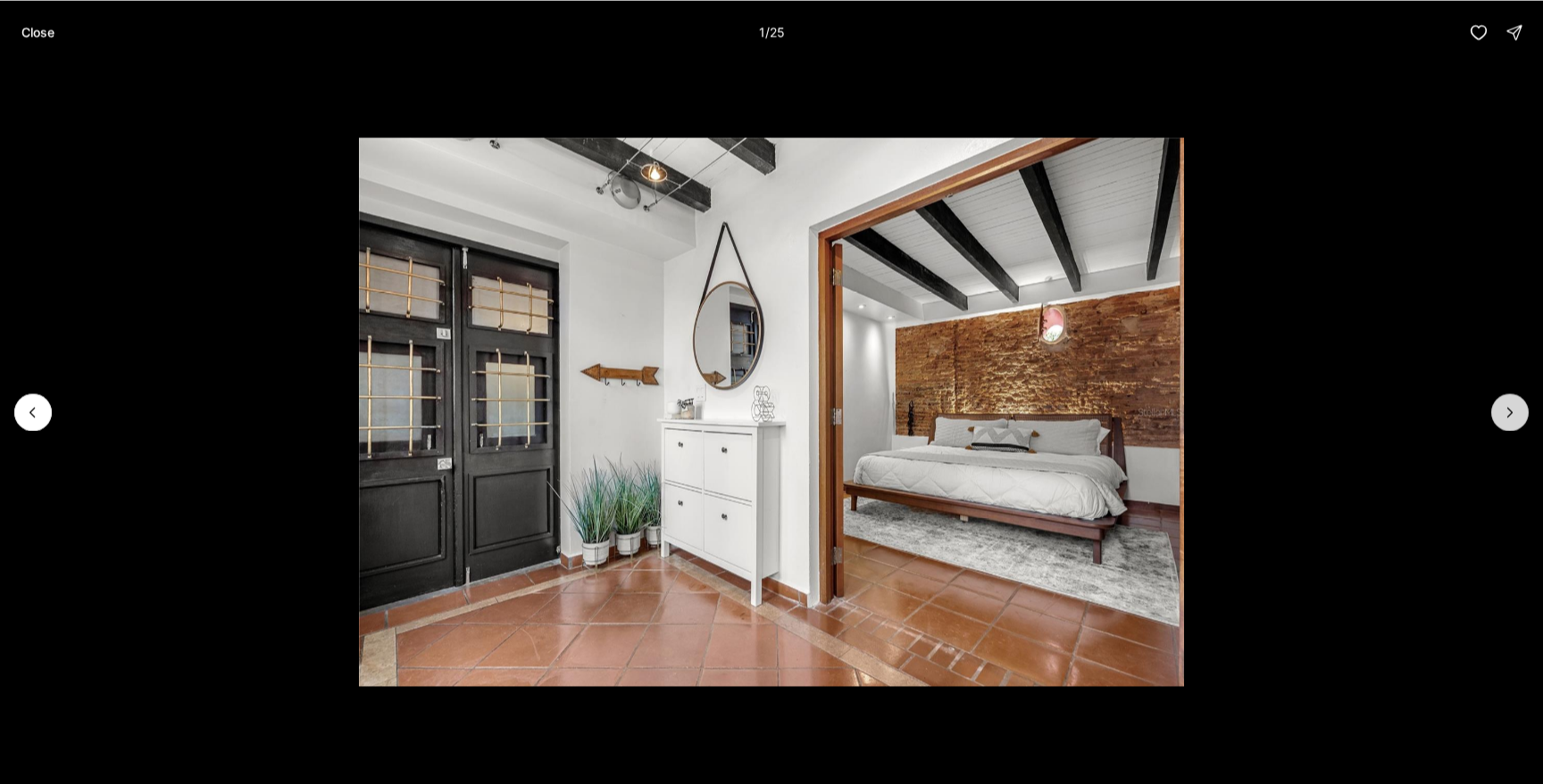
click at [1507, 405] on icon "Next slide" at bounding box center [1510, 413] width 18 height 18
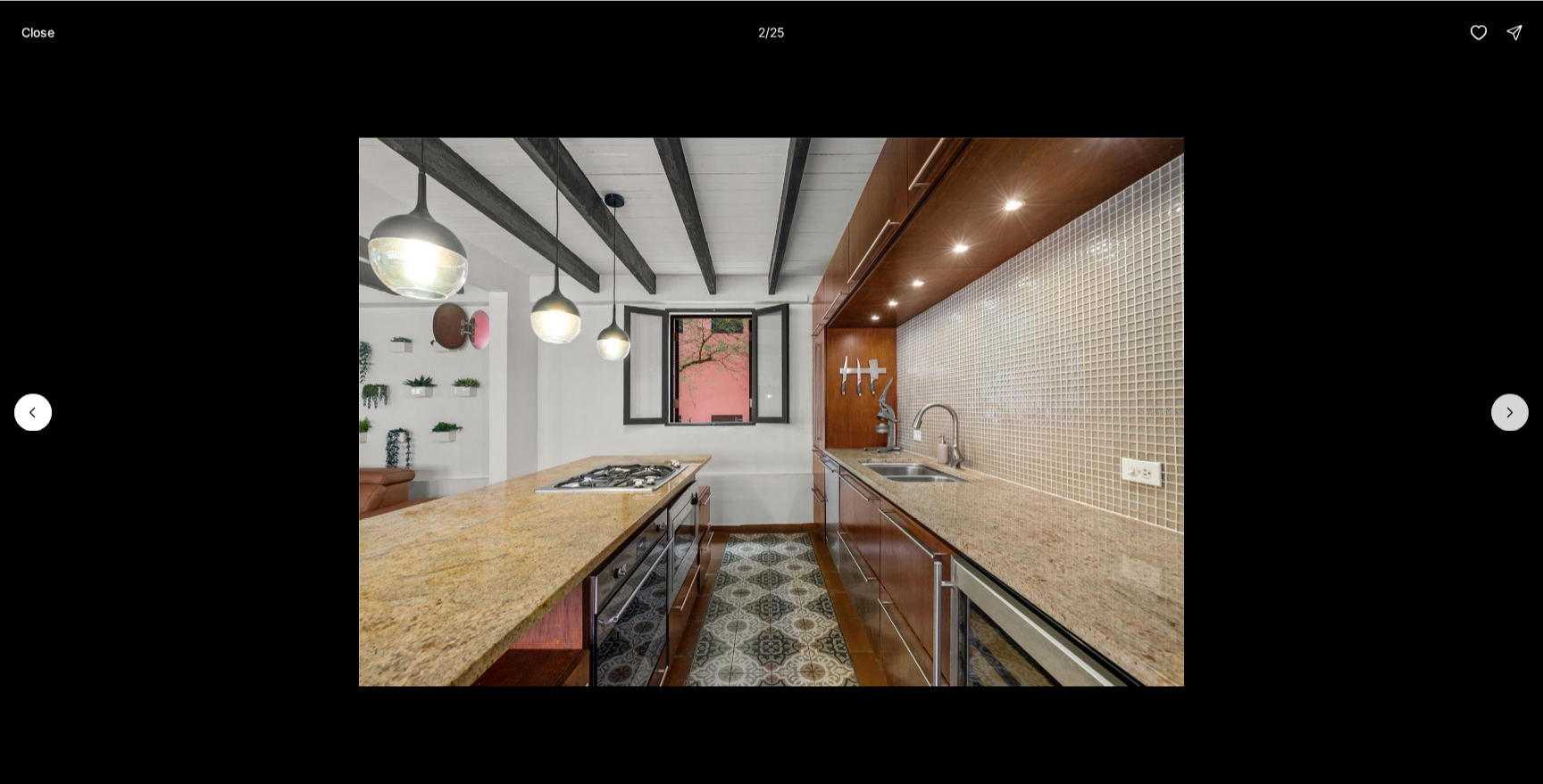
click at [1507, 405] on icon "Next slide" at bounding box center [1510, 413] width 18 height 18
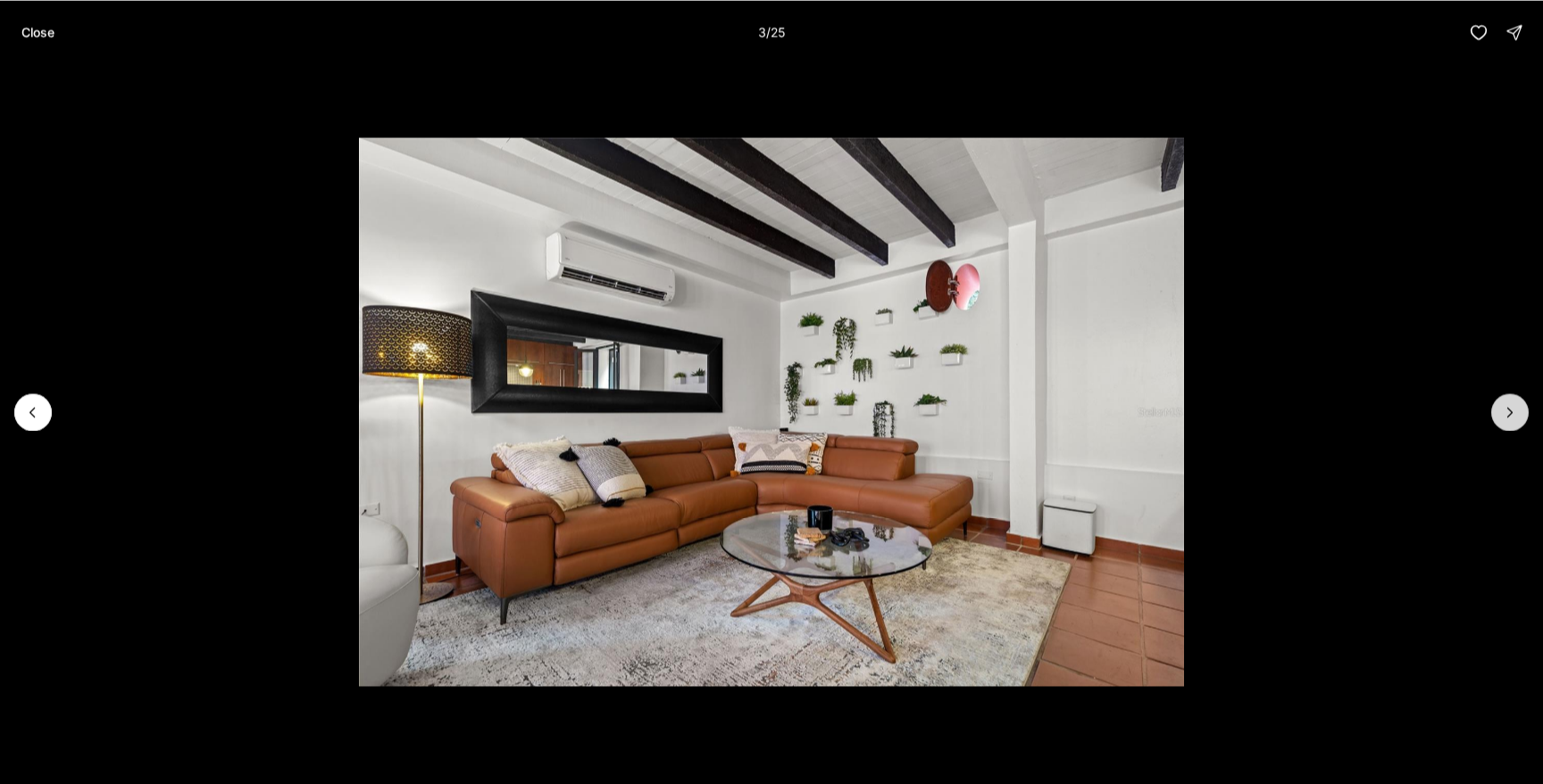
click at [1507, 405] on icon "Next slide" at bounding box center [1510, 413] width 18 height 18
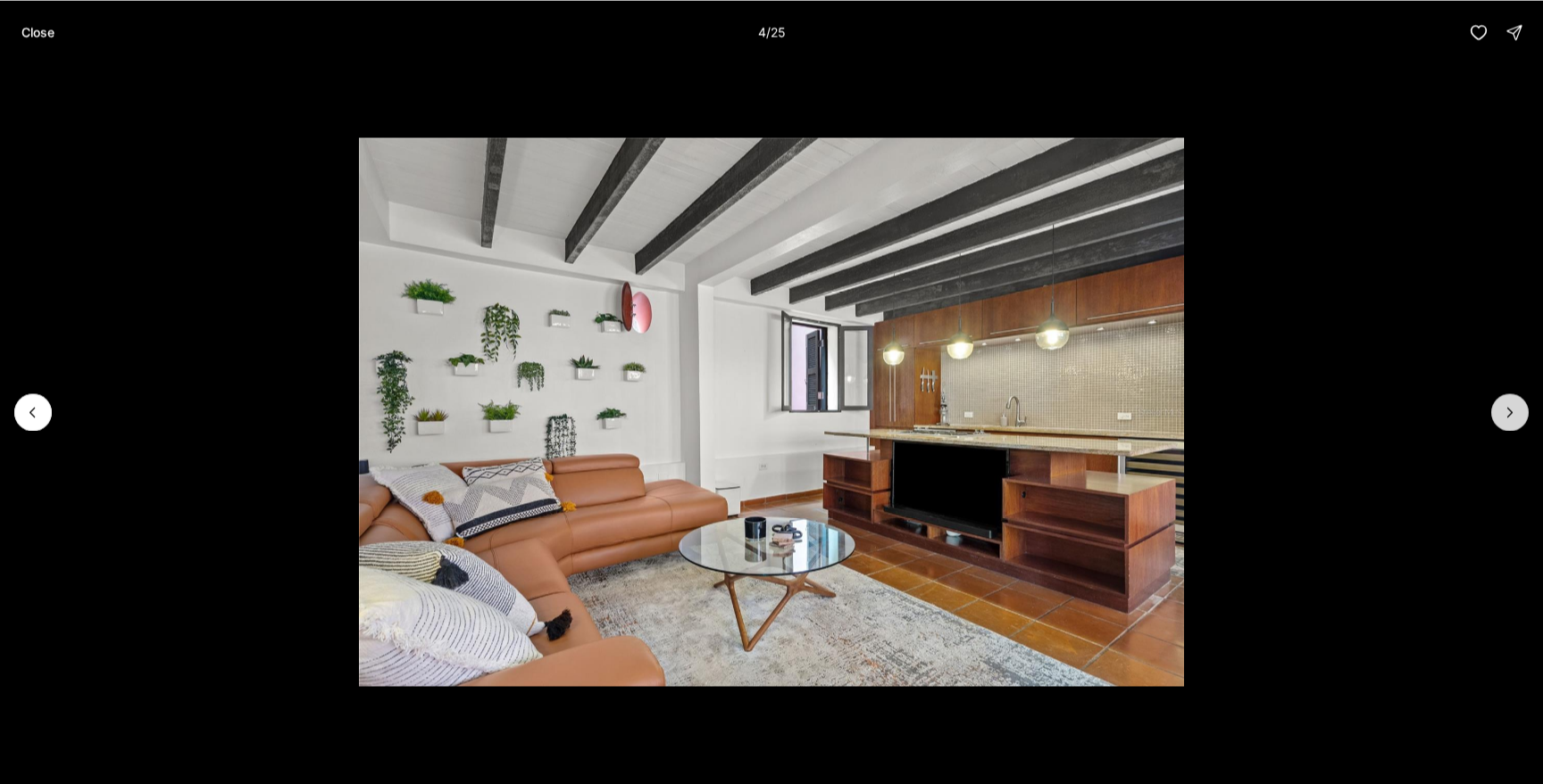
click at [1507, 405] on icon "Next slide" at bounding box center [1510, 413] width 18 height 18
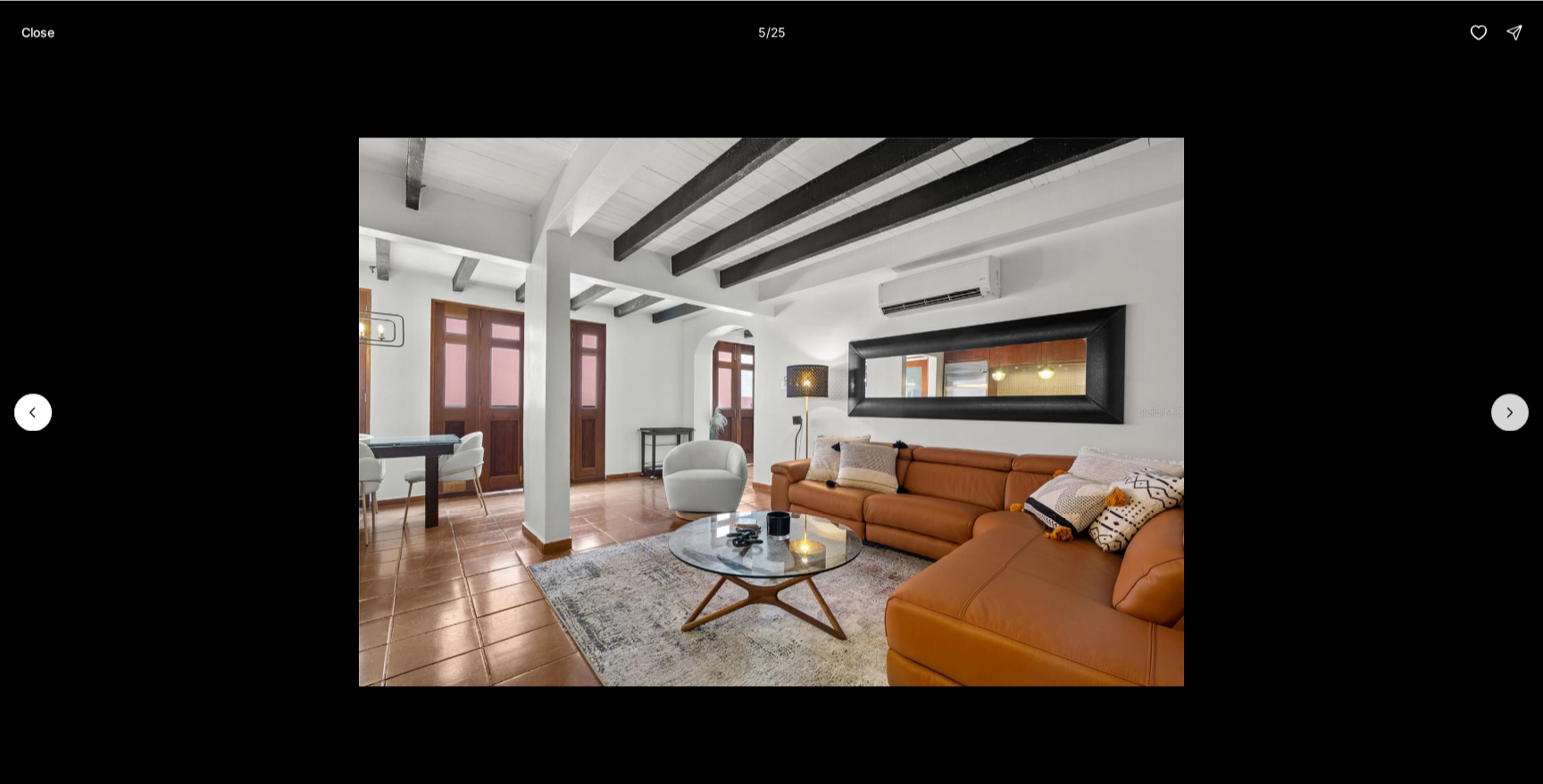
click at [1507, 405] on icon "Next slide" at bounding box center [1510, 413] width 18 height 18
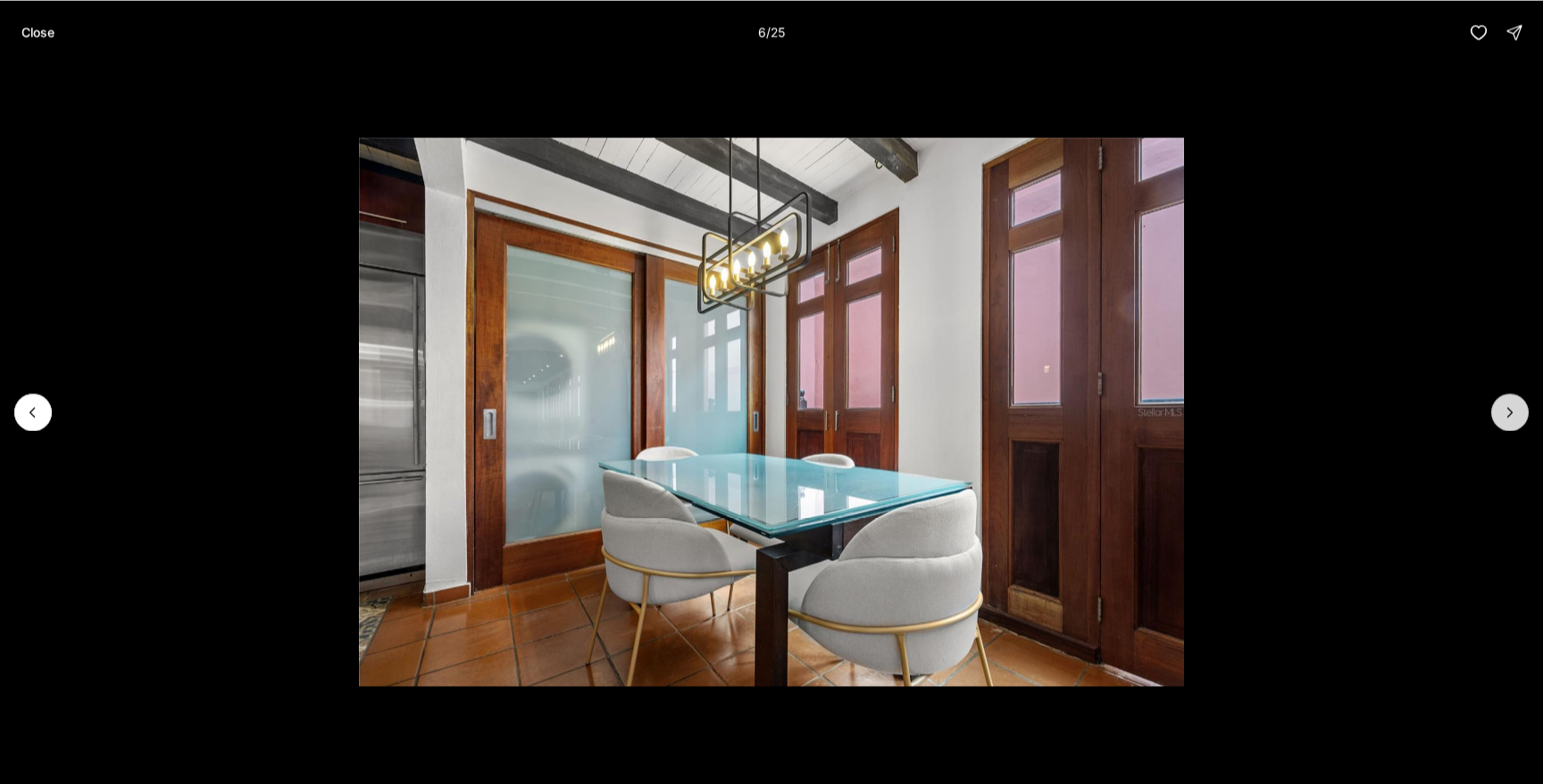
click at [1507, 405] on icon "Next slide" at bounding box center [1510, 413] width 18 height 18
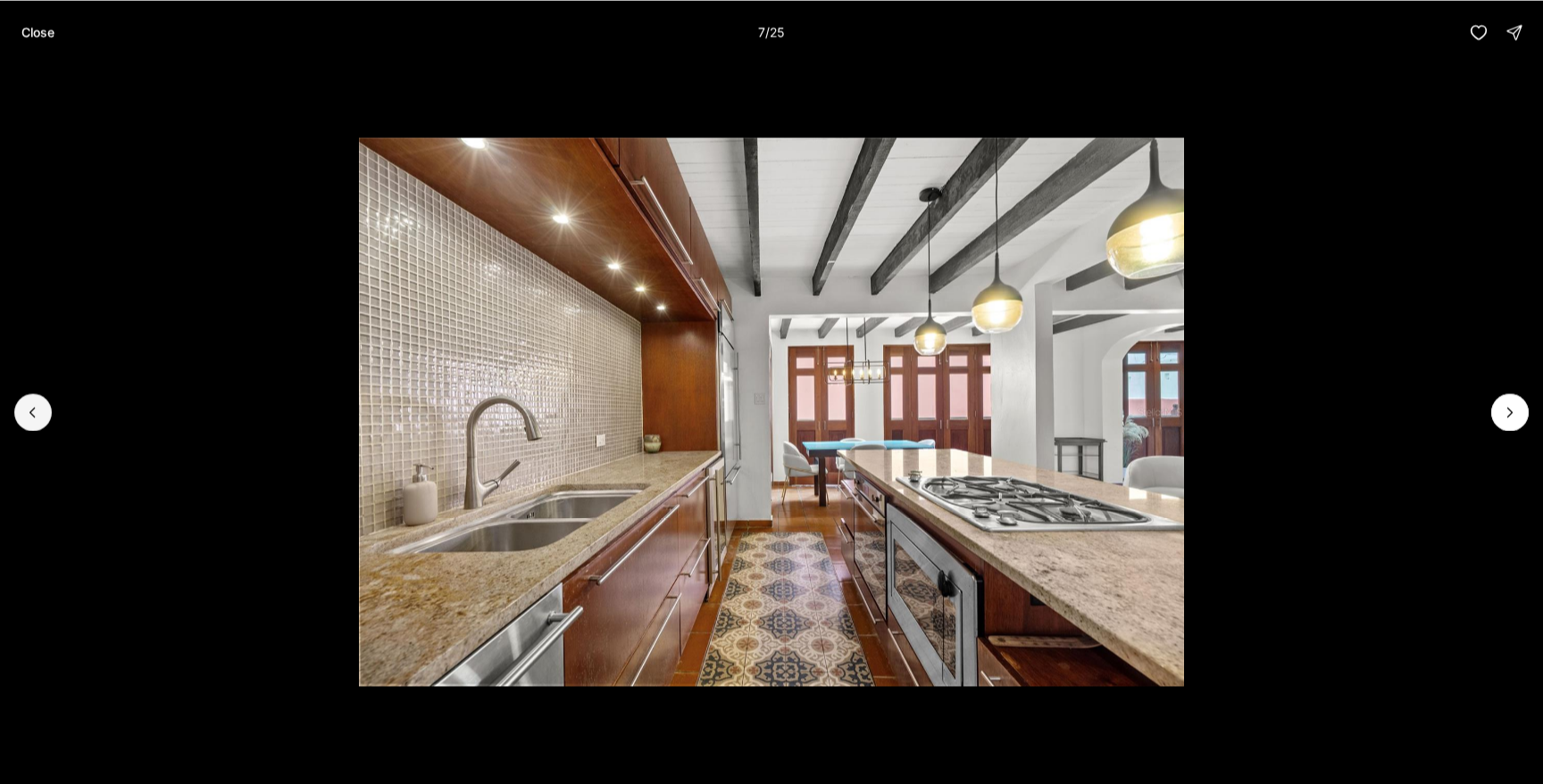
drag, startPoint x: 46, startPoint y: 413, endPoint x: 184, endPoint y: 440, distance: 140.6
click at [46, 413] on button "Previous slide" at bounding box center [33, 413] width 38 height 38
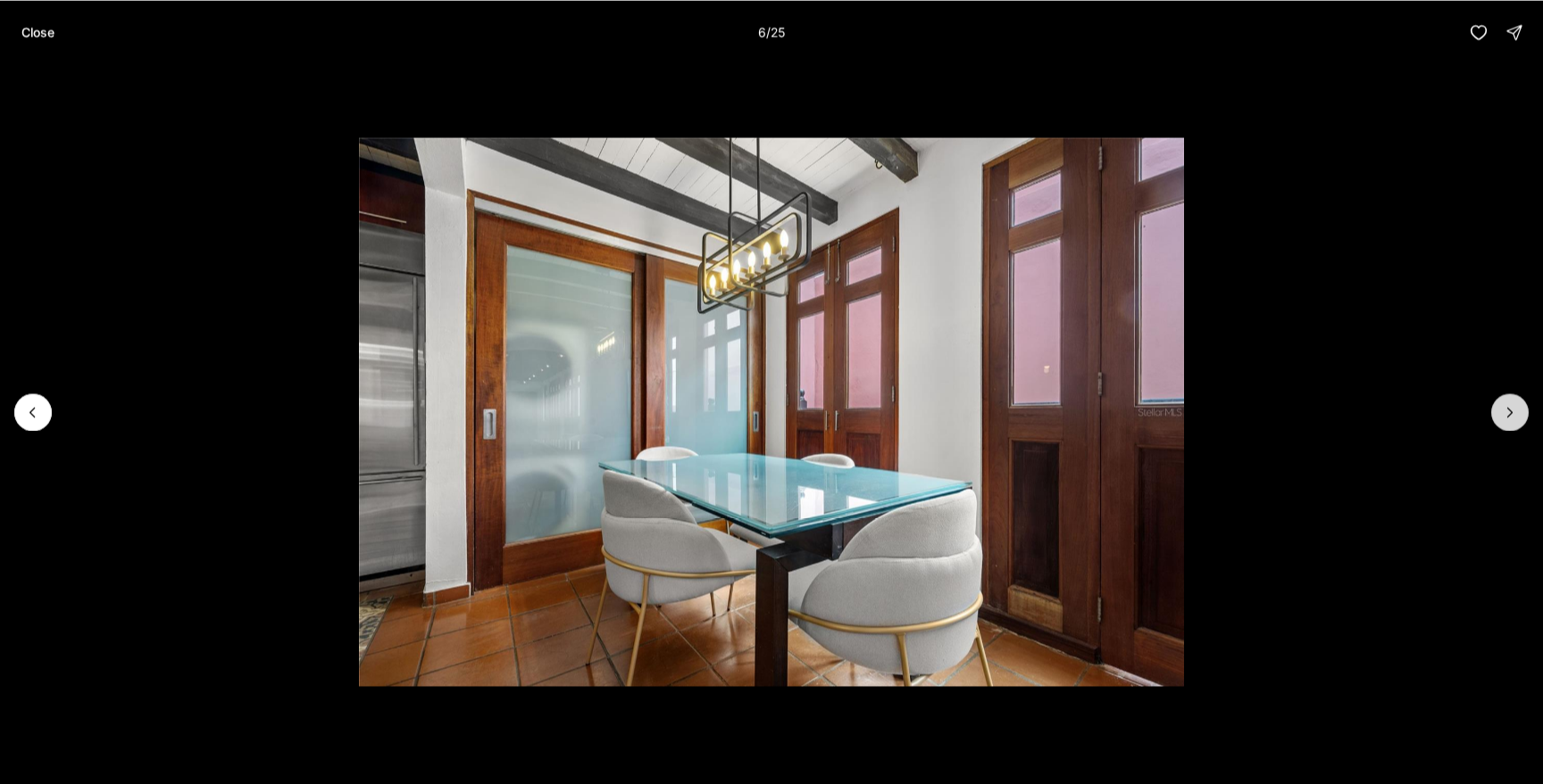
click at [1504, 406] on icon "Next slide" at bounding box center [1510, 413] width 18 height 18
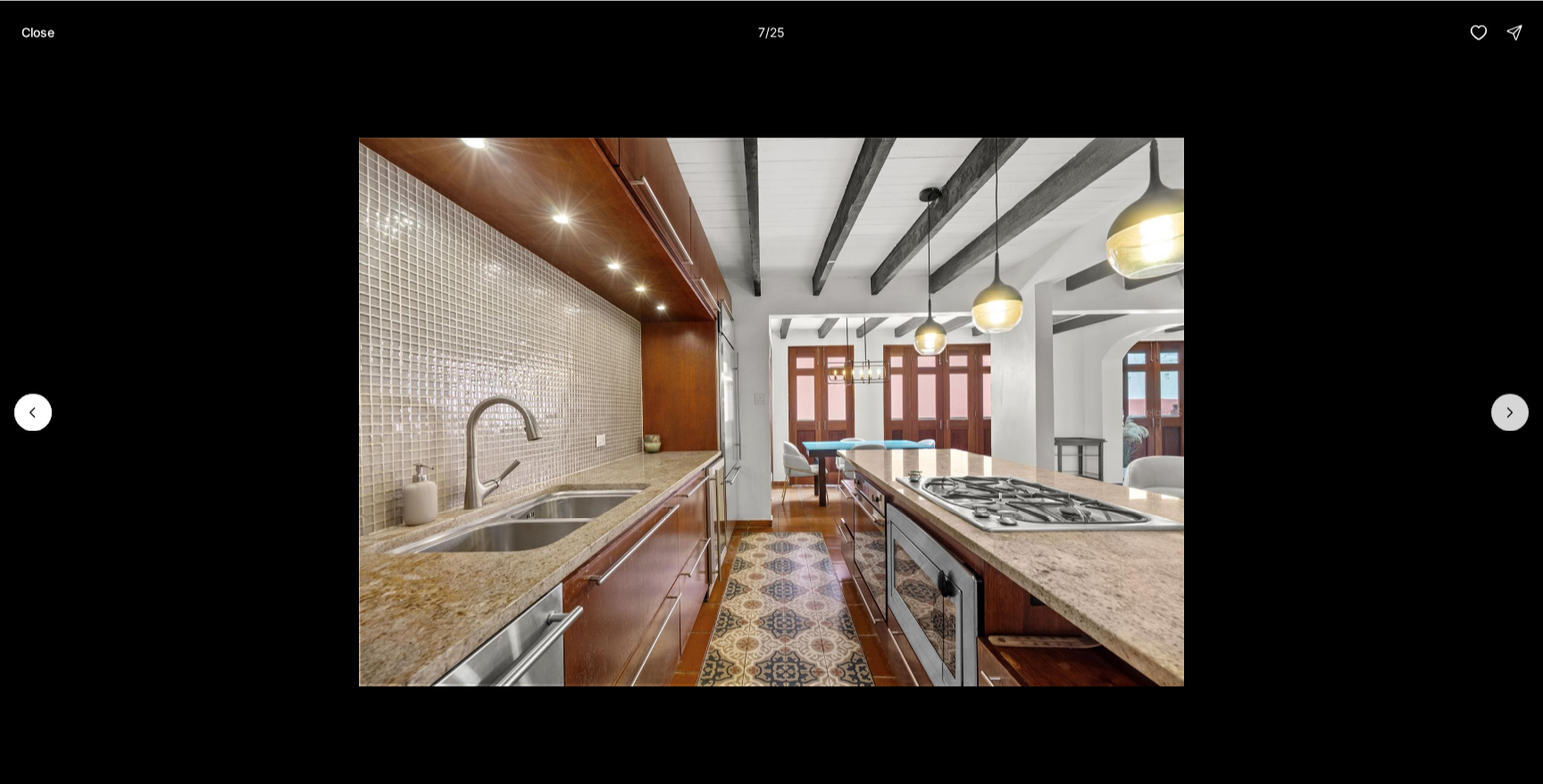
click at [1504, 406] on icon "Next slide" at bounding box center [1510, 413] width 18 height 18
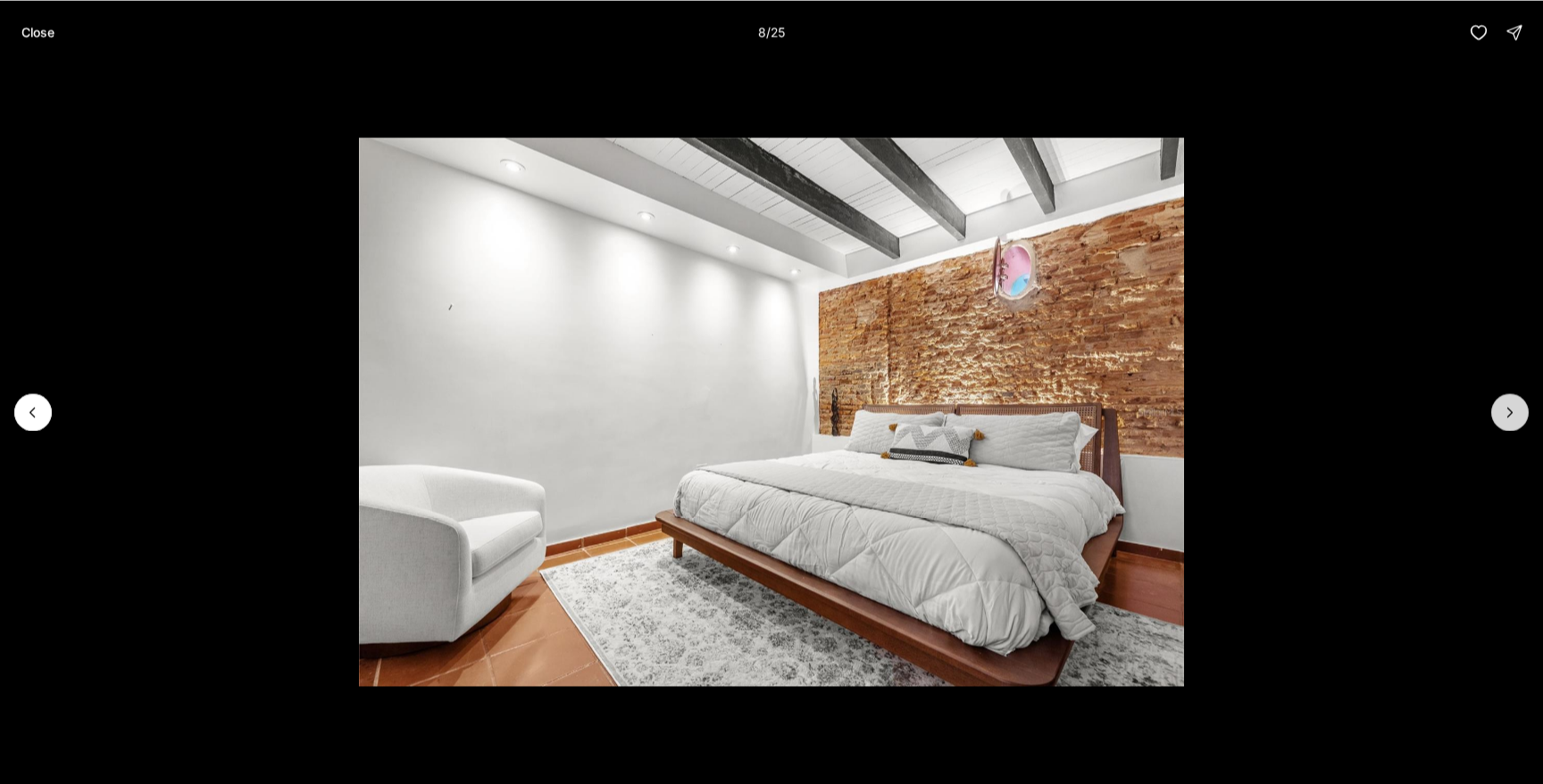
click at [1504, 406] on icon "Next slide" at bounding box center [1510, 413] width 18 height 18
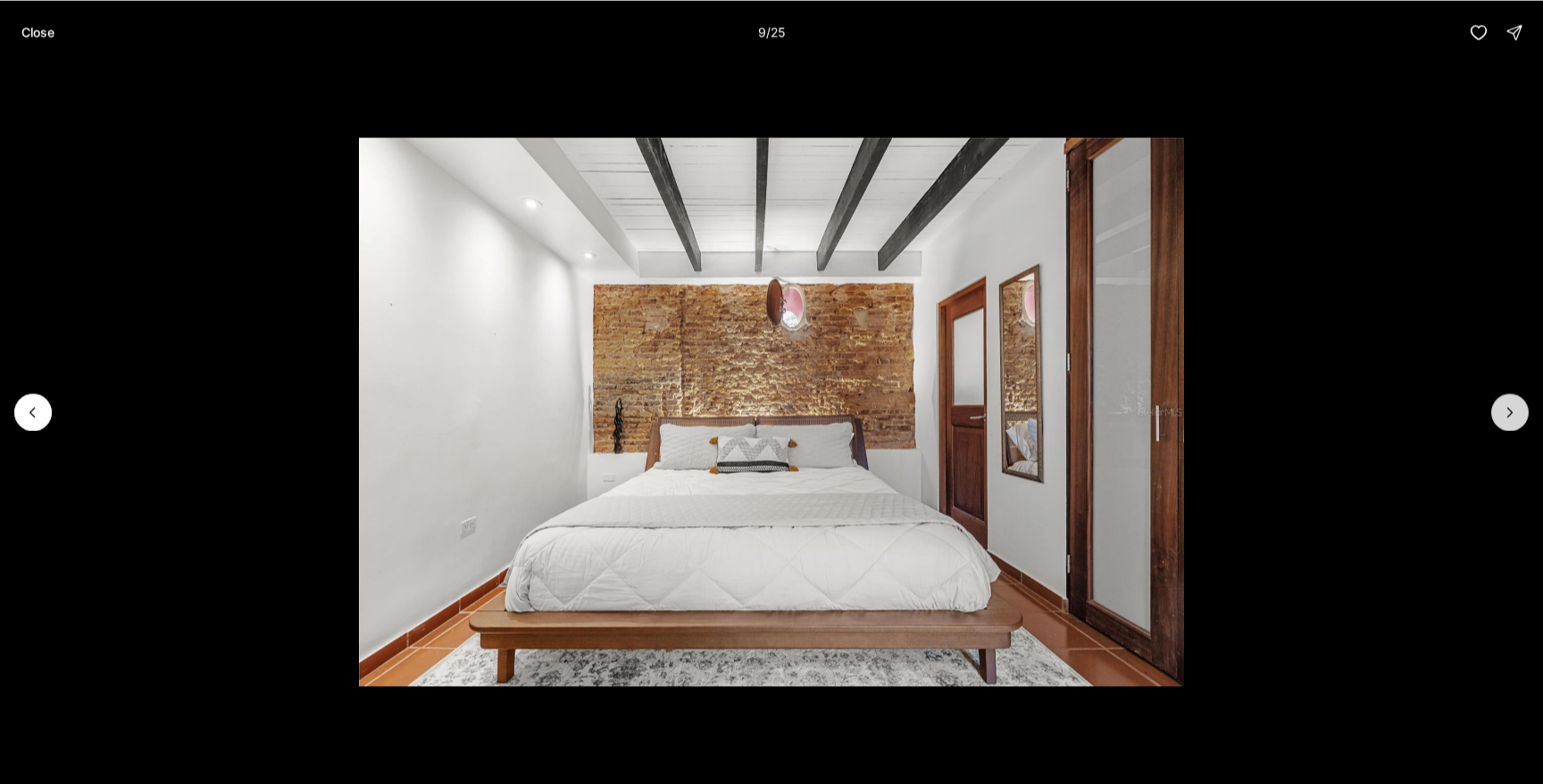
click at [1504, 406] on icon "Next slide" at bounding box center [1510, 413] width 18 height 18
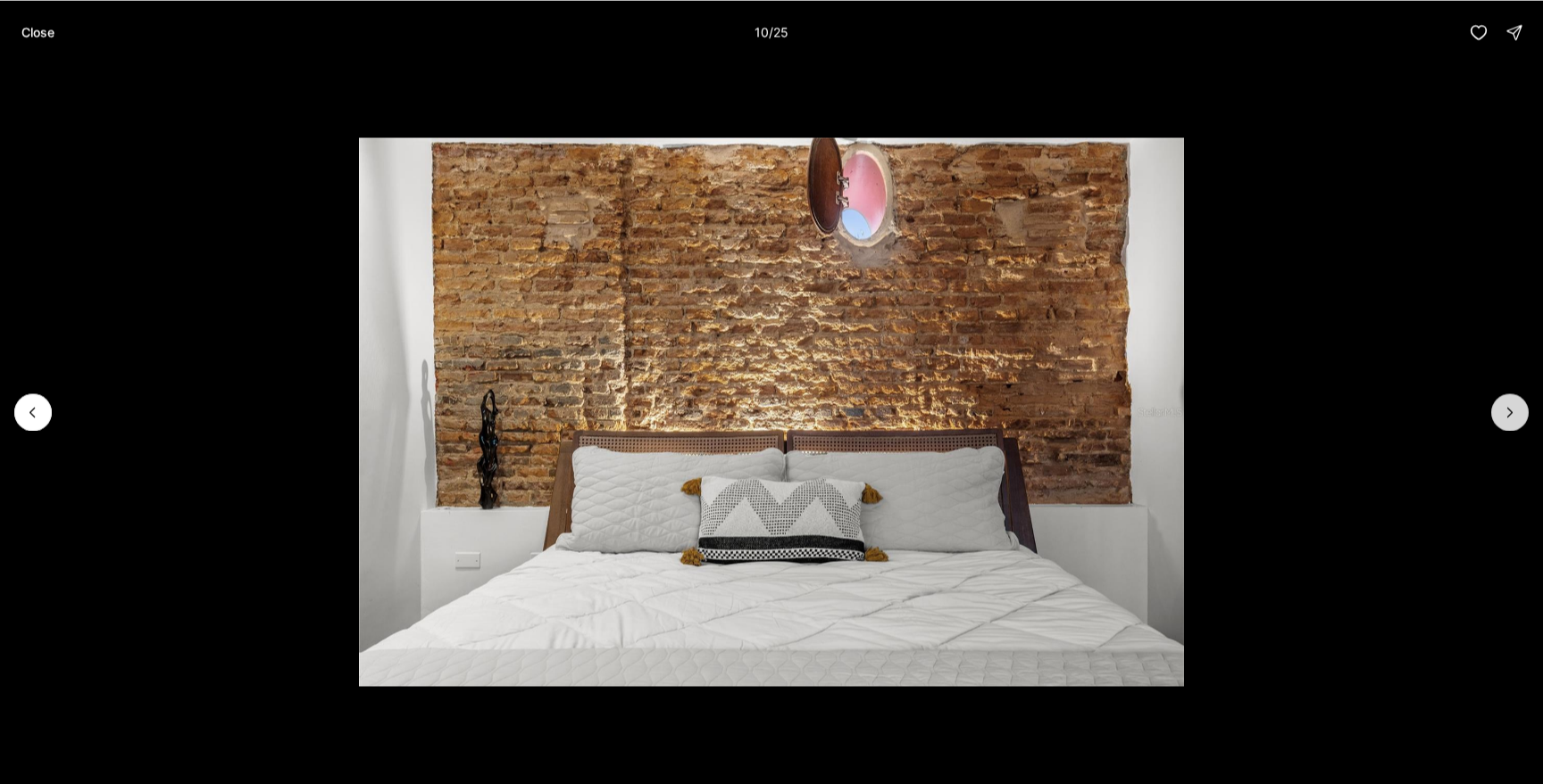
click at [1504, 406] on icon "Next slide" at bounding box center [1510, 413] width 18 height 18
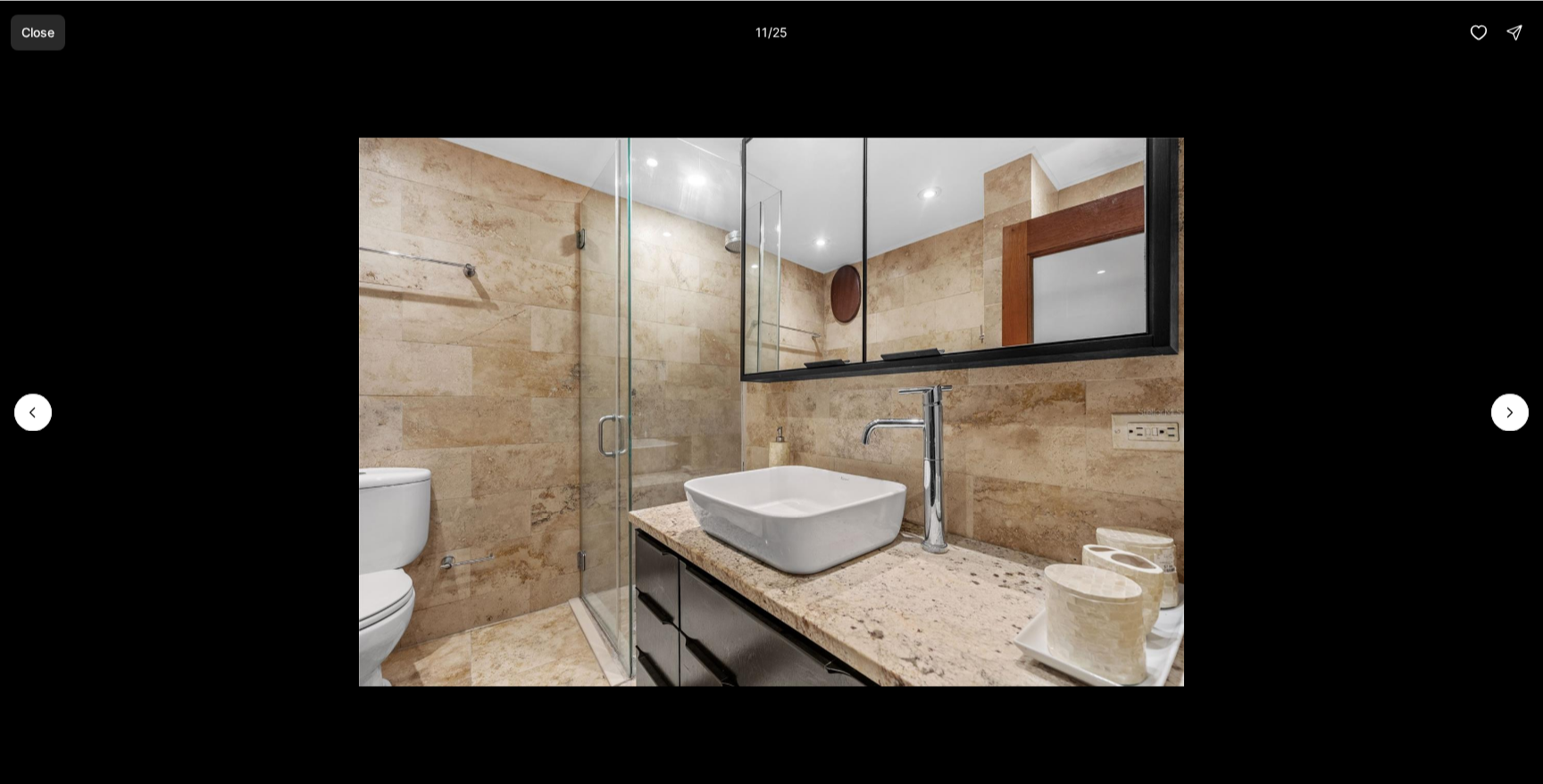
click at [39, 25] on p "Close" at bounding box center [38, 32] width 33 height 14
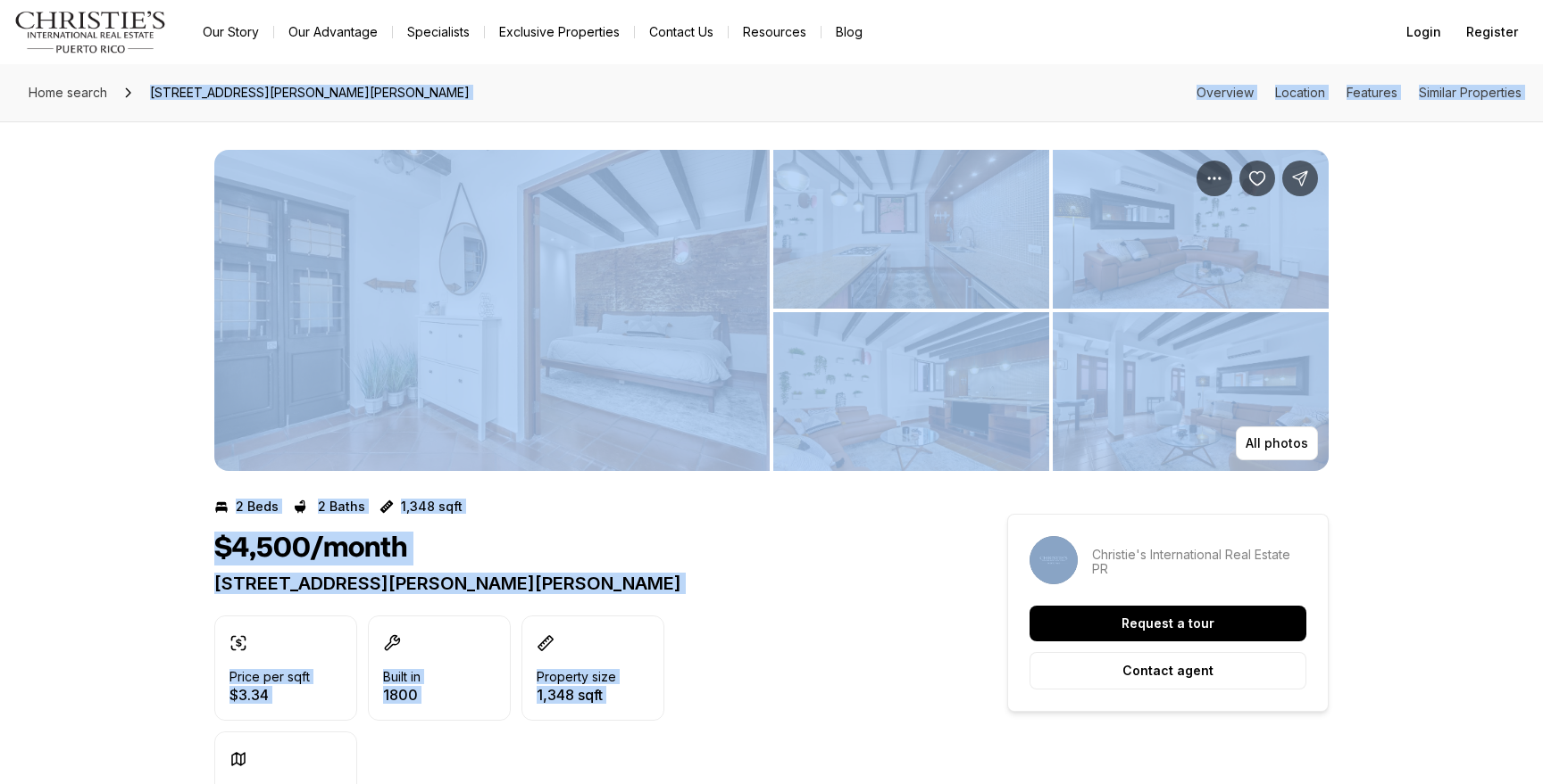
drag, startPoint x: 131, startPoint y: 109, endPoint x: 1364, endPoint y: 525, distance: 1301.3
